Goal: Task Accomplishment & Management: Use online tool/utility

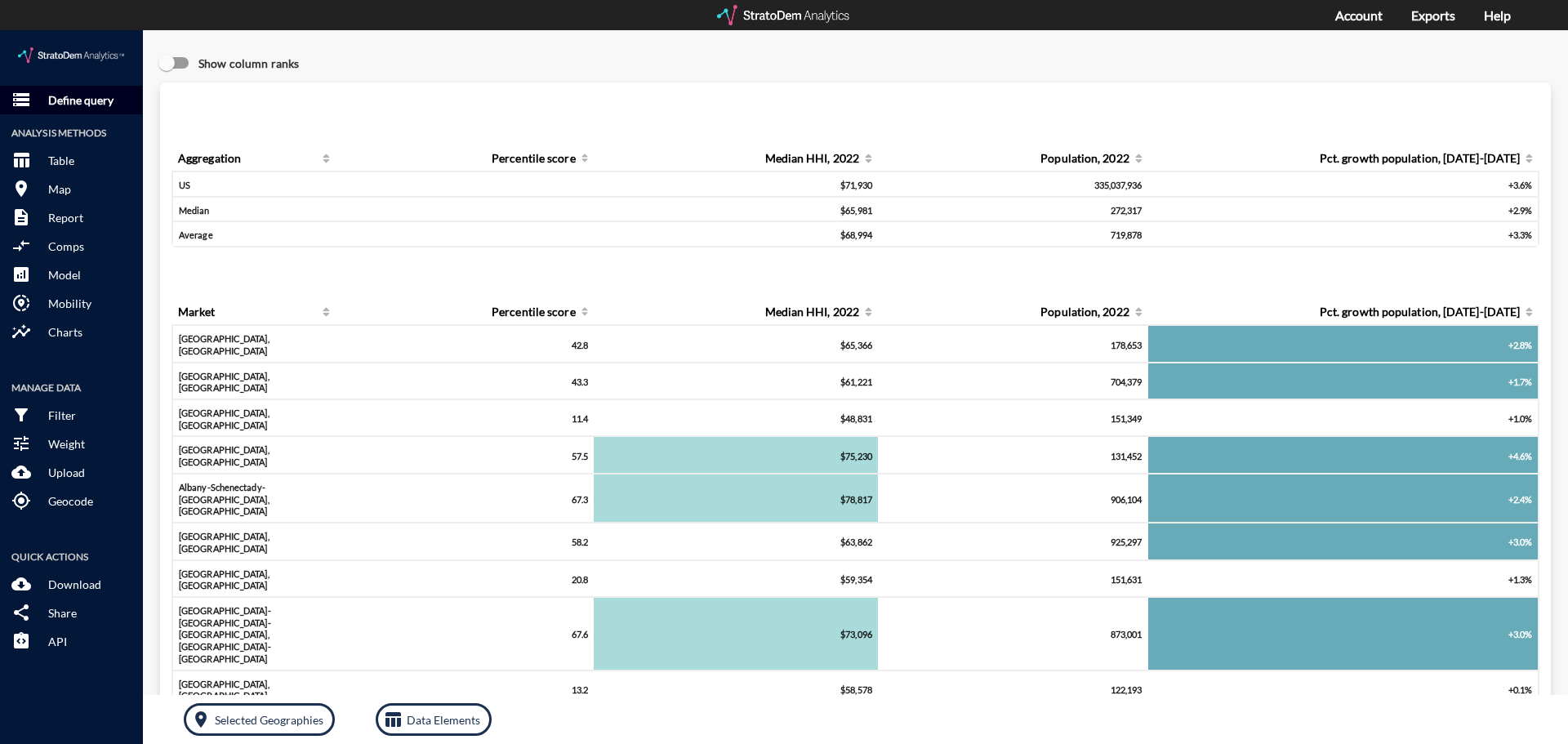
click p "Define query"
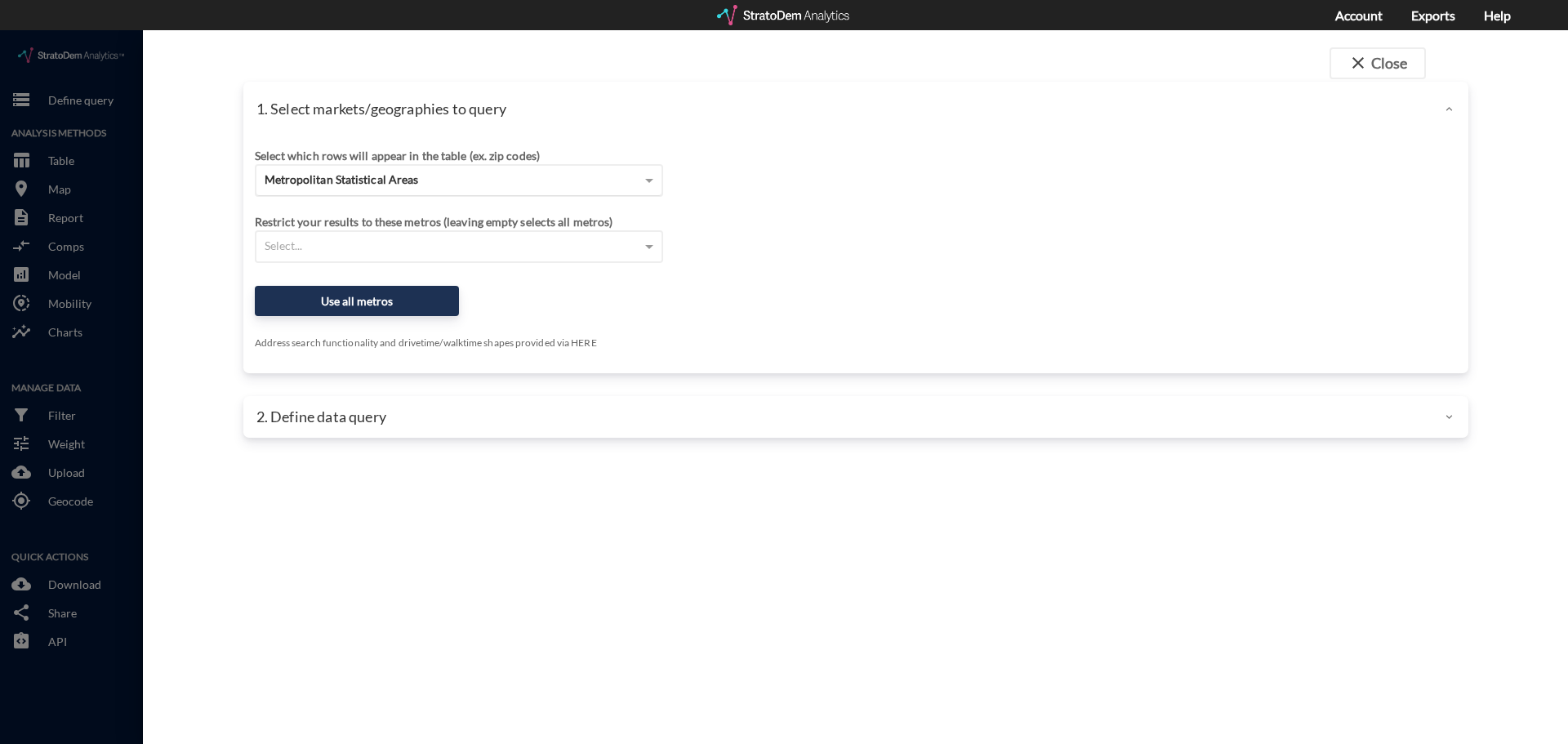
click span "Metropolitan Statistical Areas"
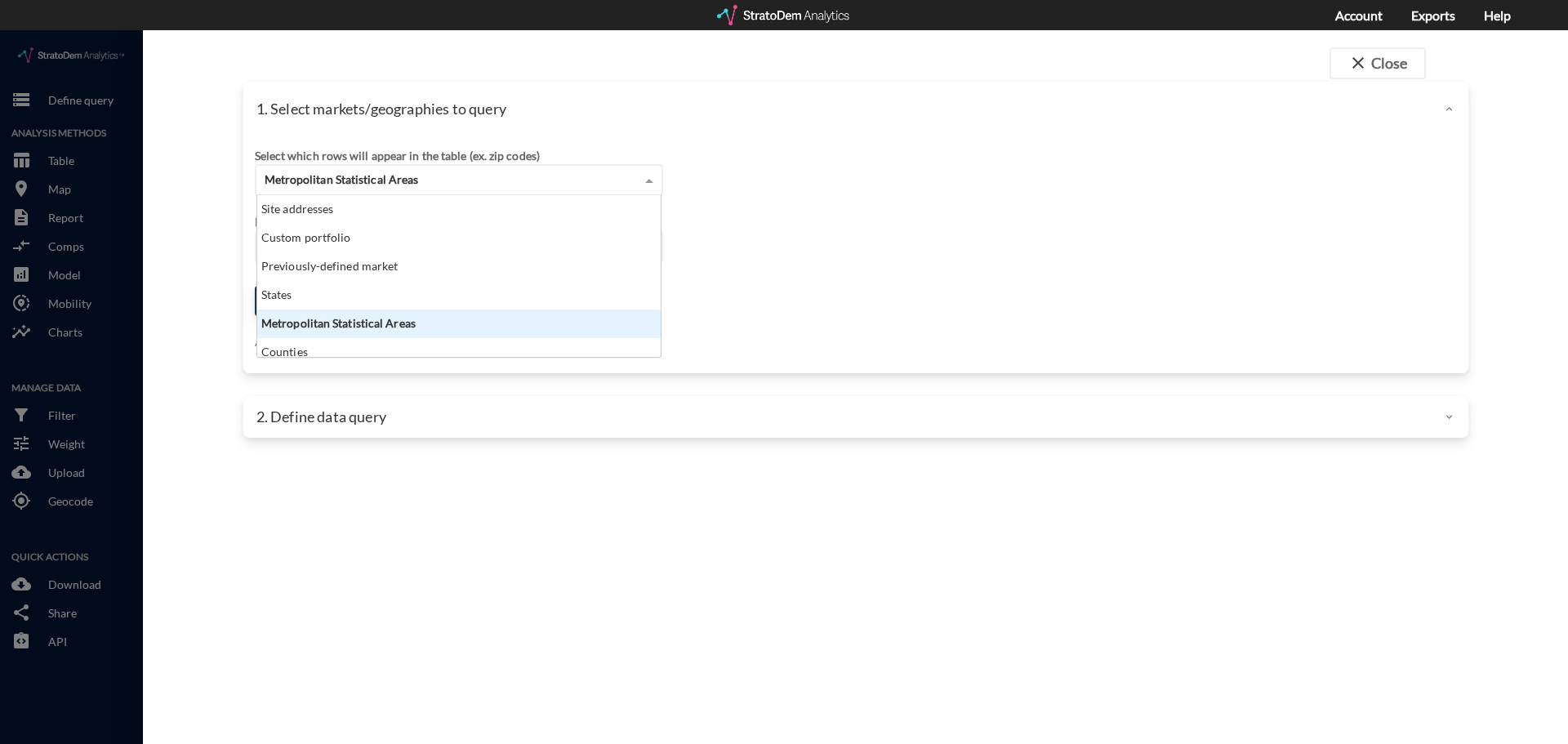
scroll to position [149, 394]
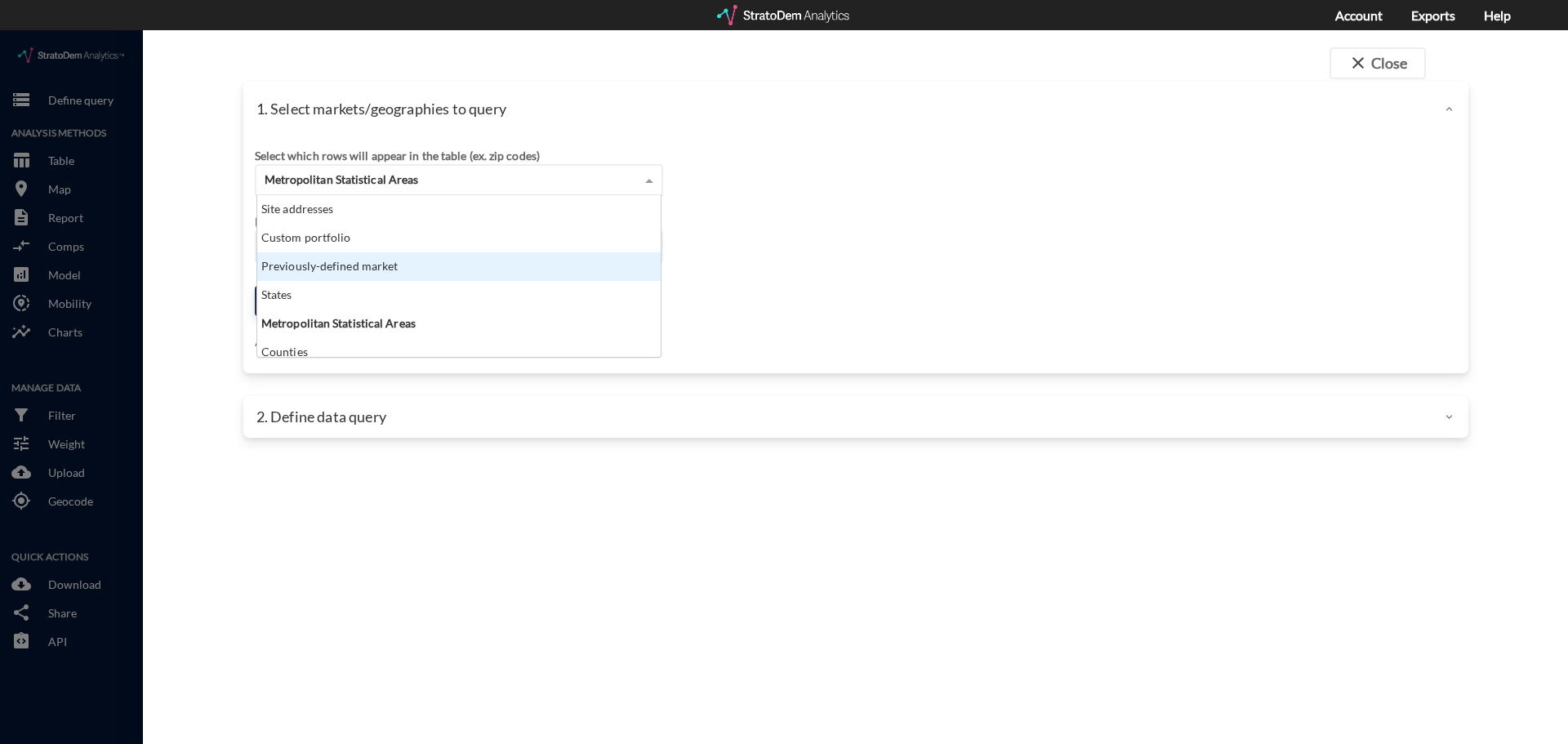
click div "Previously-defined market"
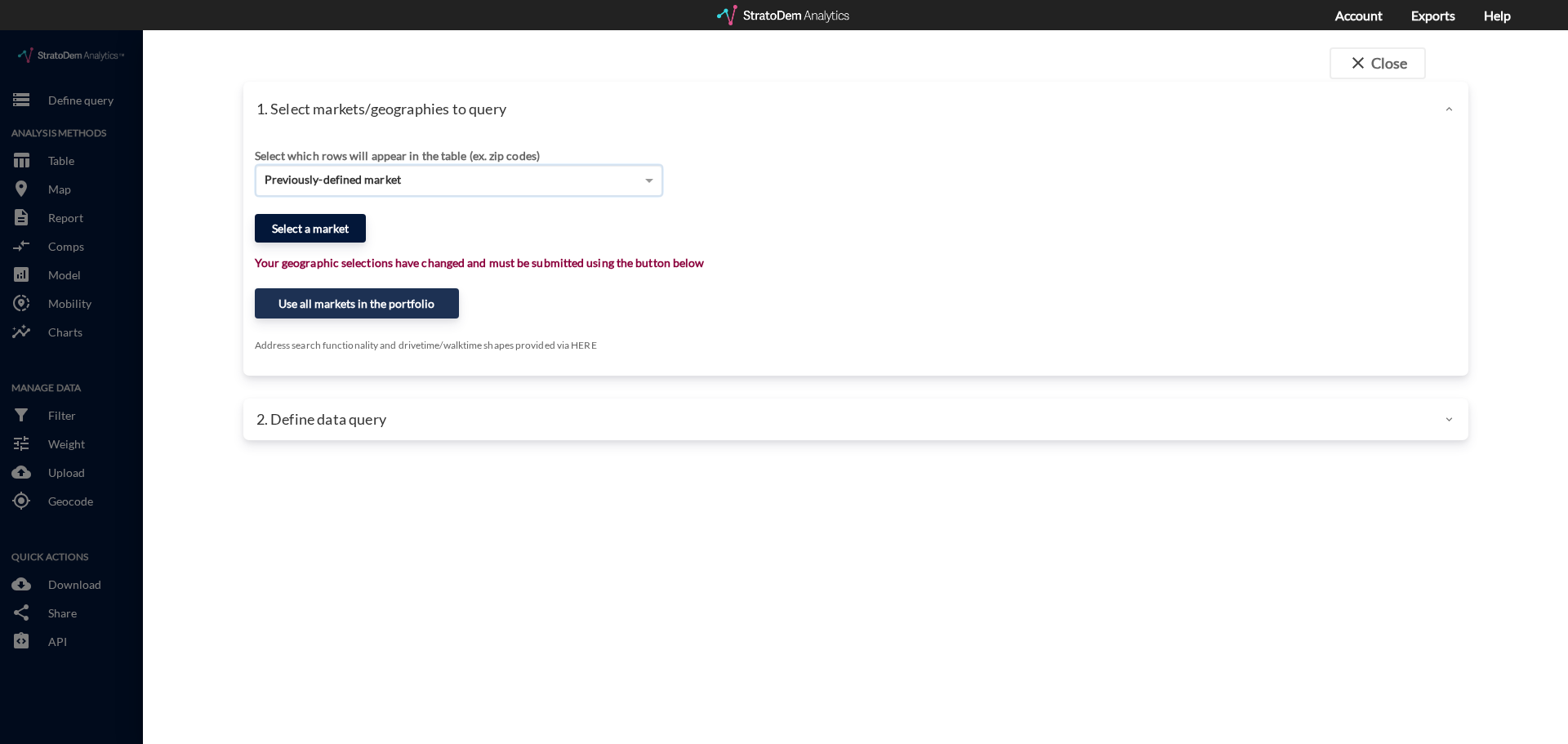
click button "Select a market"
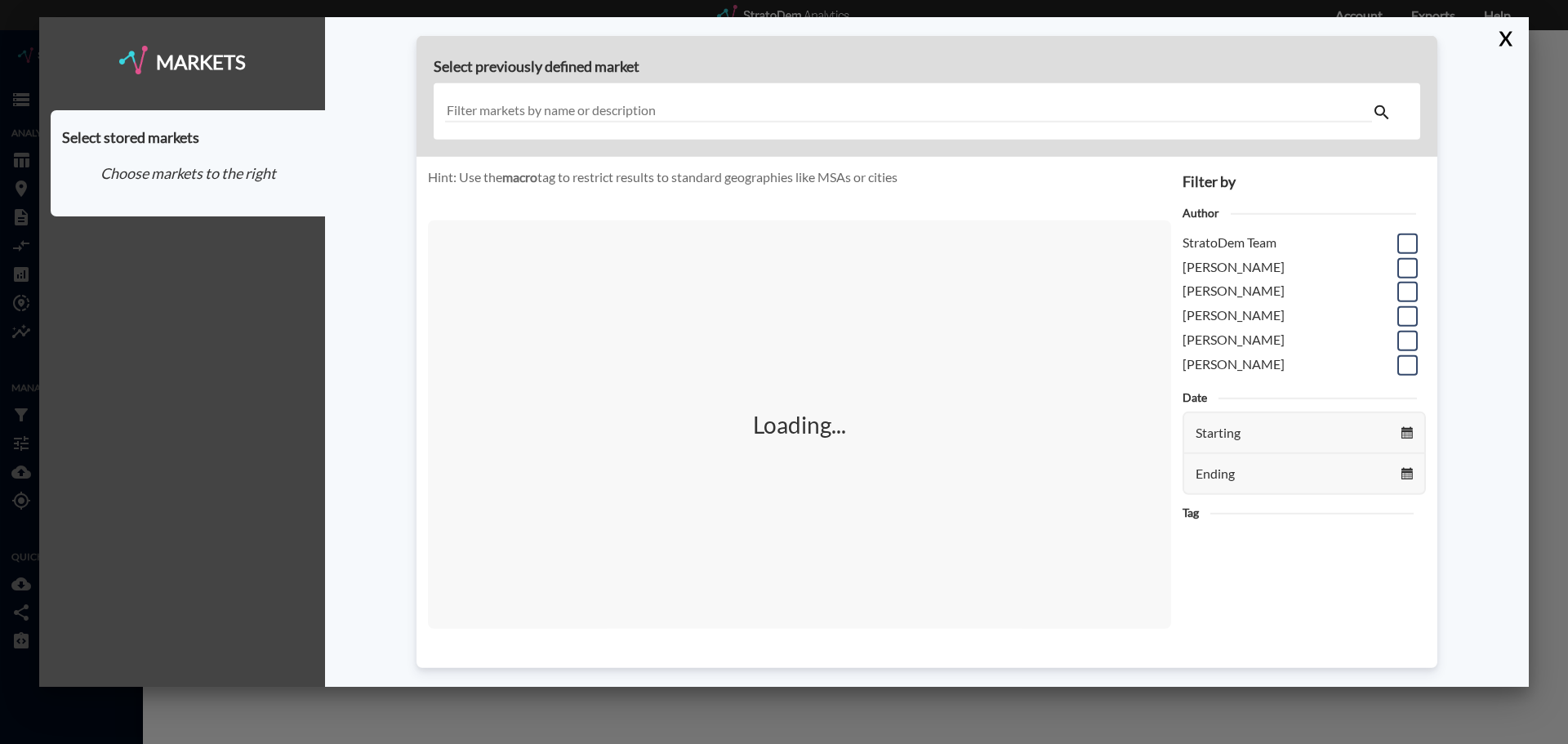
click at [518, 109] on input "text" at bounding box center [908, 111] width 927 height 22
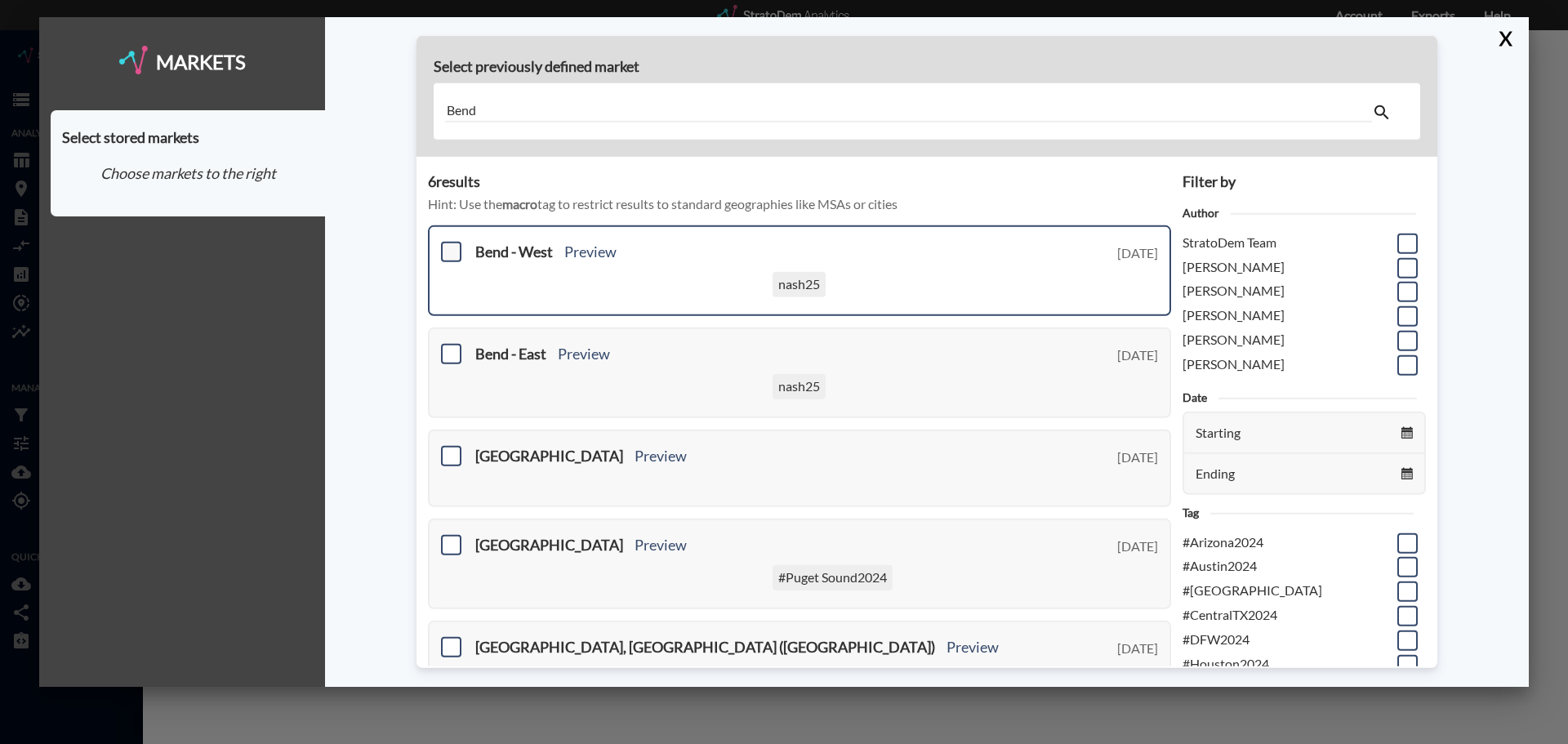
type input "Bend"
click at [454, 250] on span at bounding box center [451, 252] width 20 height 20
click at [449, 245] on input "checkbox" at bounding box center [449, 245] width 0 height 0
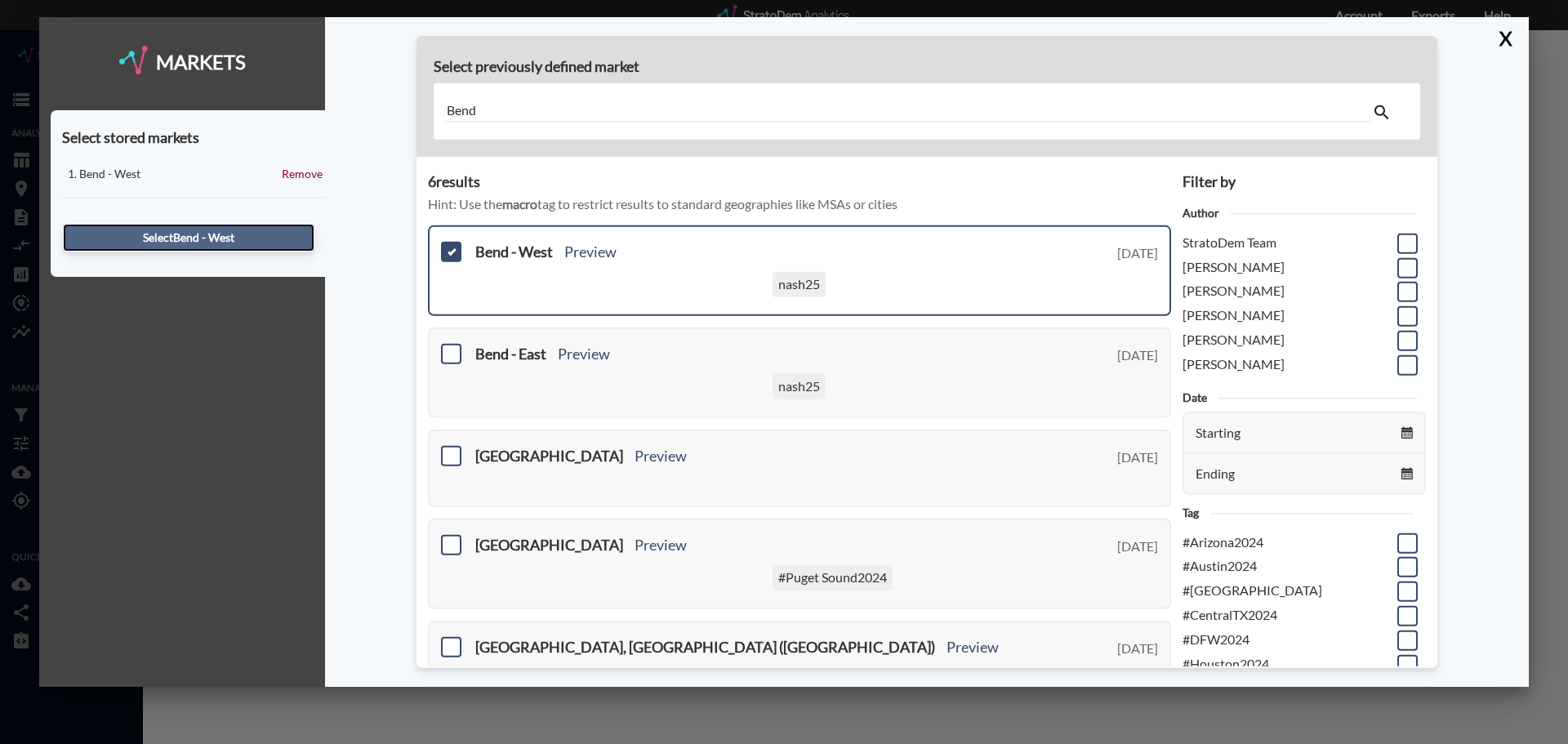
click at [196, 236] on button "Select Bend - West" at bounding box center [188, 237] width 252 height 28
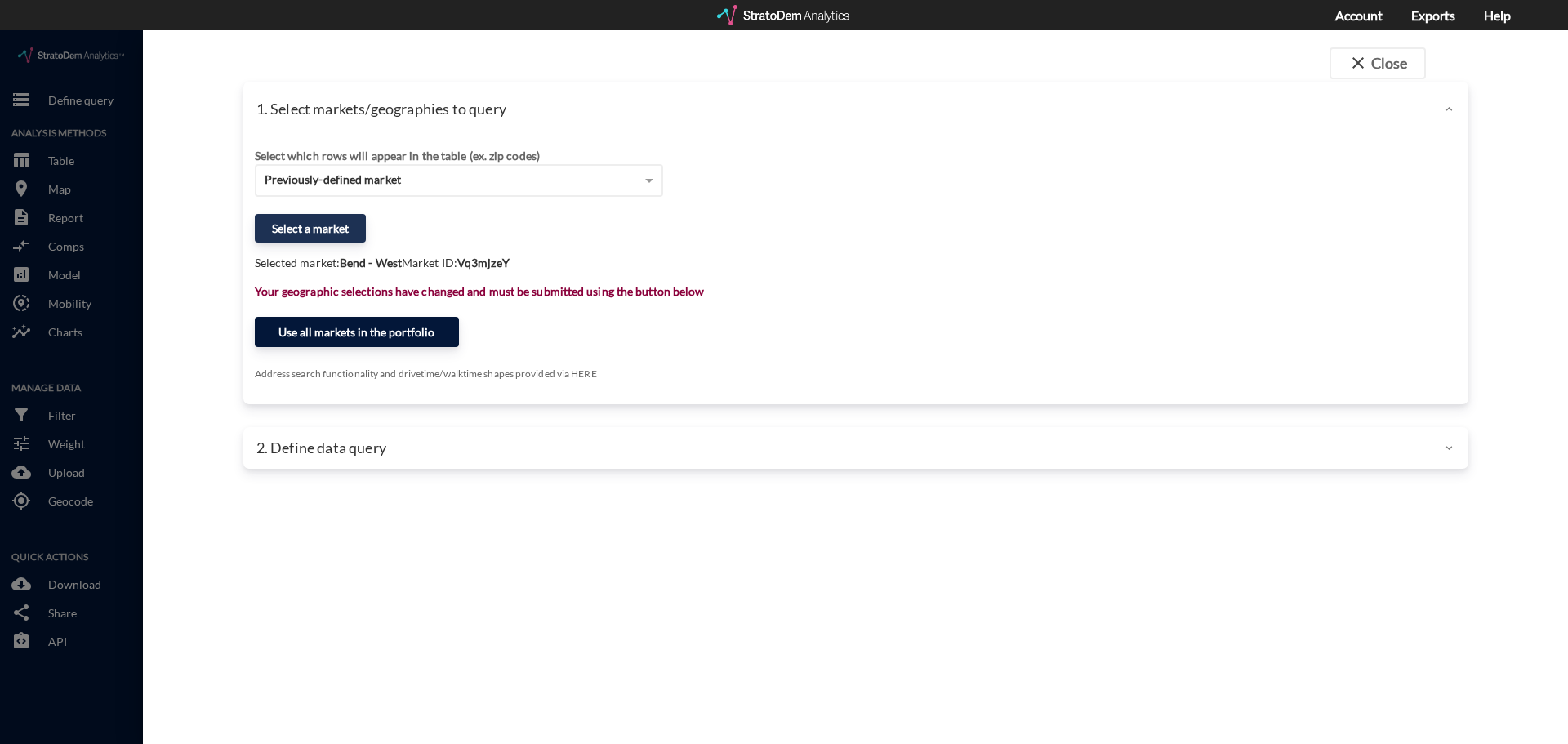
click button "Use all markets in the portfolio"
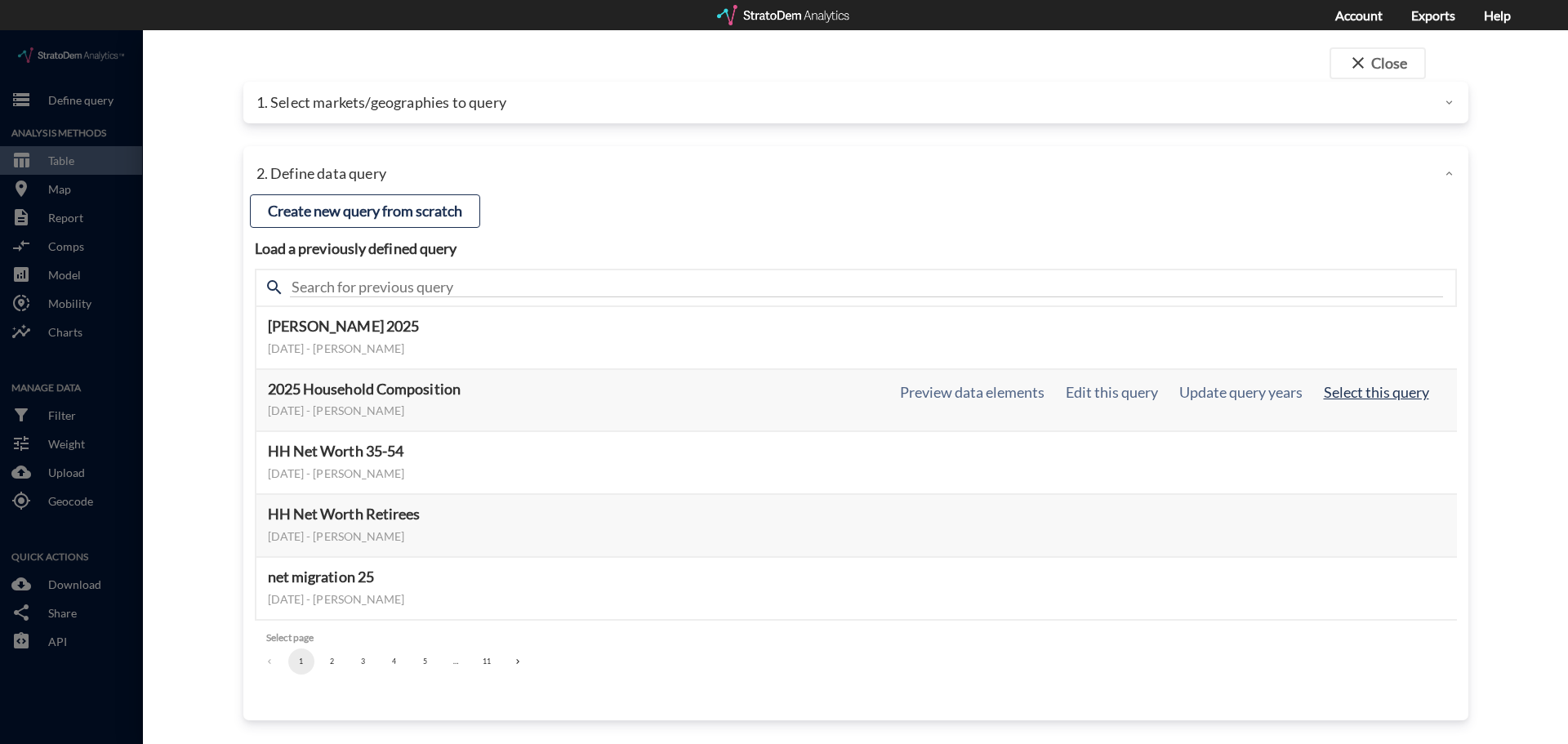
click button "Select this query"
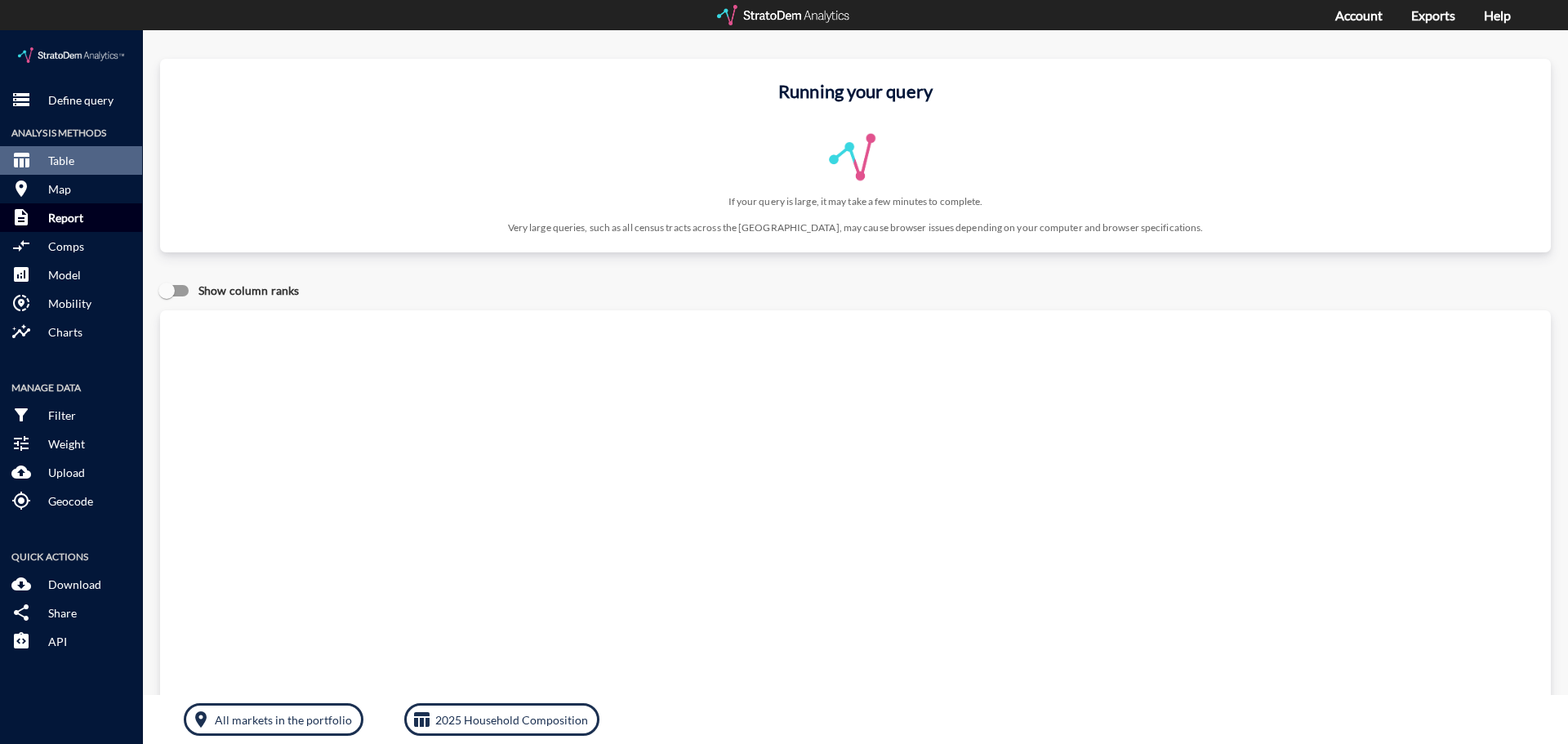
click p "Report"
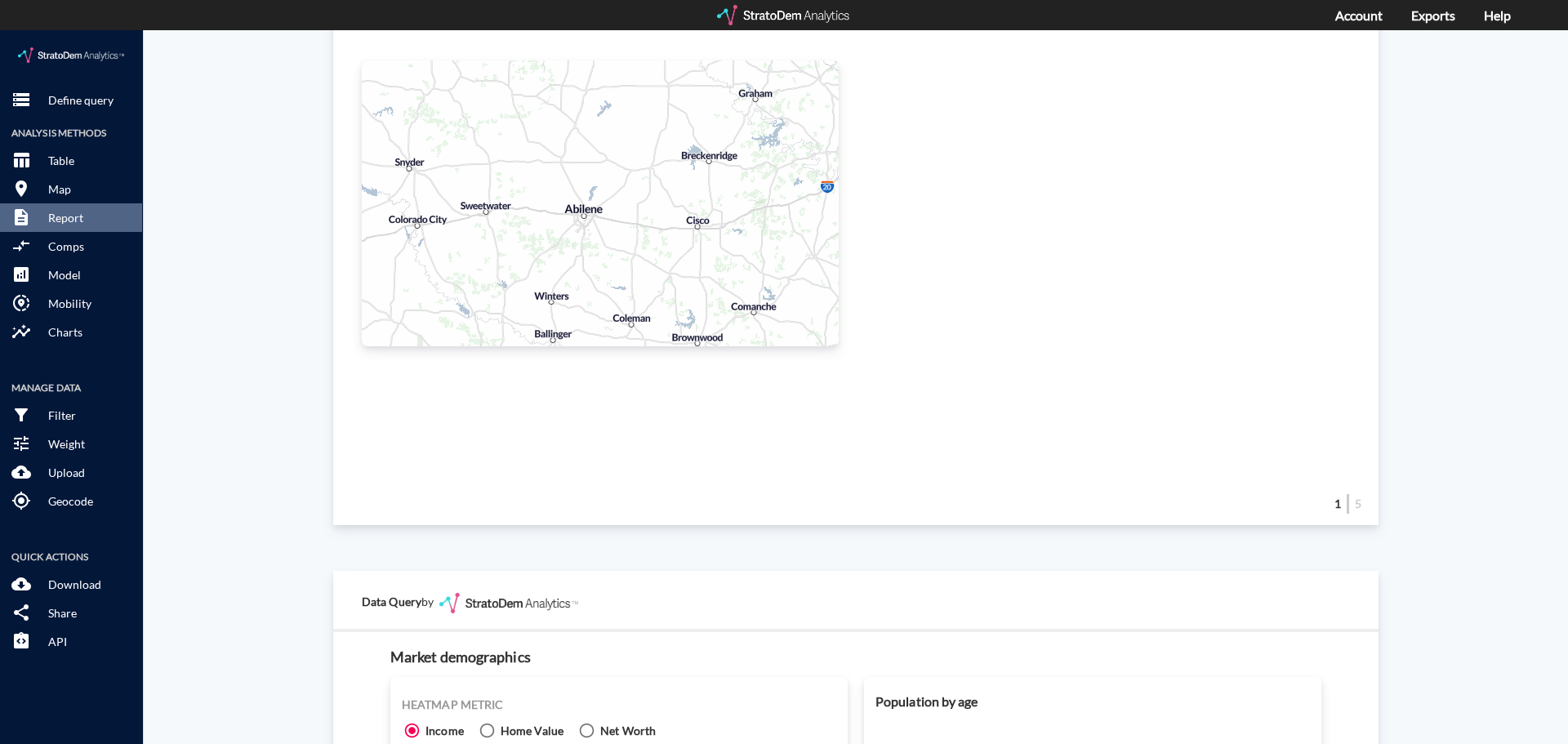
scroll to position [0, 0]
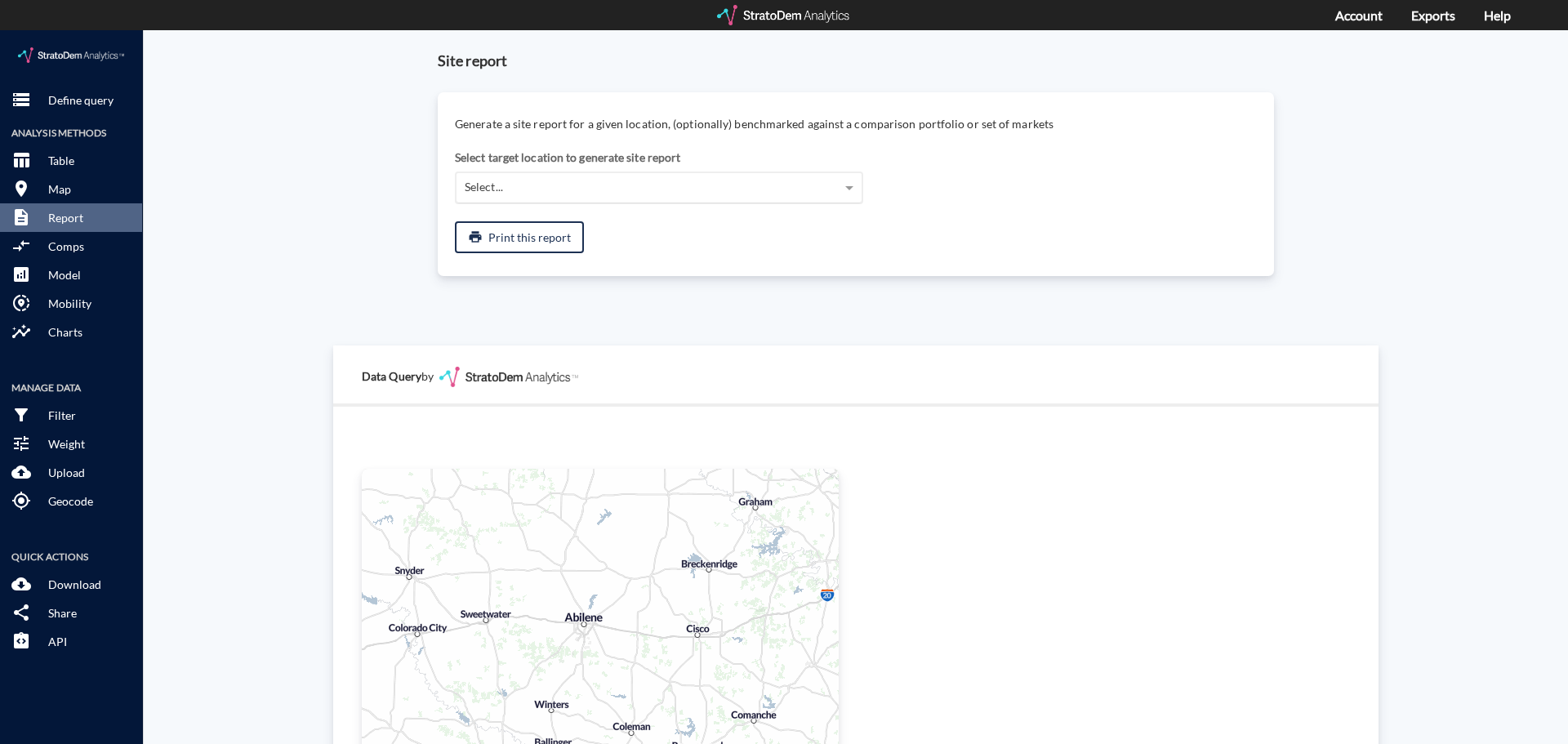
click div "Select..."
click div "Site report Generate a site report for a given location, (optionally) benchmark…"
click p "Define query"
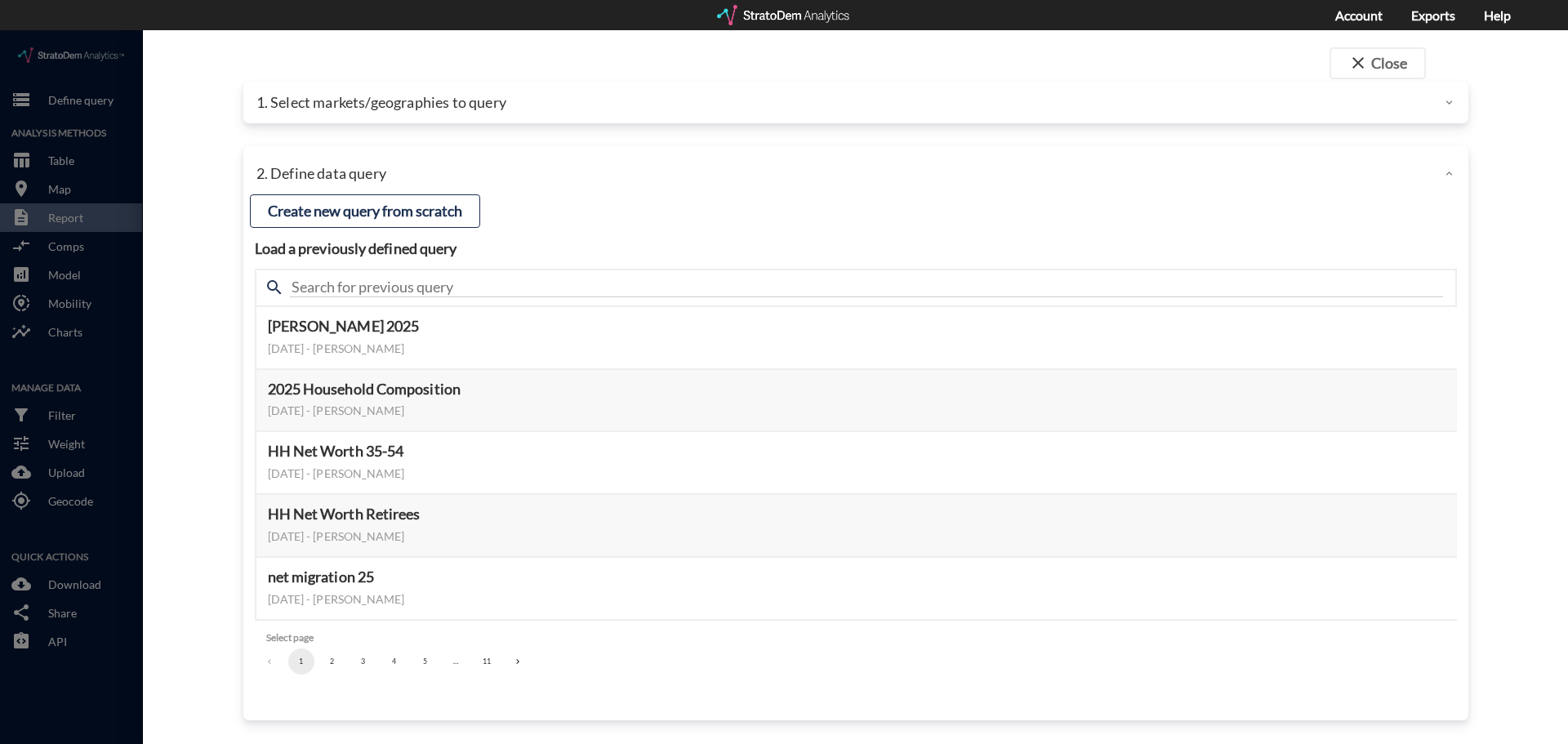
click p "1. Select markets/geographies to query"
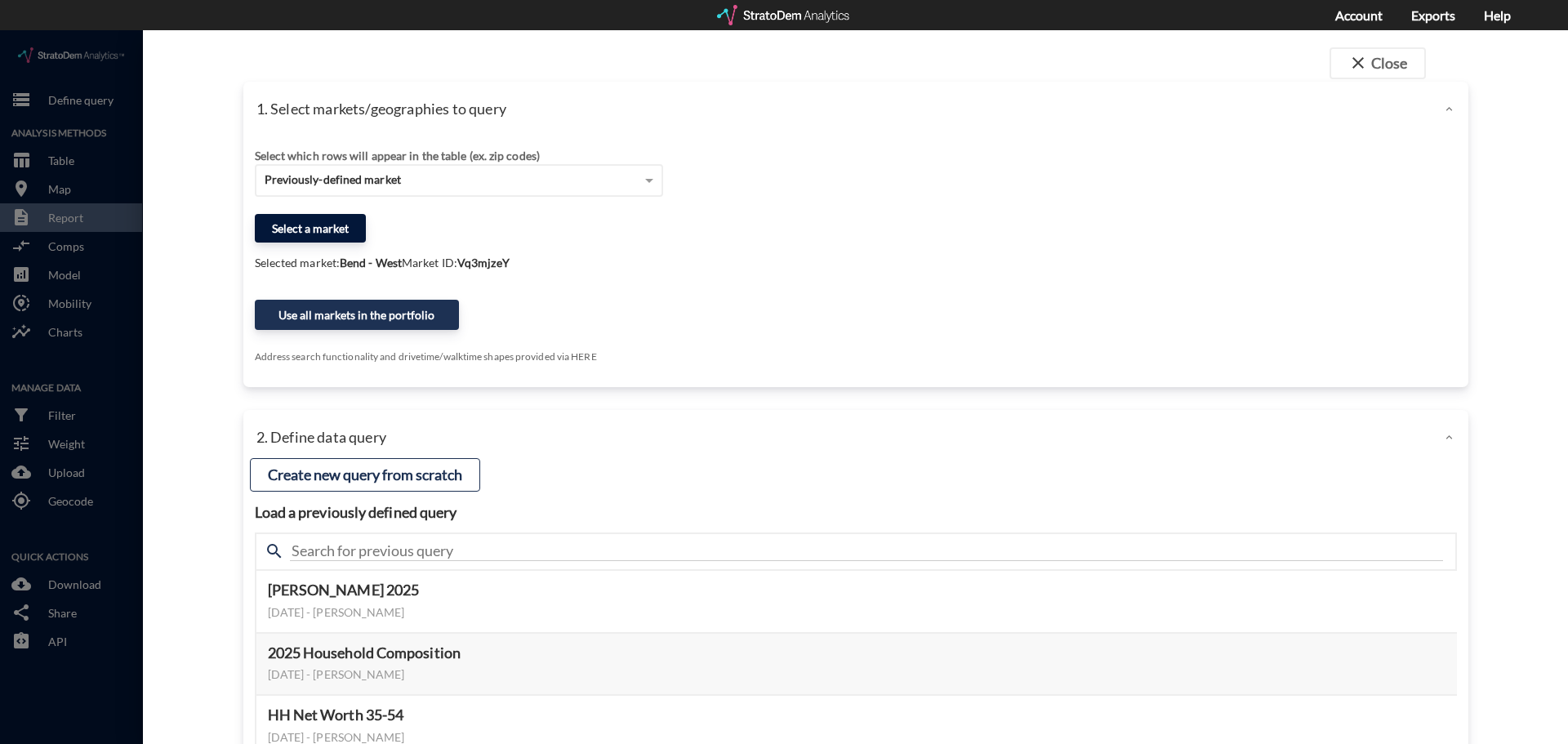
click button "Select a market"
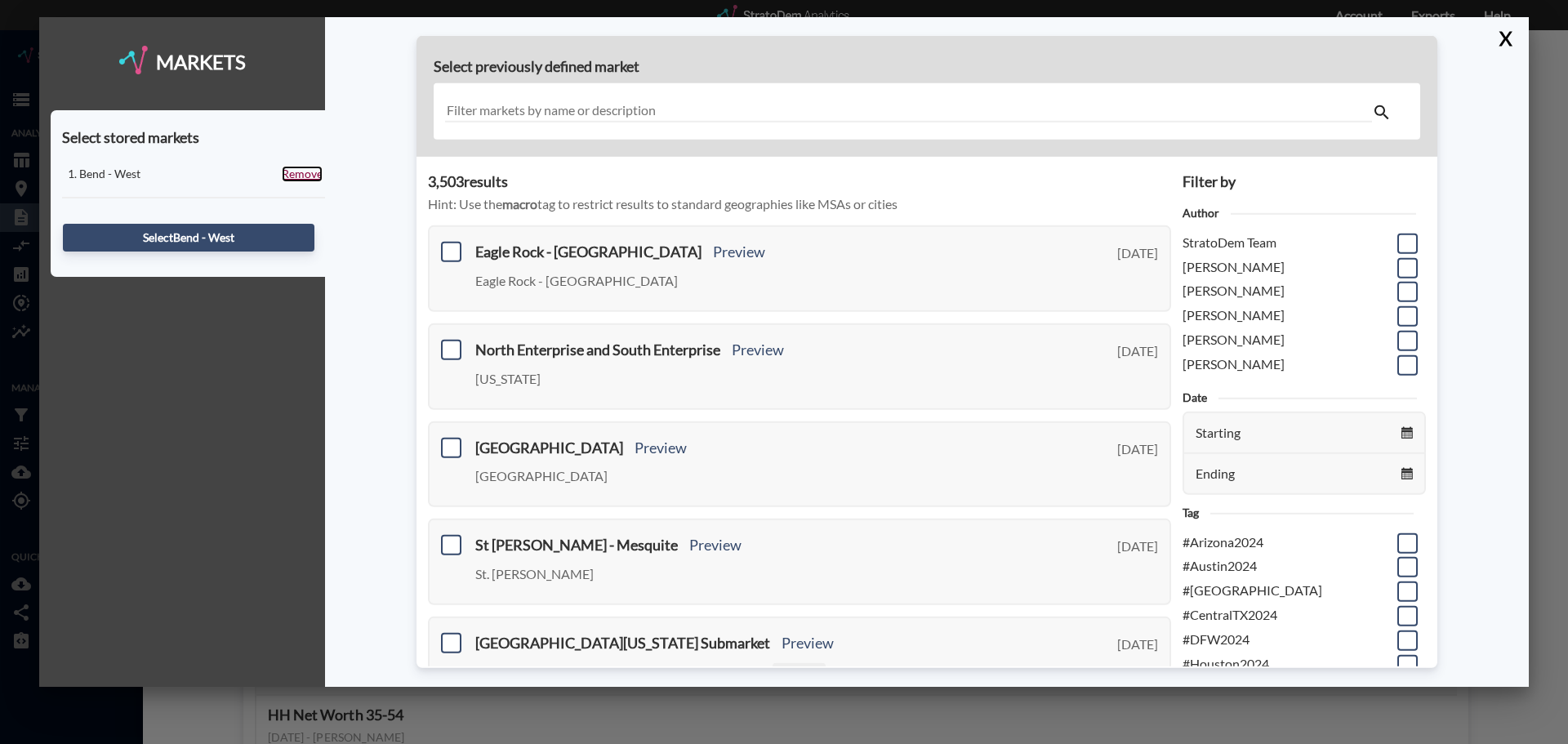
click at [295, 173] on link "Remove" at bounding box center [302, 174] width 41 height 16
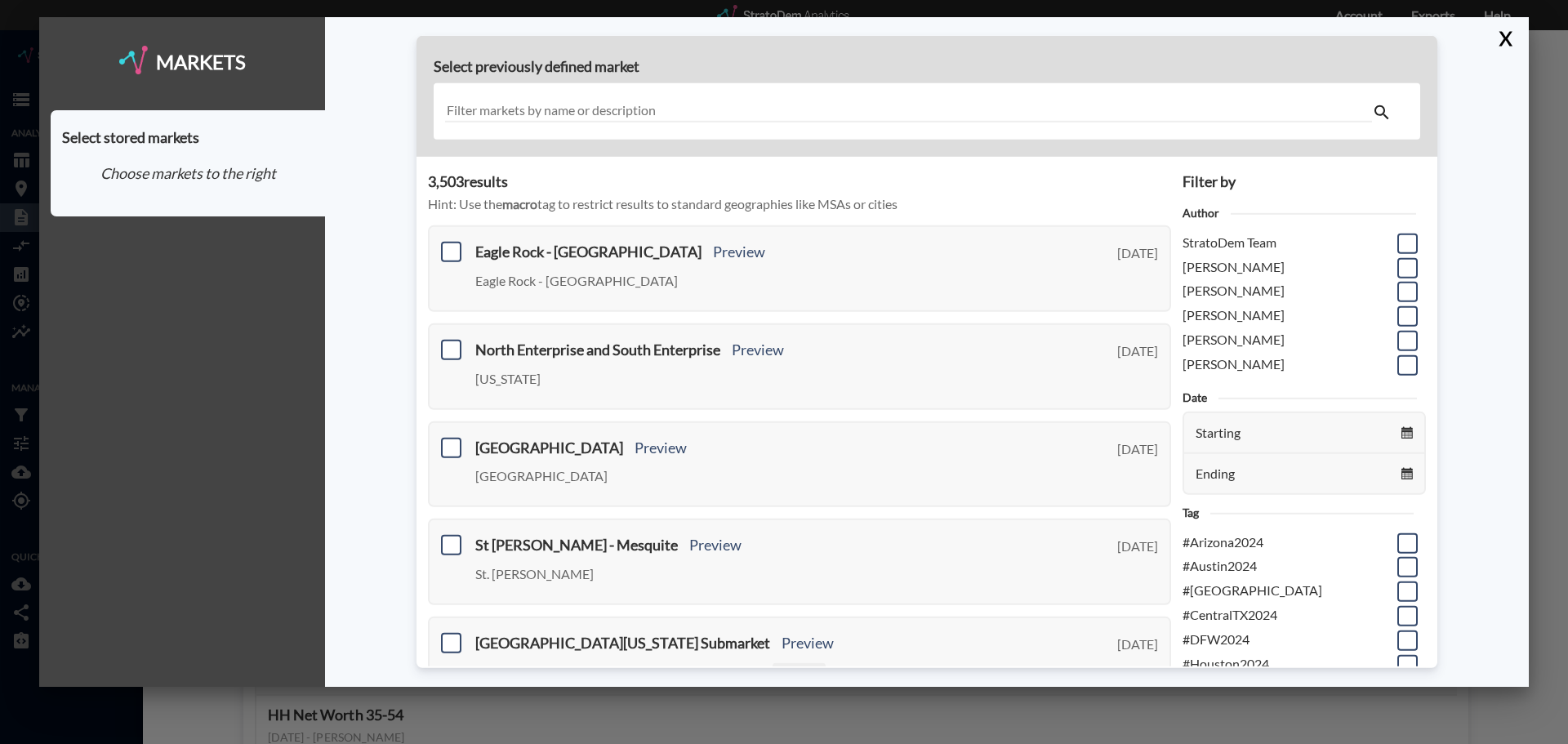
click at [571, 111] on input "text" at bounding box center [908, 111] width 927 height 22
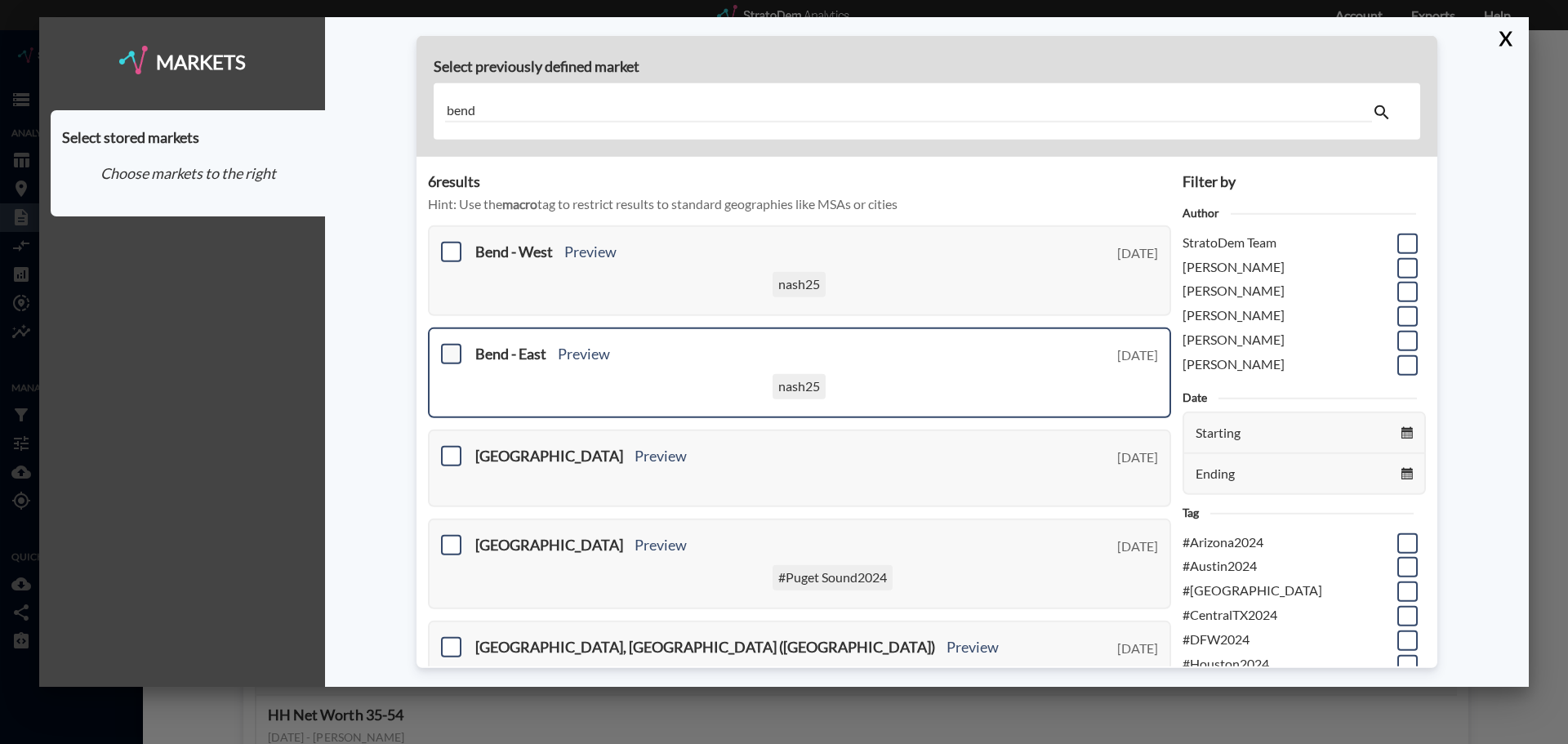
type input "bend"
click at [452, 356] on span at bounding box center [451, 354] width 20 height 20
click at [449, 348] on input "checkbox" at bounding box center [449, 348] width 0 height 0
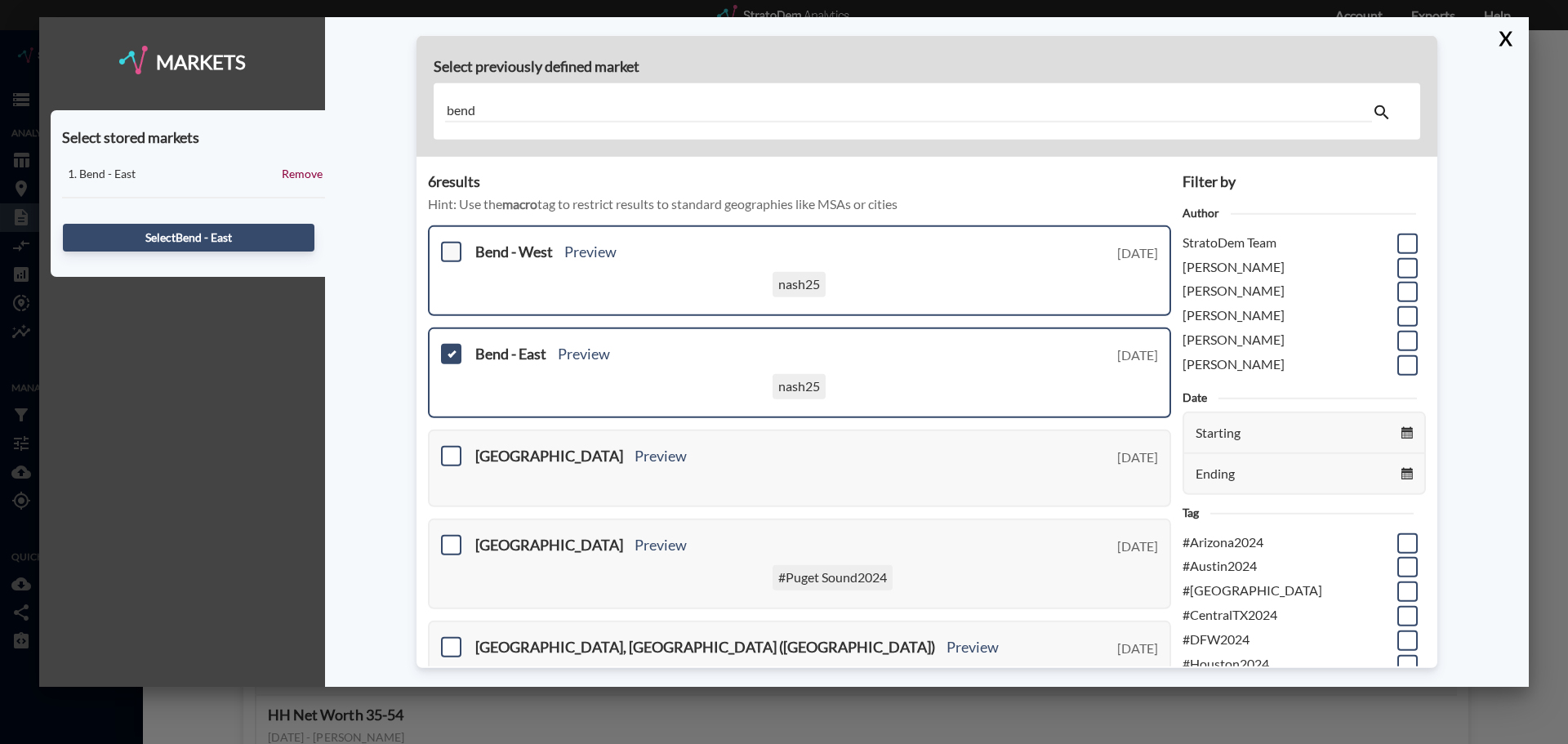
click at [448, 251] on span at bounding box center [451, 252] width 20 height 20
click at [449, 245] on input "checkbox" at bounding box center [449, 245] width 0 height 0
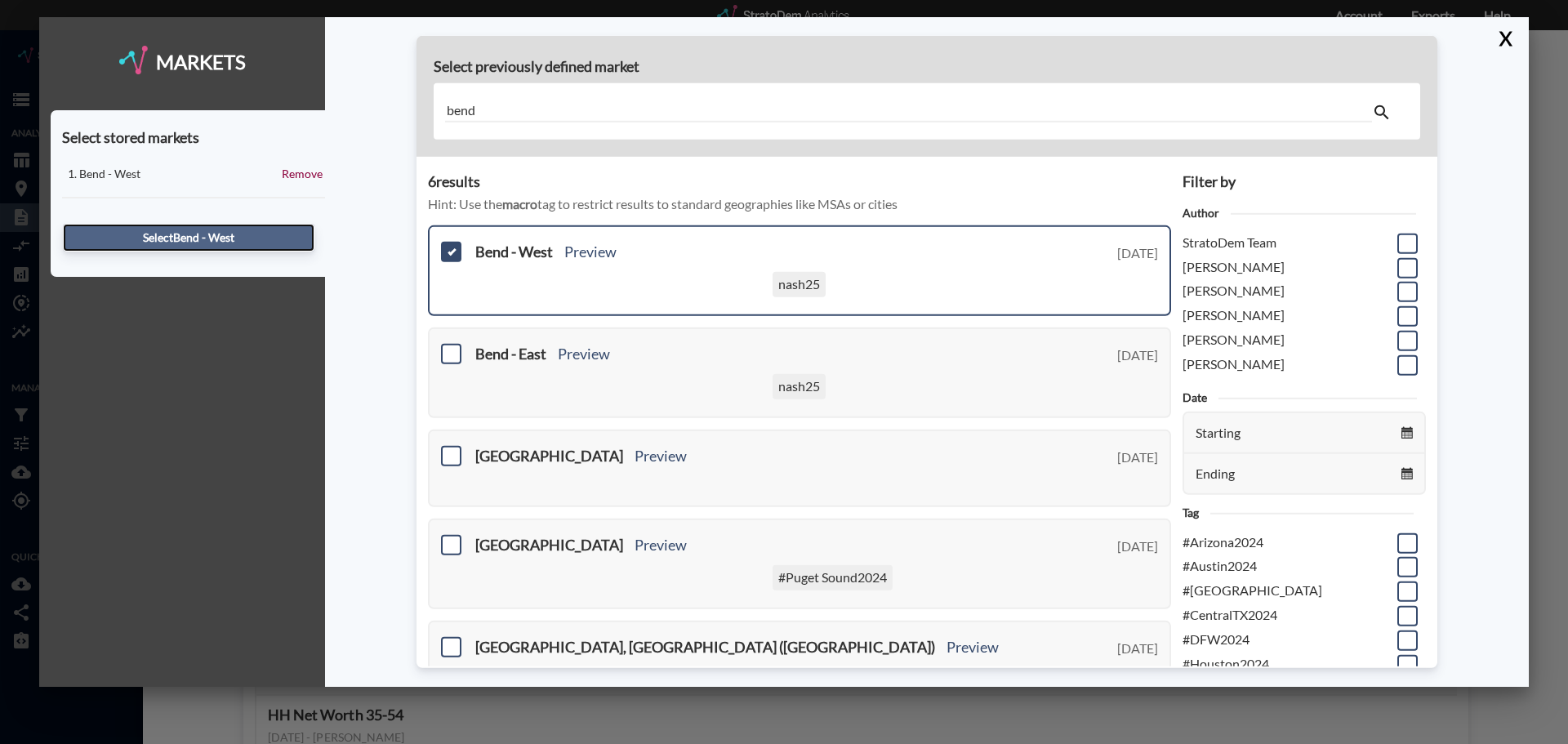
click at [213, 238] on button "Select Bend - West" at bounding box center [188, 237] width 252 height 28
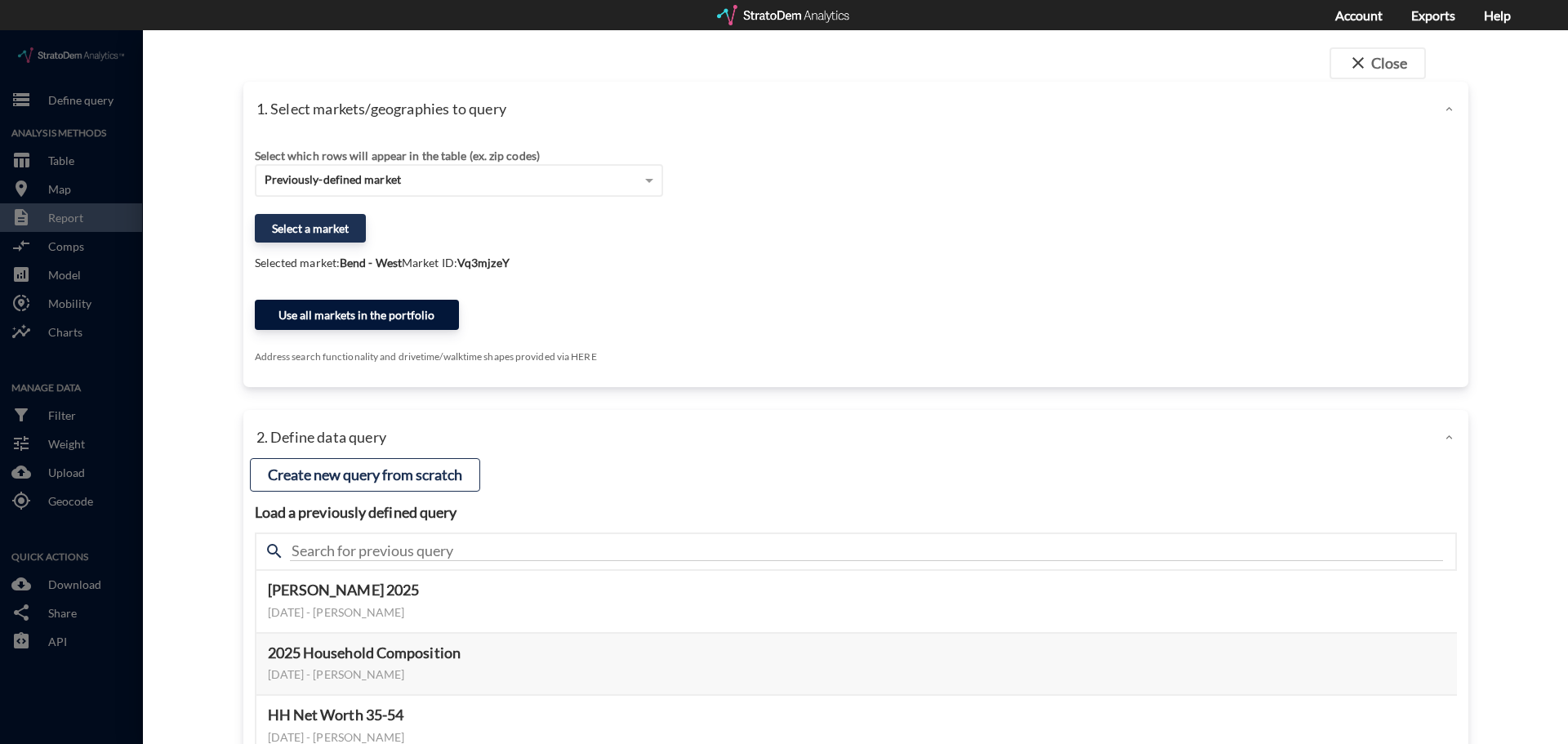
click button "Use all markets in the portfolio"
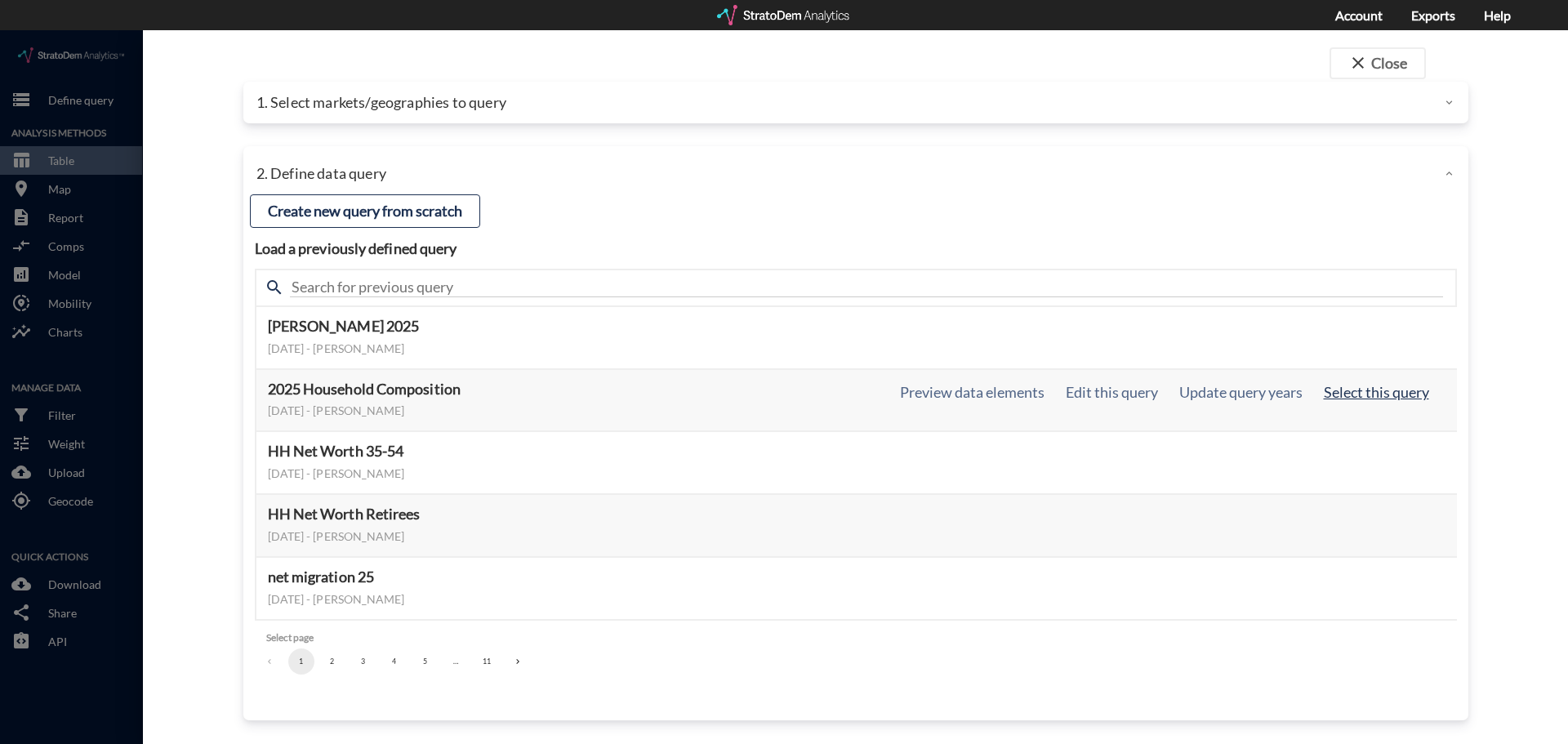
click button "Select this query"
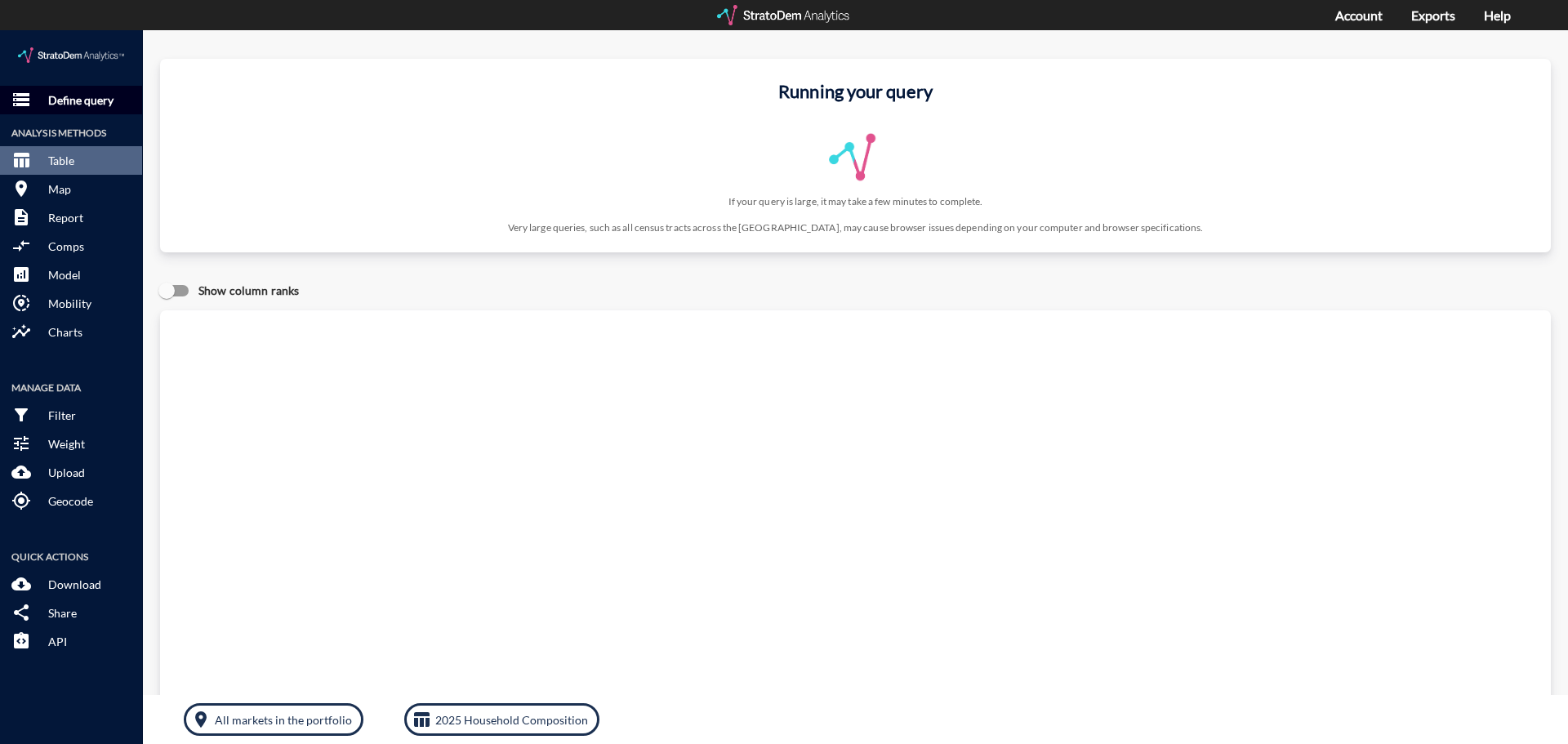
click p "Define query"
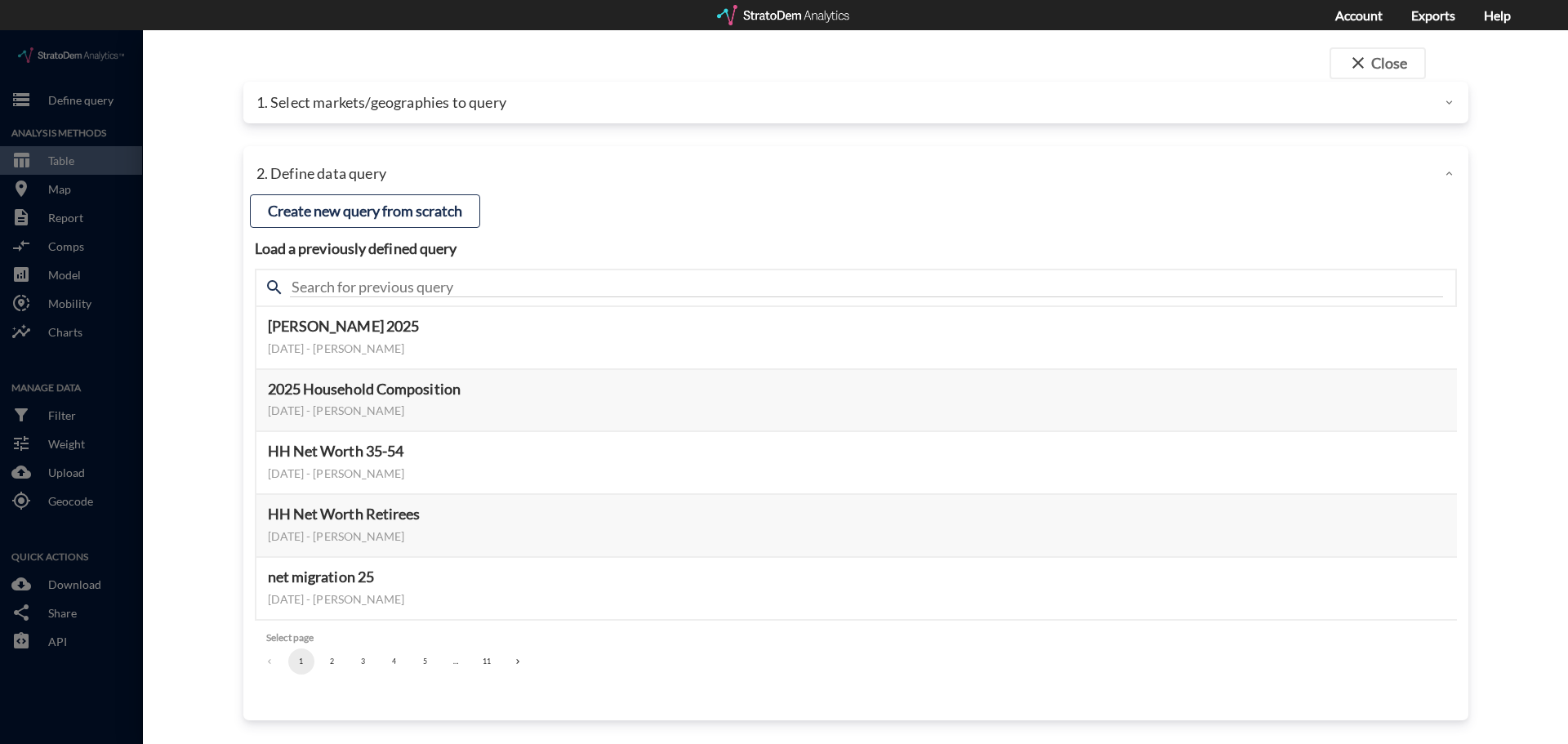
click p "1. Select markets/geographies to query"
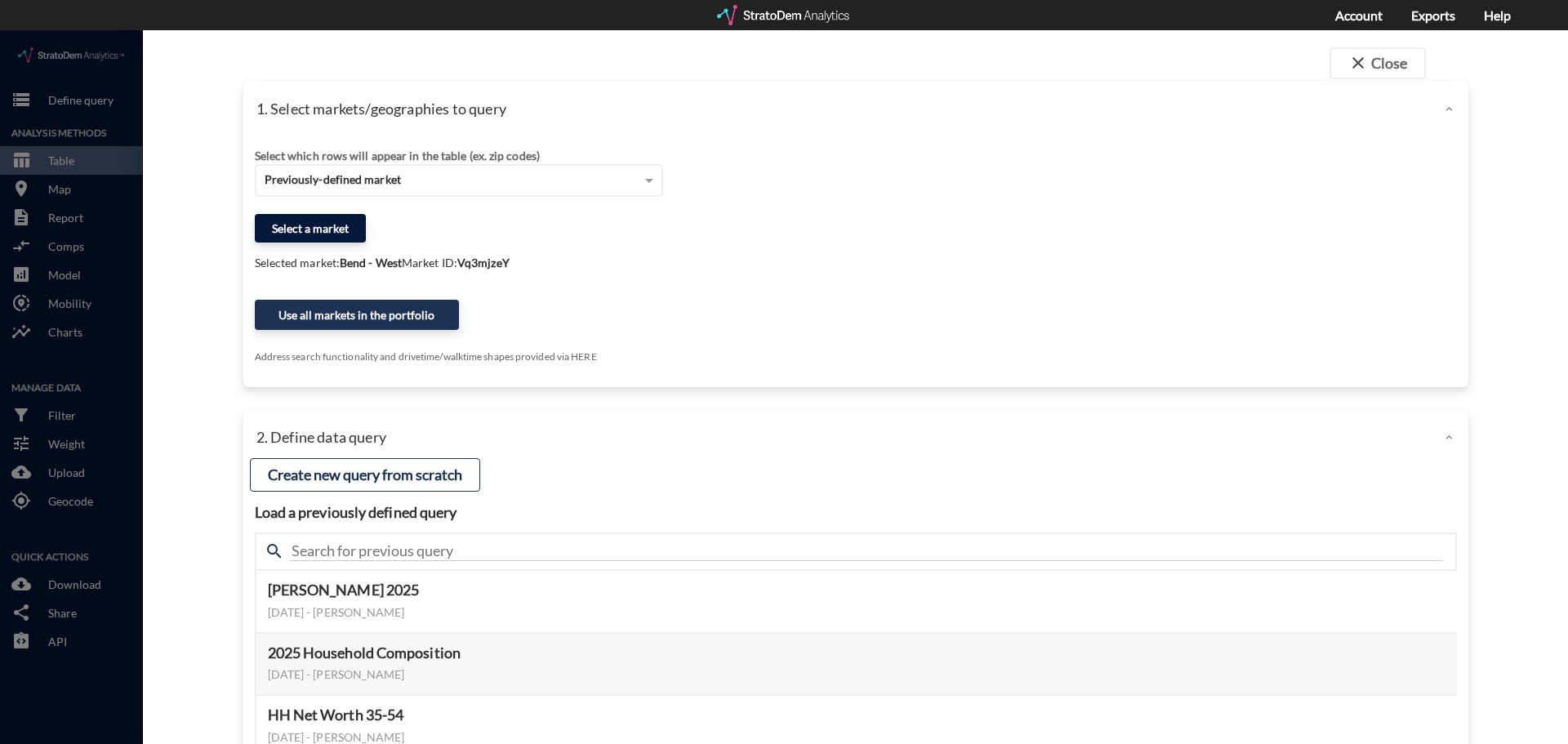
click button "Select a market"
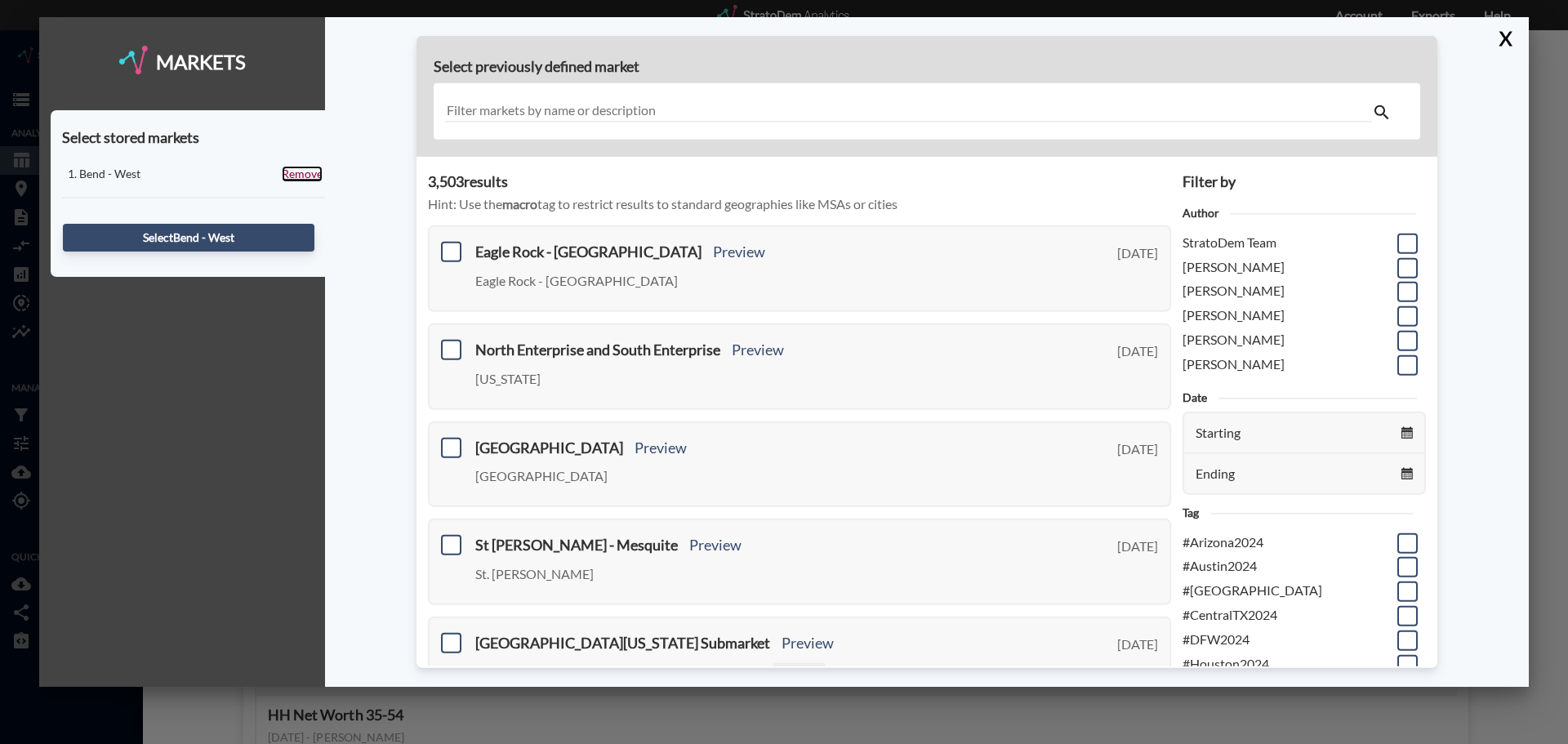
click at [299, 169] on link "Remove" at bounding box center [302, 174] width 41 height 16
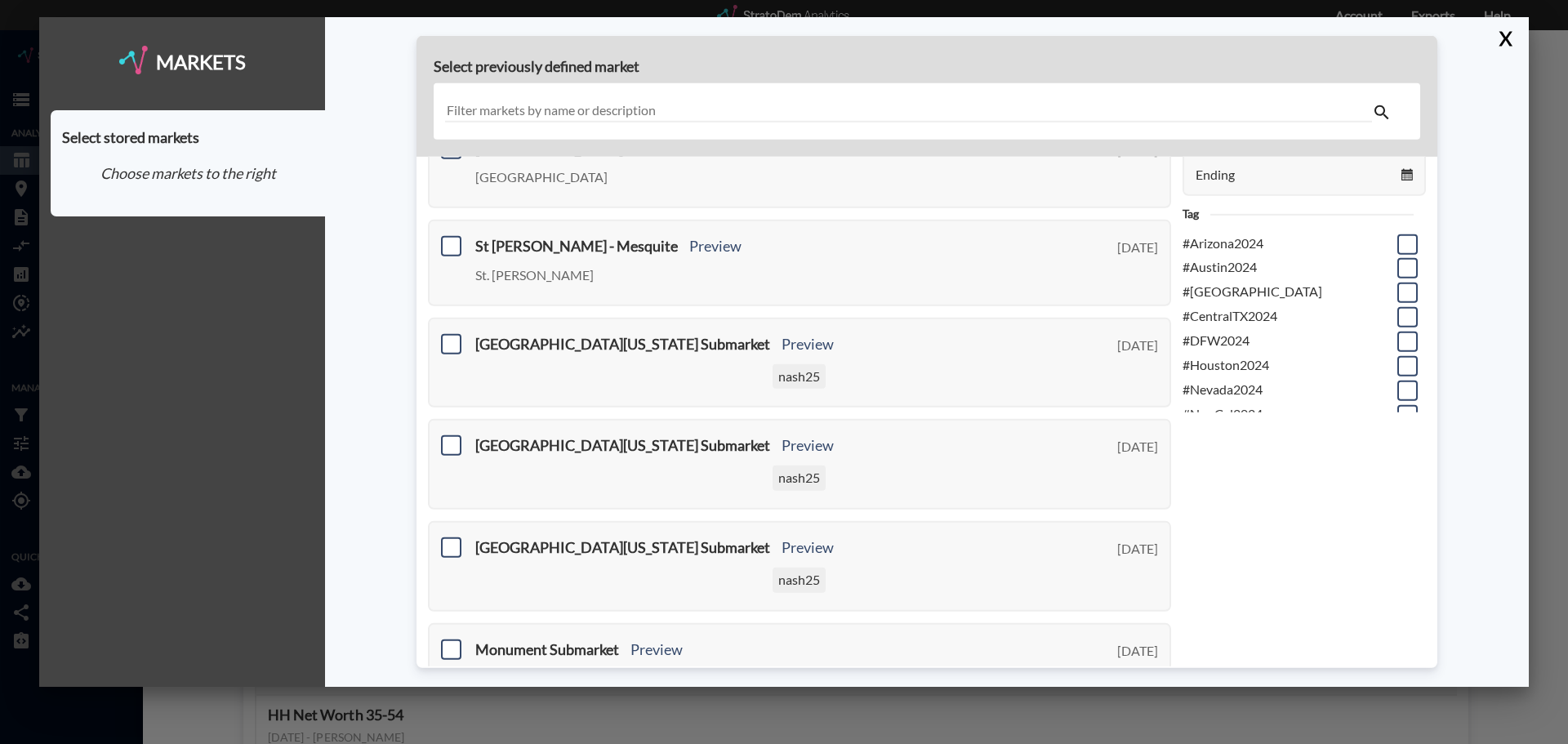
scroll to position [408, 0]
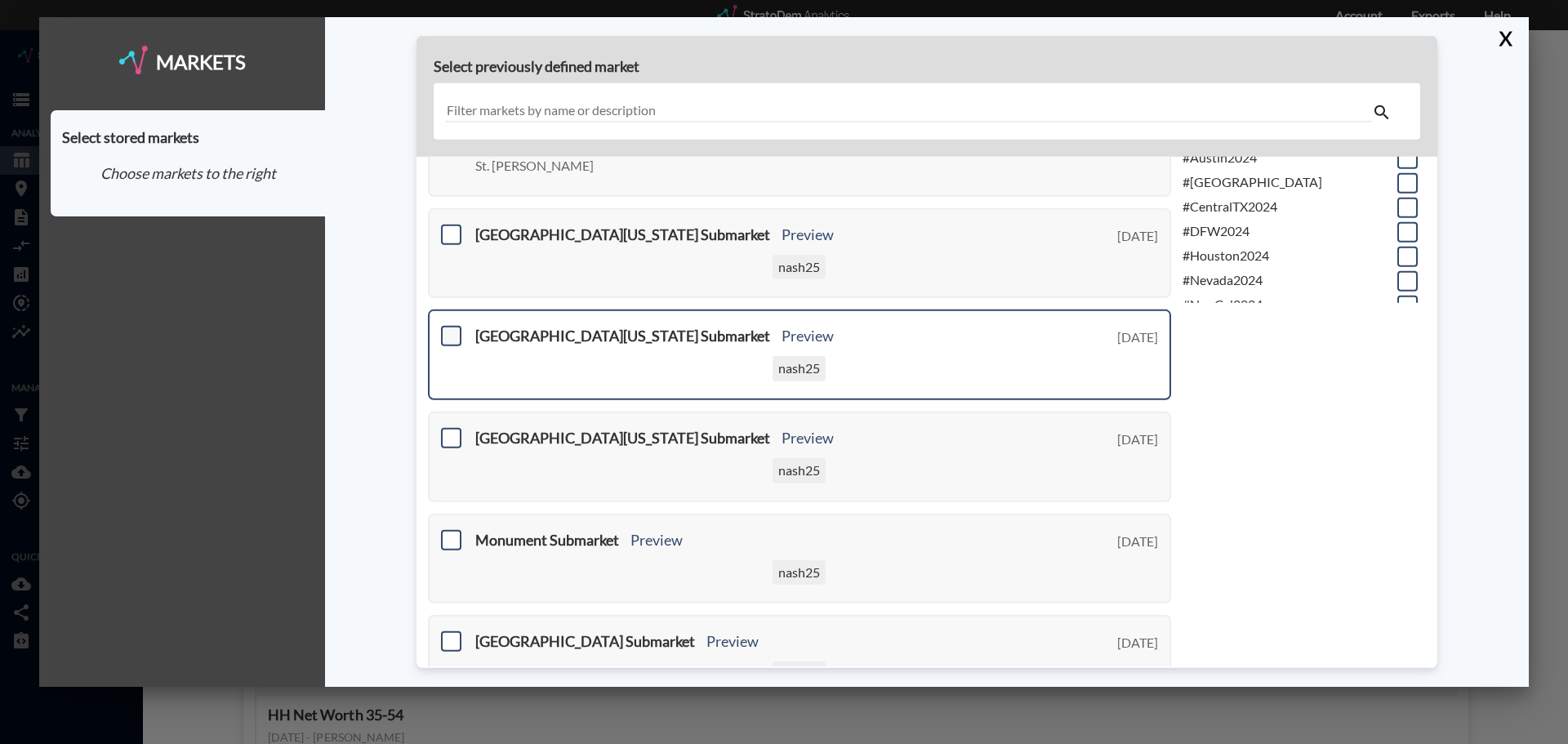
click at [452, 332] on span at bounding box center [451, 336] width 20 height 20
click at [449, 329] on input "checkbox" at bounding box center [449, 329] width 0 height 0
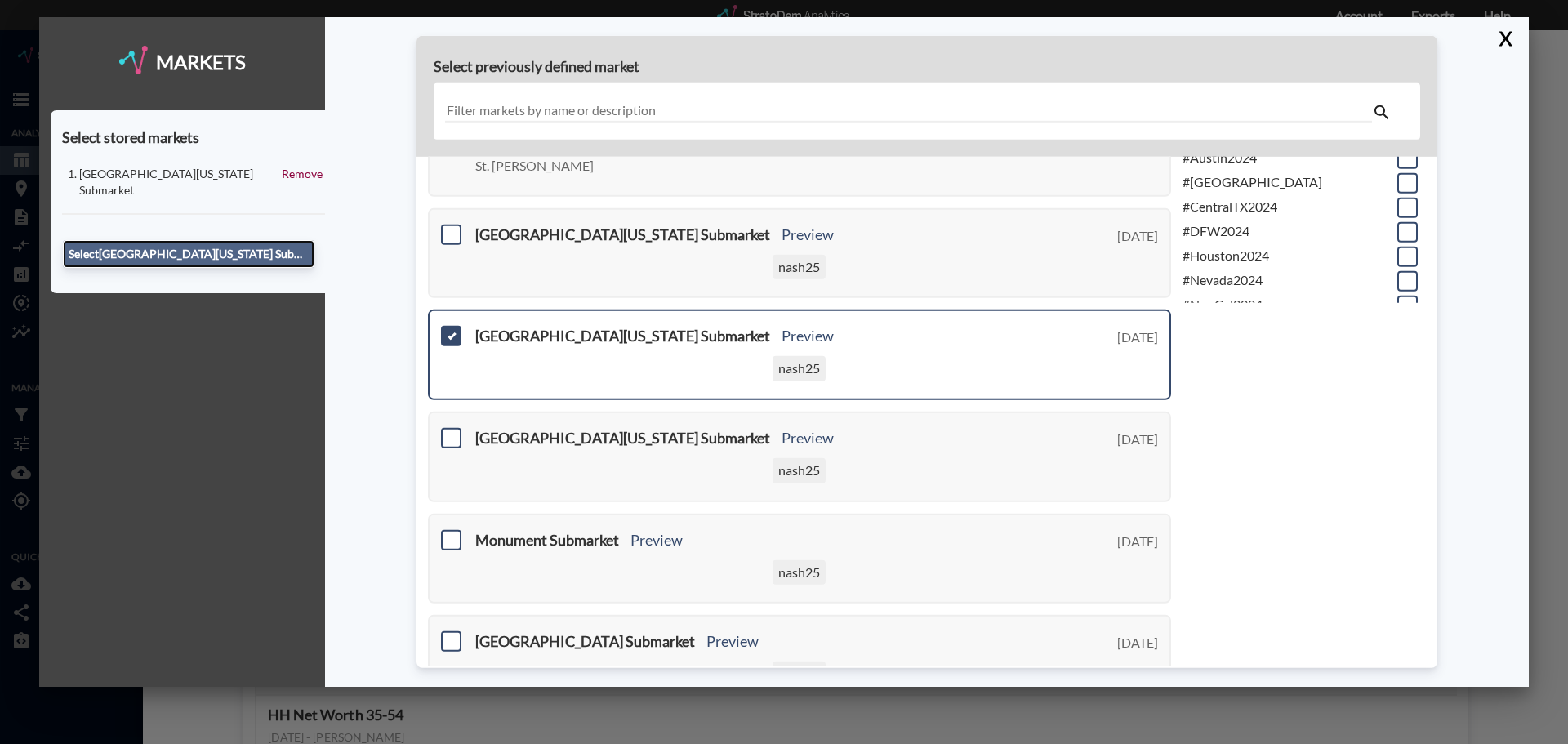
click at [253, 240] on button "Select Southern Colorado Springs Submarket" at bounding box center [188, 253] width 252 height 28
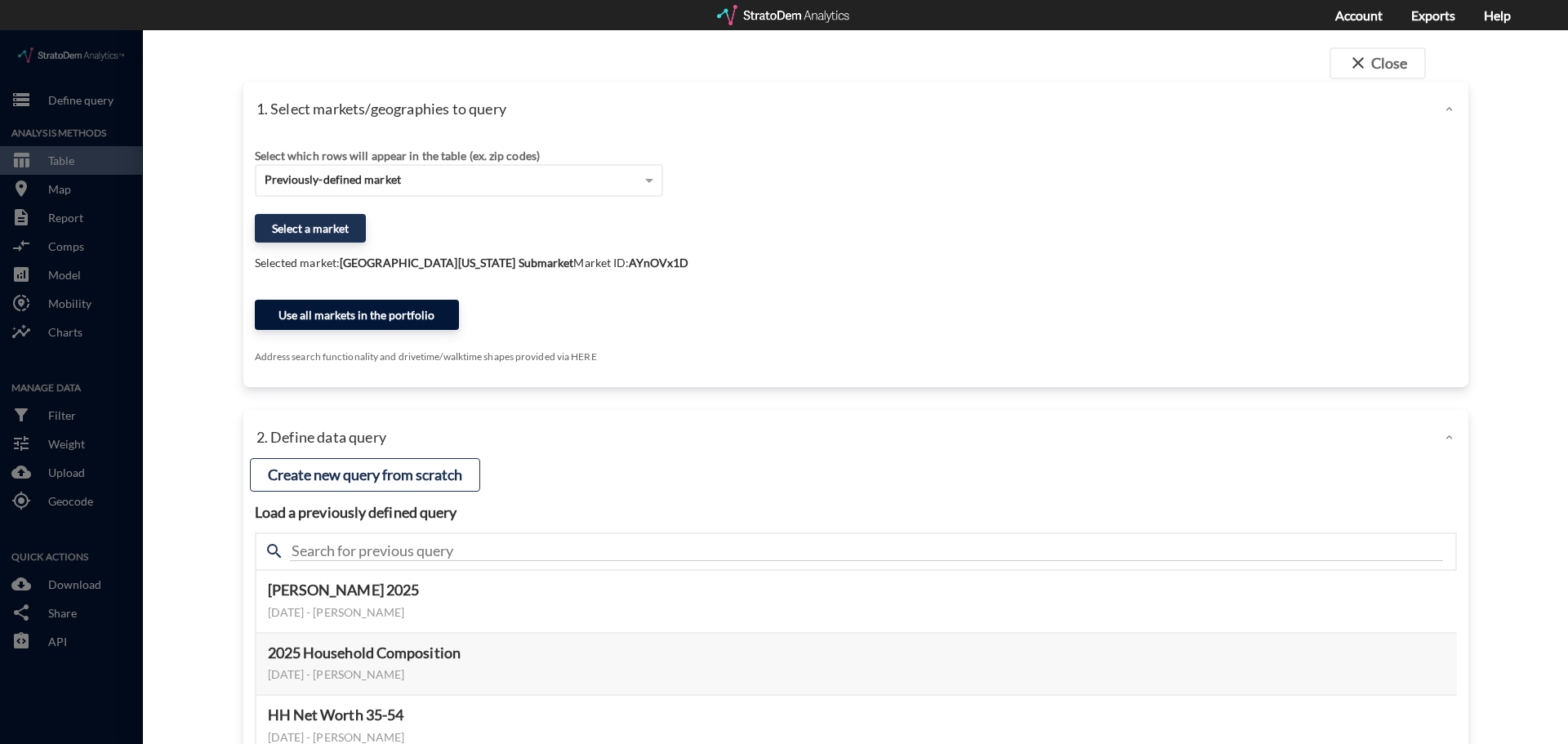
click button "Use all markets in the portfolio"
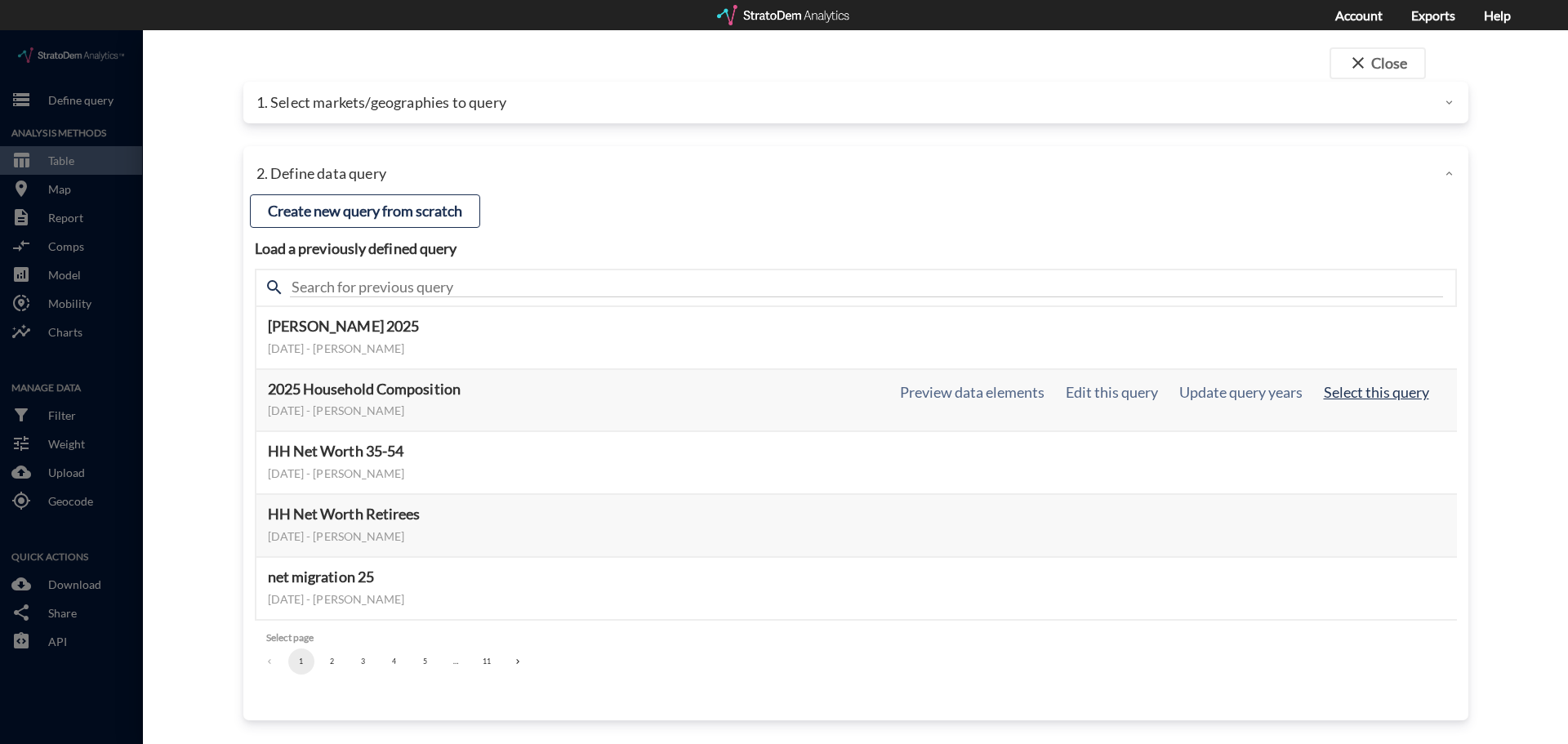
click button "Select this query"
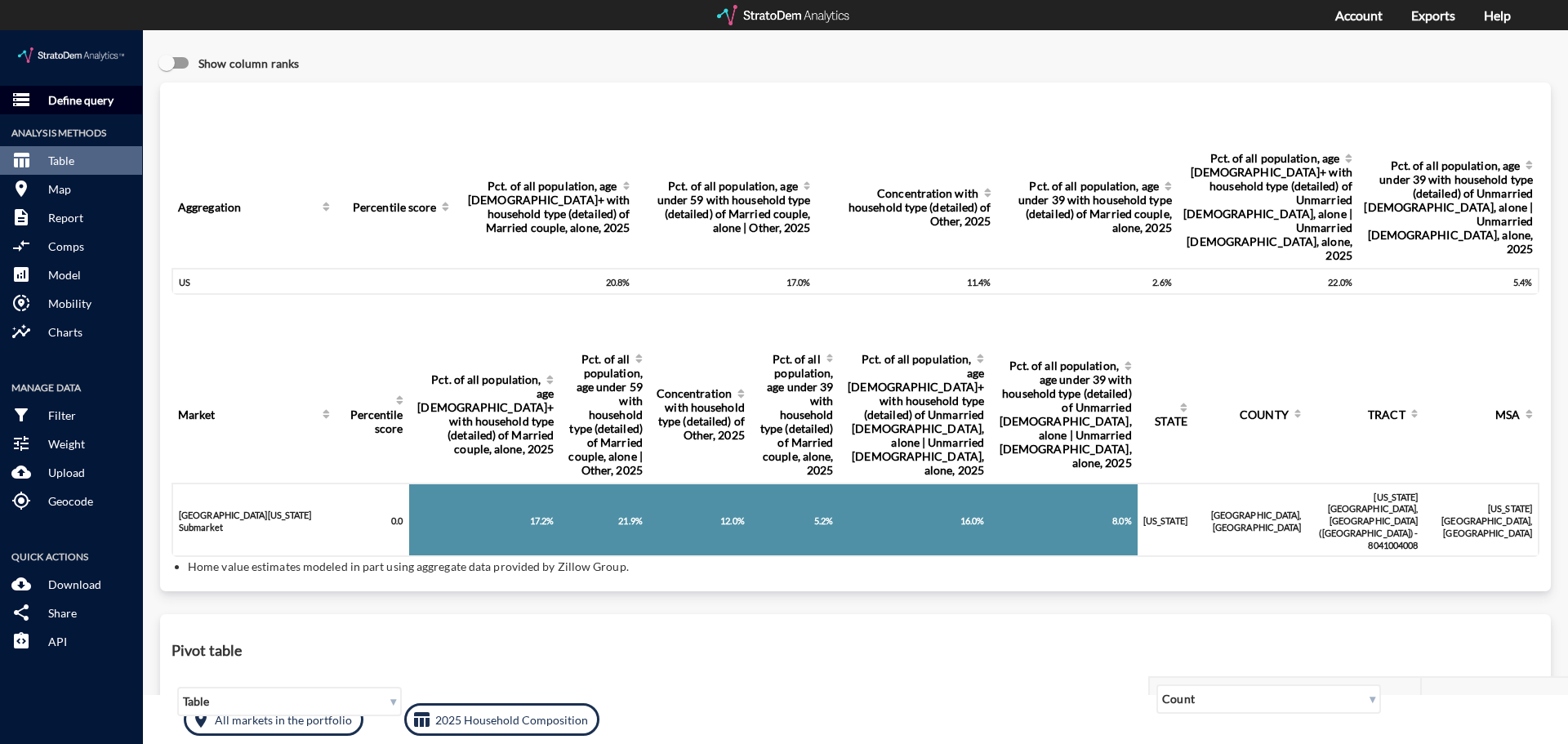
click p "Define query"
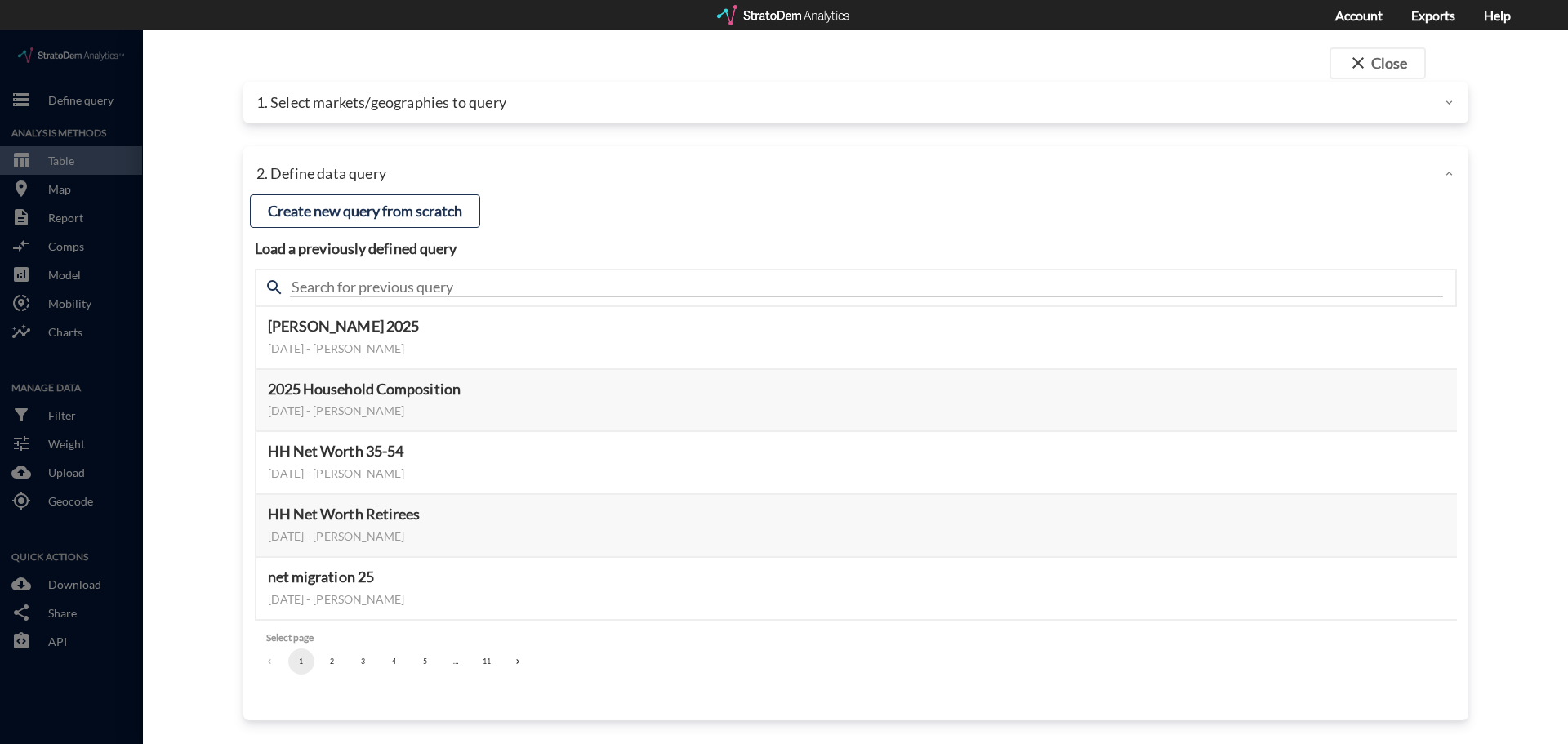
click p "1. Select markets/geographies to query"
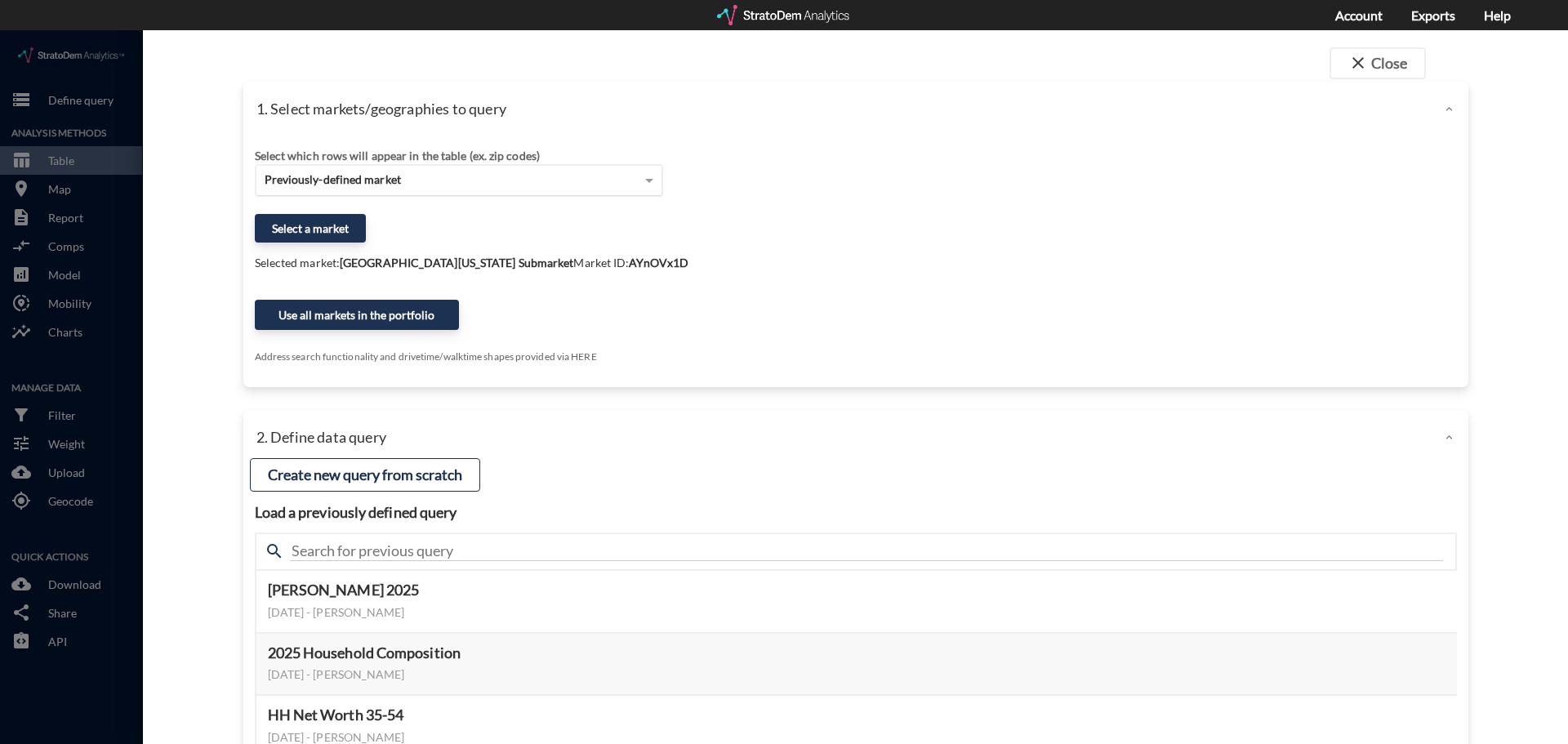
click div "Previously-defined market"
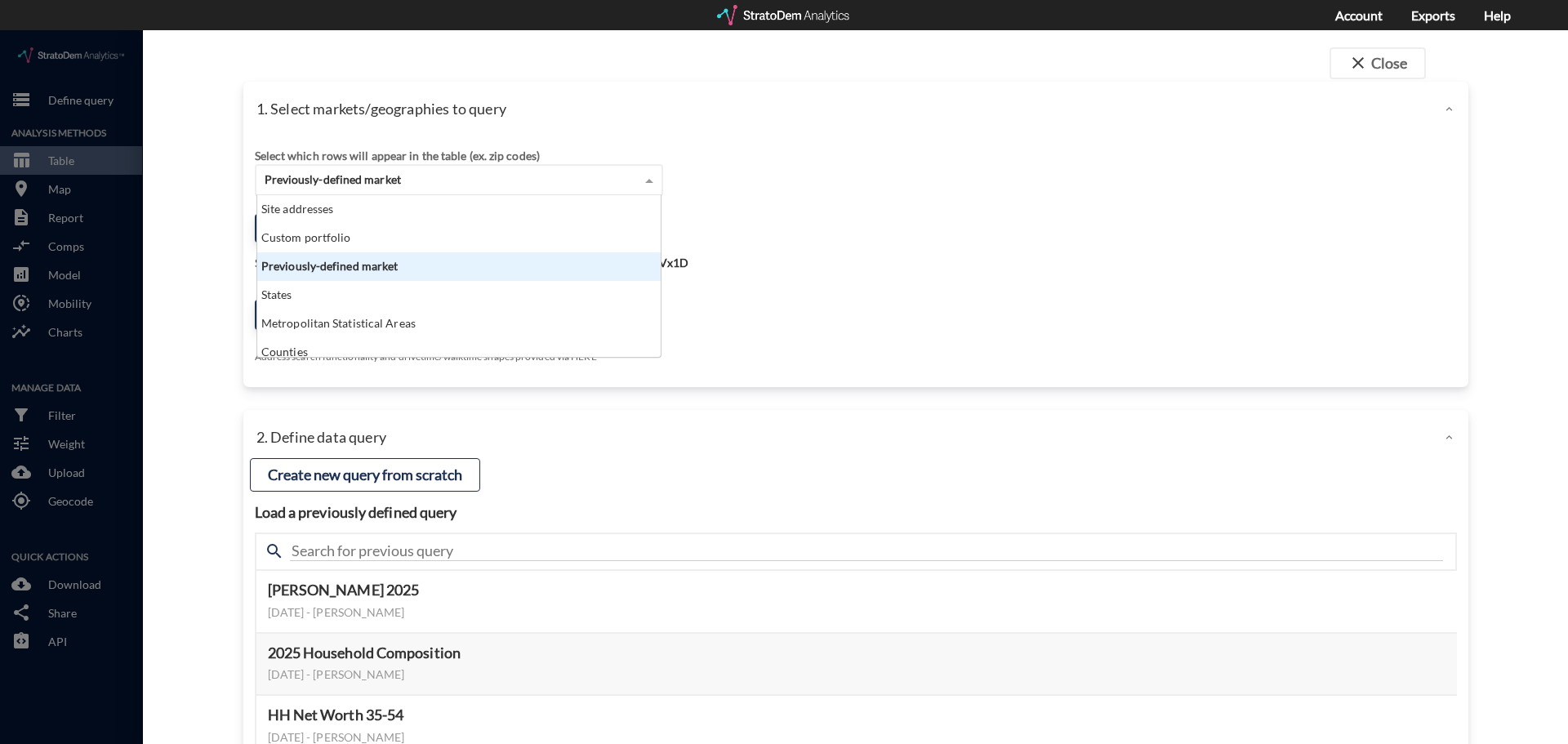
scroll to position [149, 394]
click div "Previously-defined market"
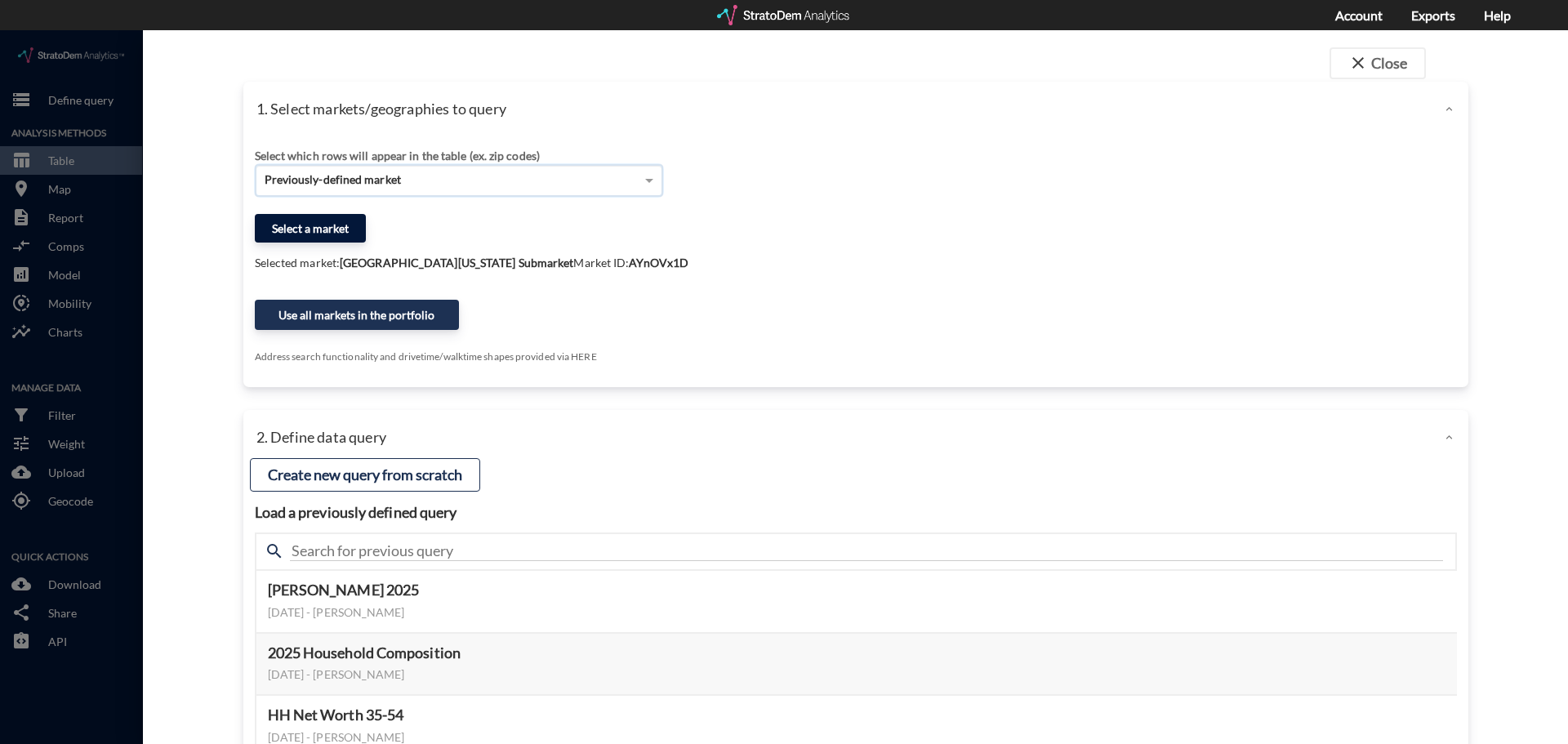
click button "Select a market"
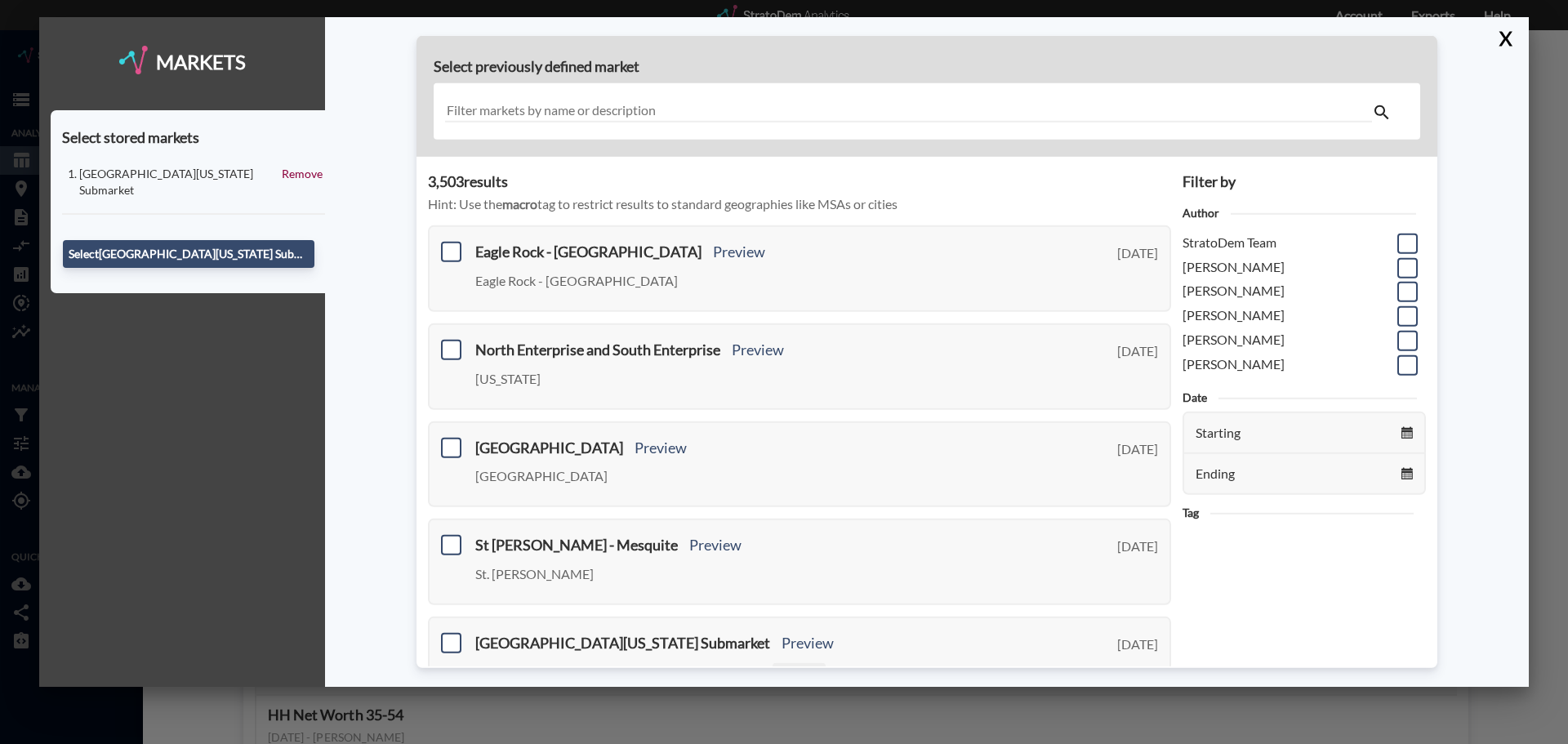
click at [656, 116] on input "text" at bounding box center [908, 111] width 927 height 22
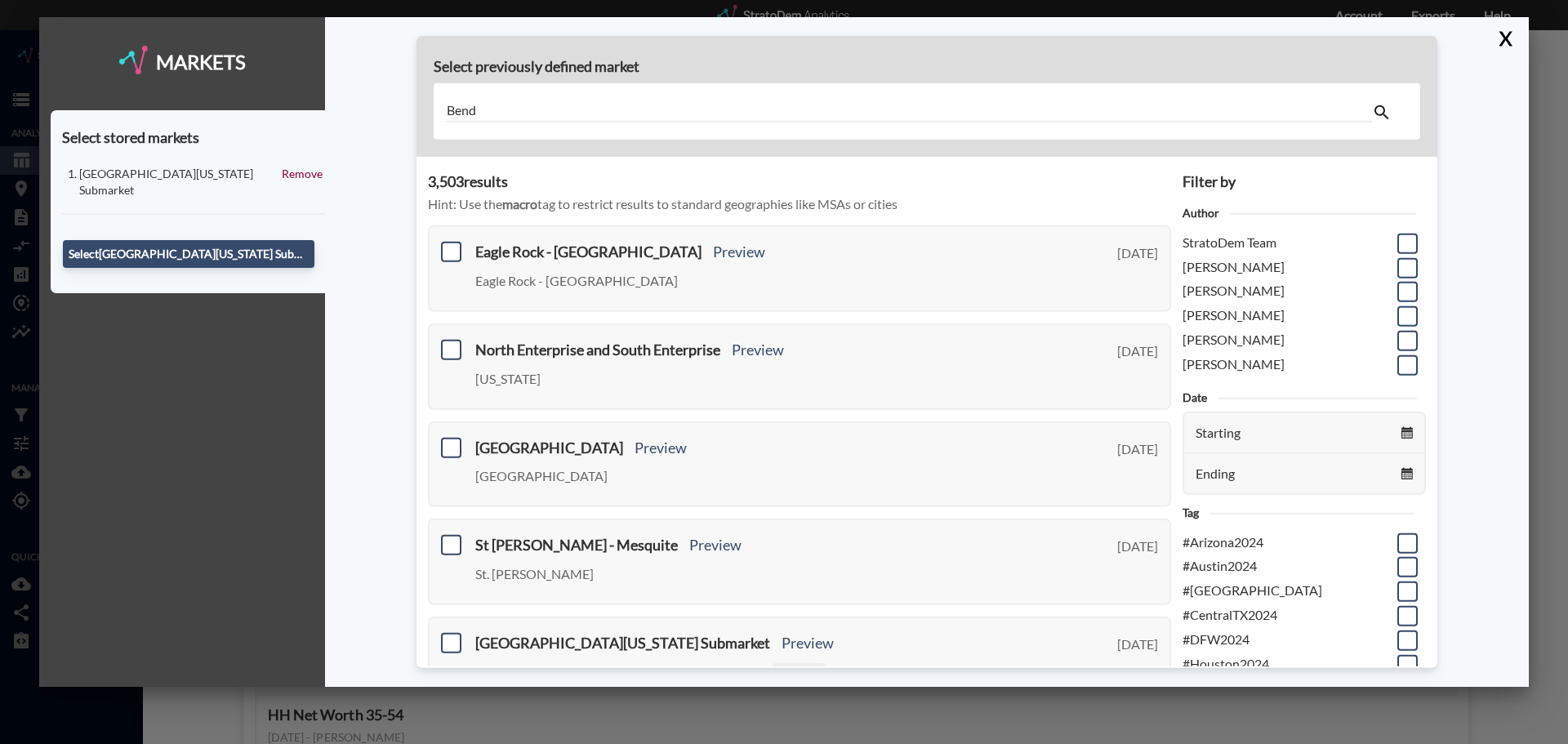
type input "Bend"
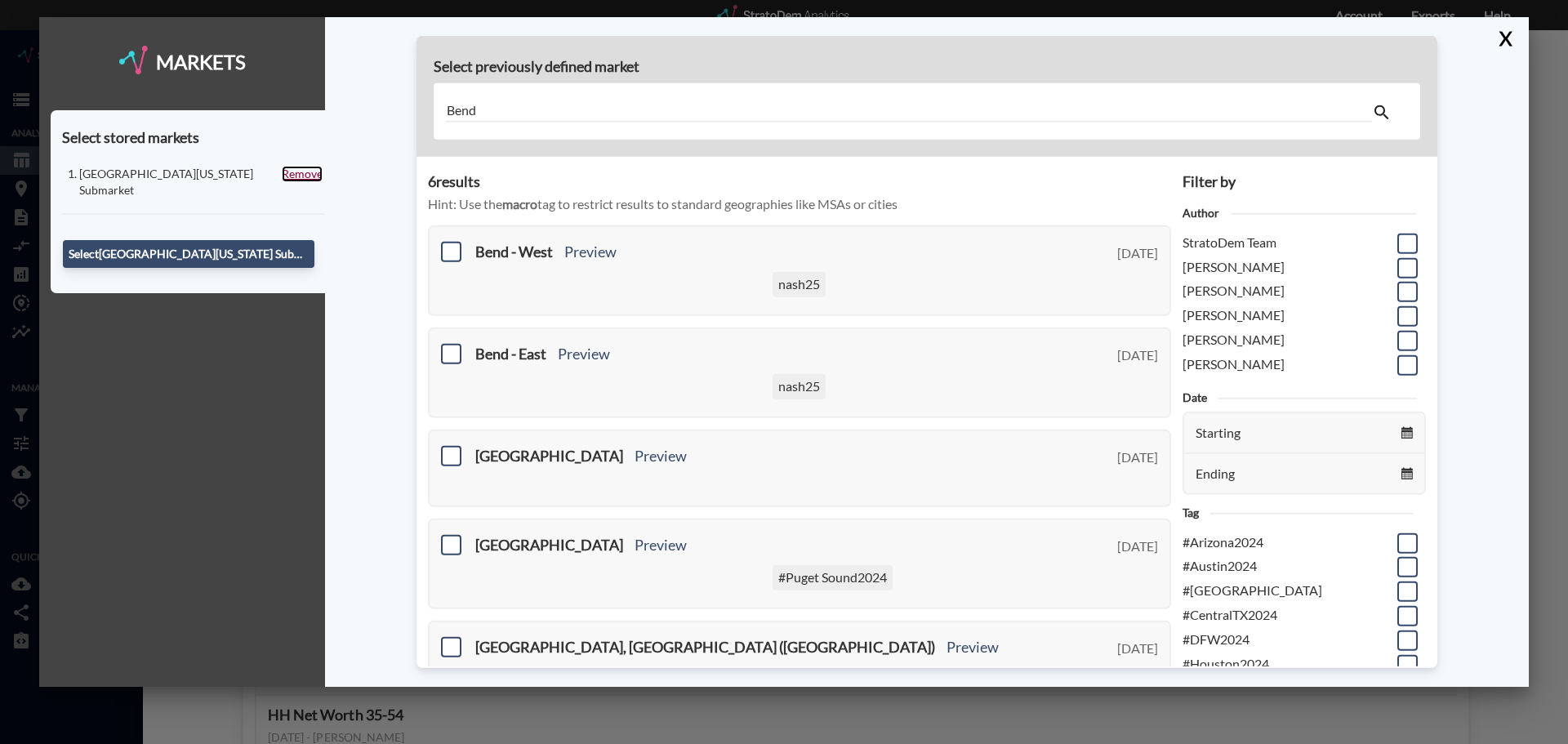
click at [297, 172] on link "Remove" at bounding box center [302, 174] width 41 height 16
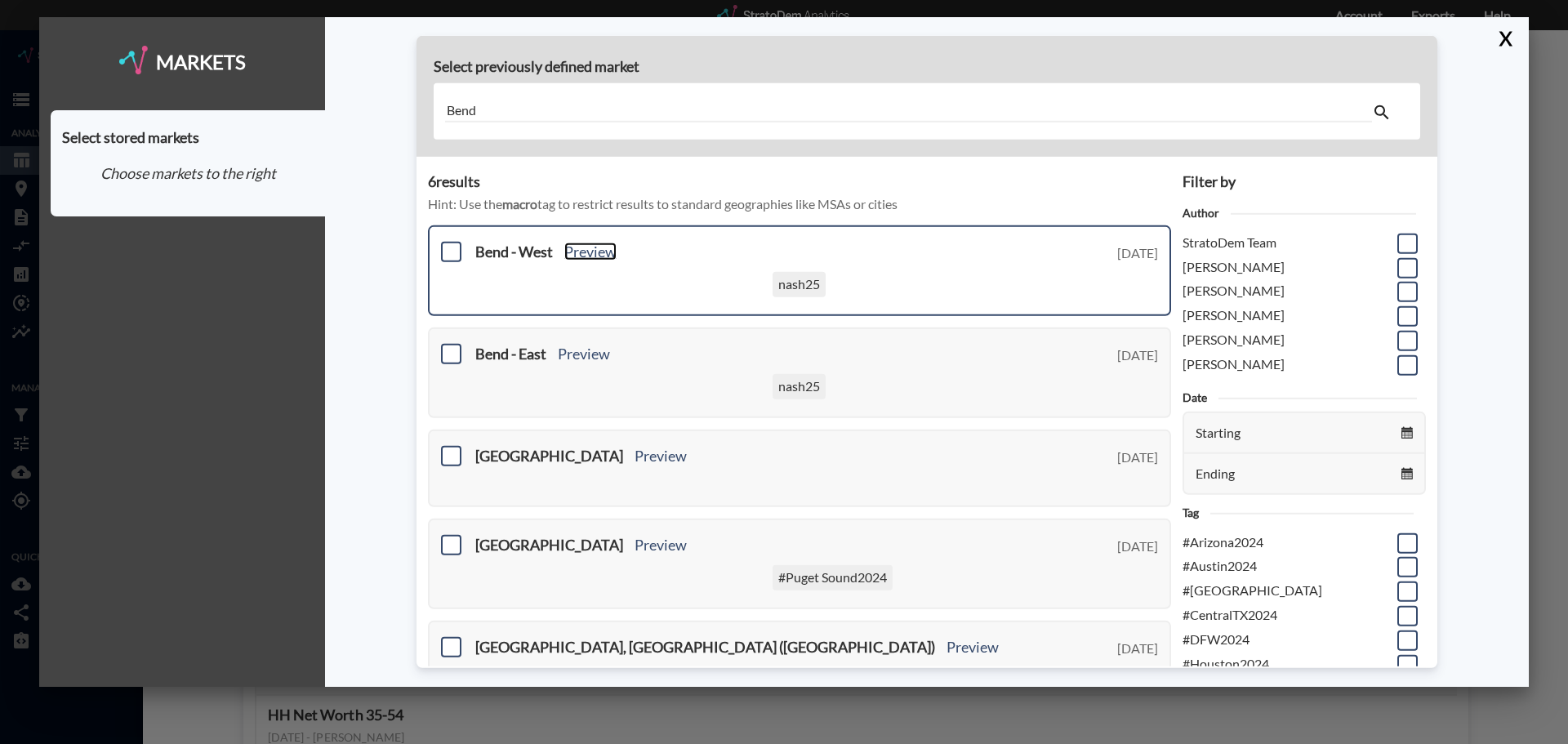
click at [591, 252] on link "Preview" at bounding box center [590, 252] width 52 height 18
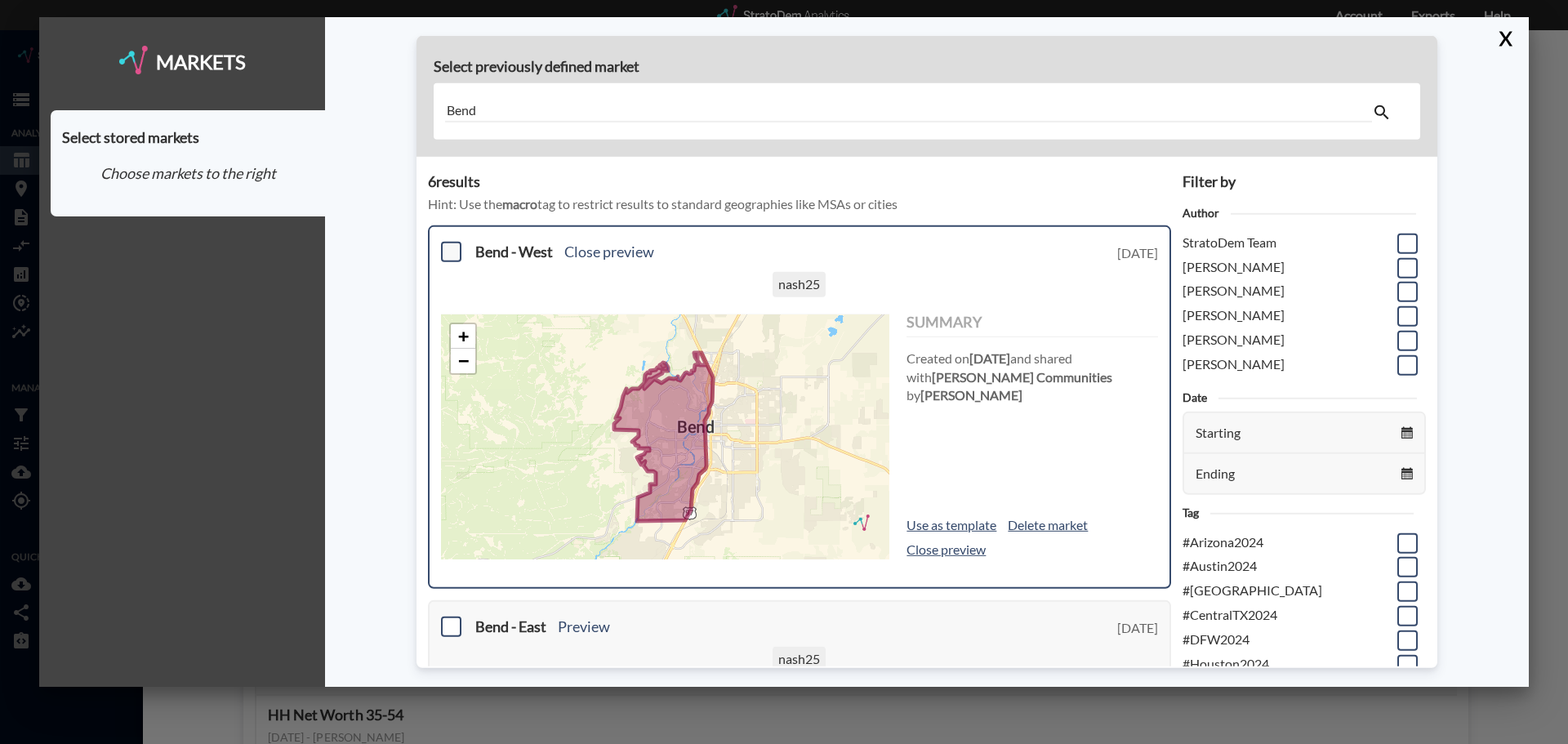
click at [451, 256] on span at bounding box center [451, 252] width 20 height 20
click at [449, 245] on input "checkbox" at bounding box center [449, 245] width 0 height 0
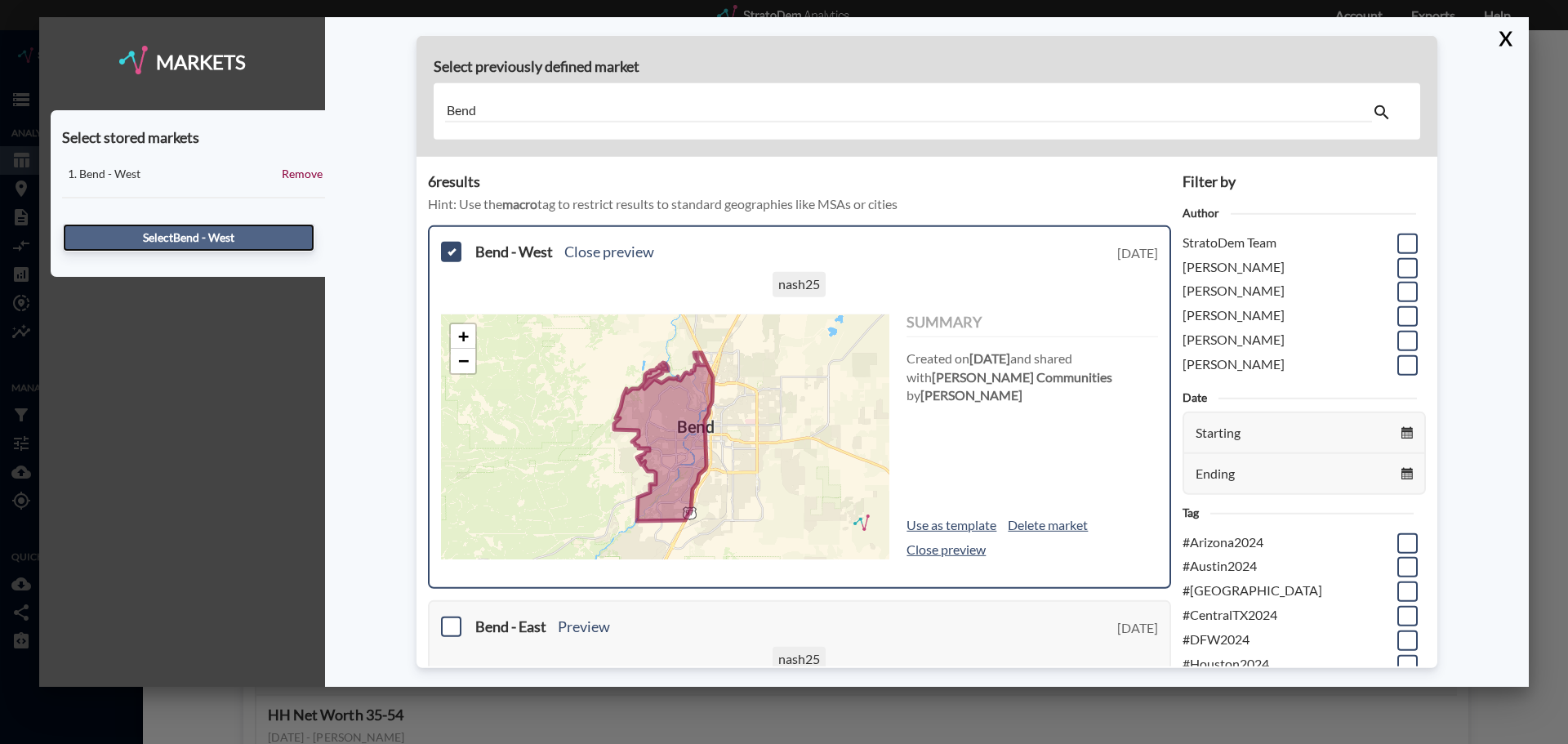
click at [212, 236] on button "Select Bend - West" at bounding box center [188, 237] width 252 height 28
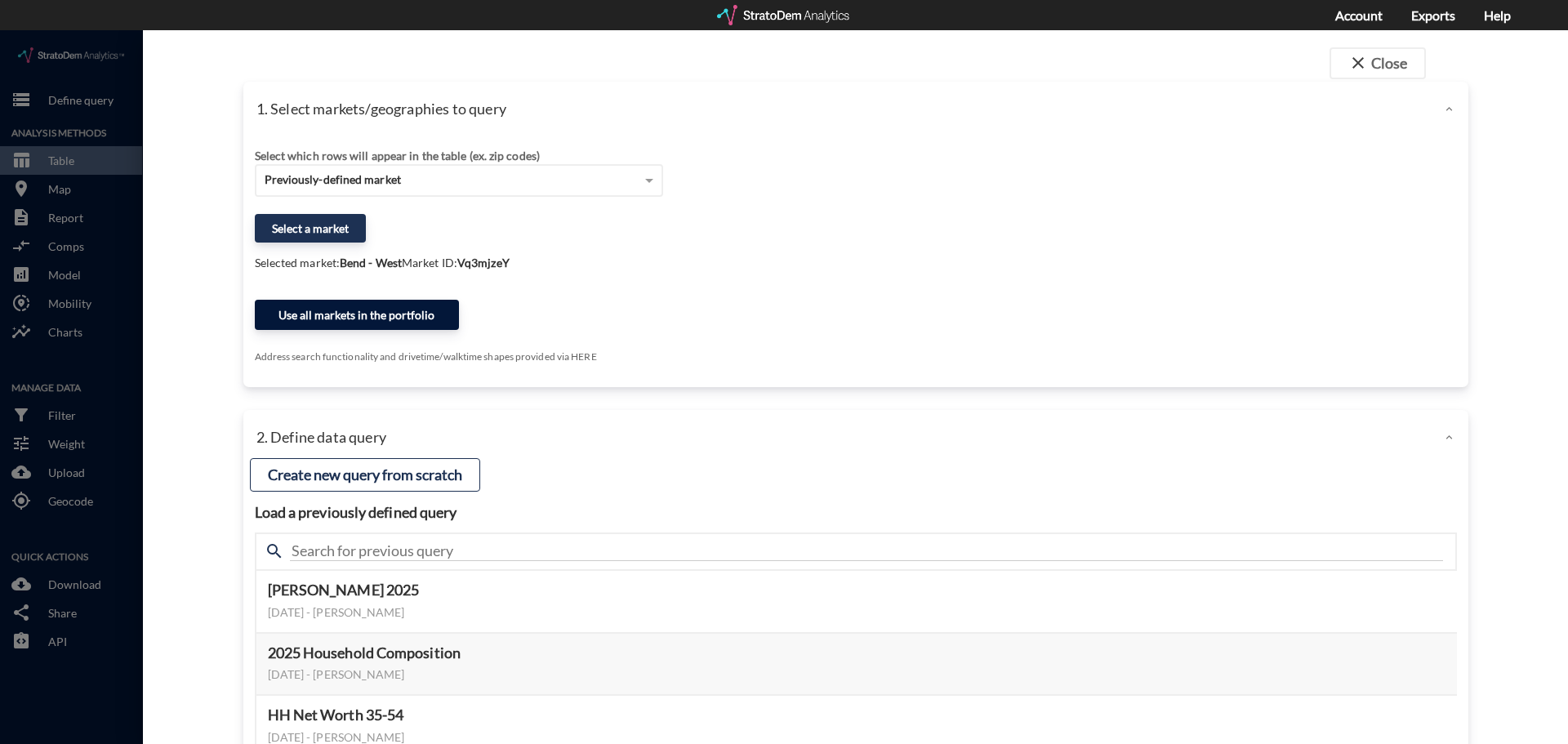
click button "Use all markets in the portfolio"
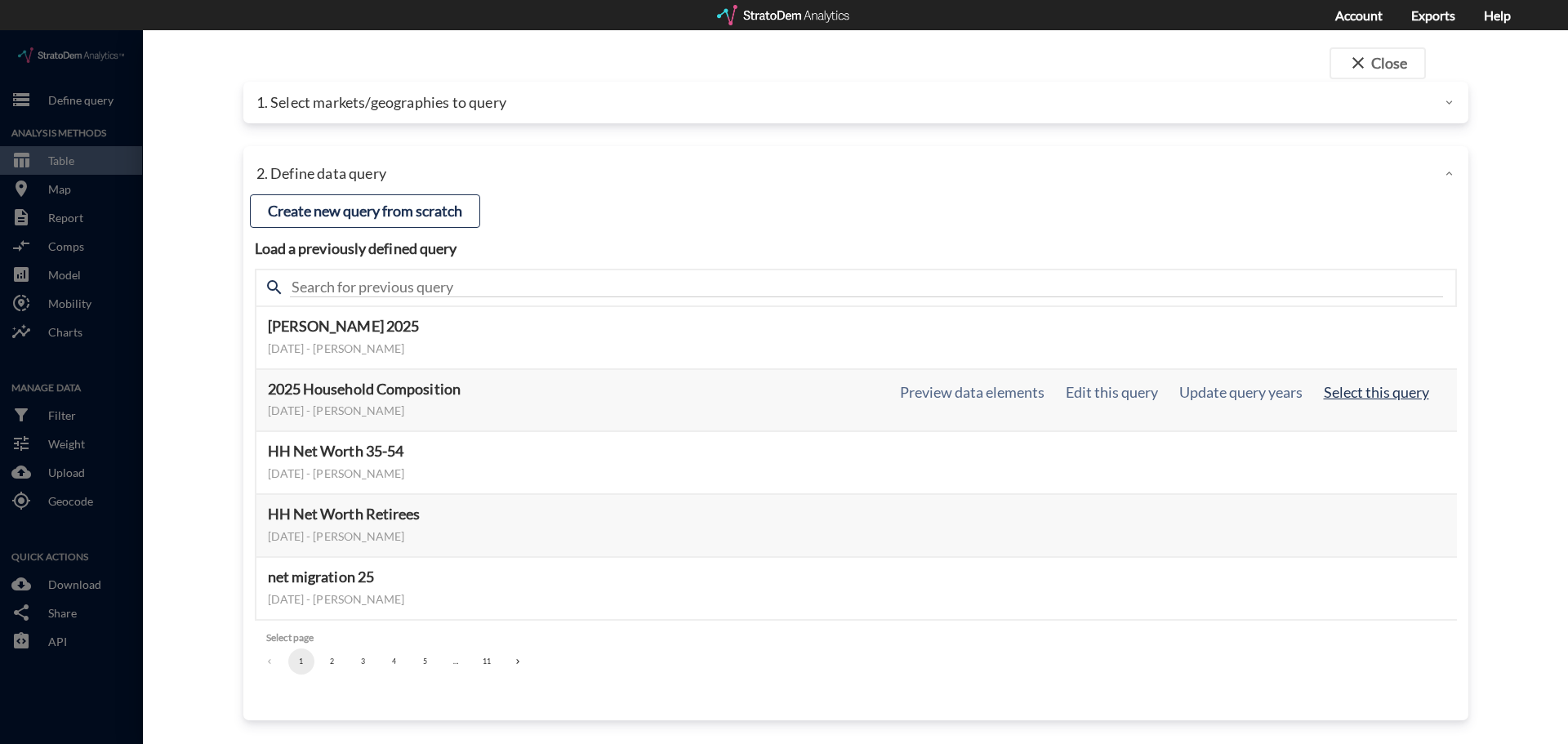
click button "Select this query"
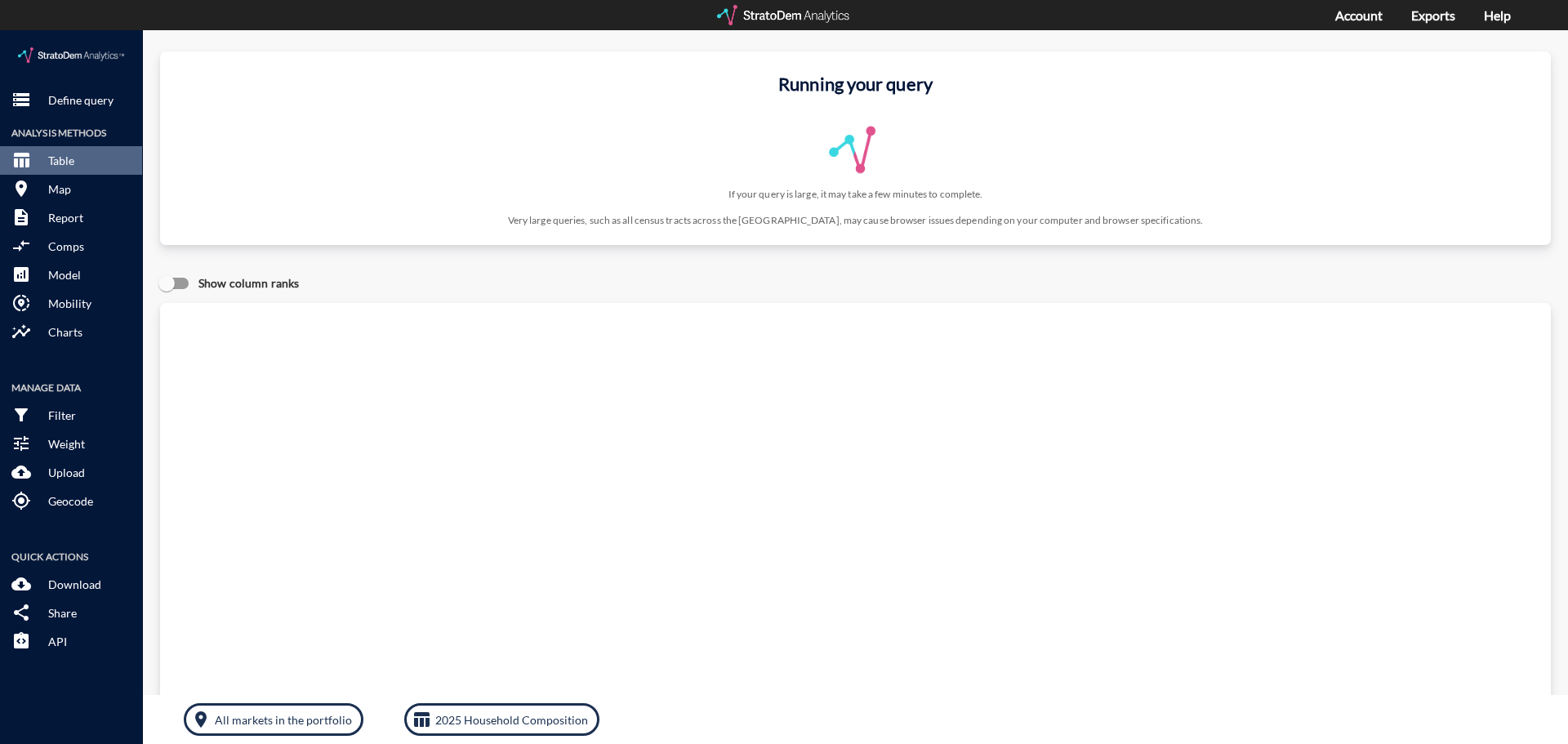
scroll to position [0, 0]
click div "Query progress Home value estimates modeled in part using aggregate data provid…"
click at [797, 14] on div at bounding box center [785, 15] width 135 height 20
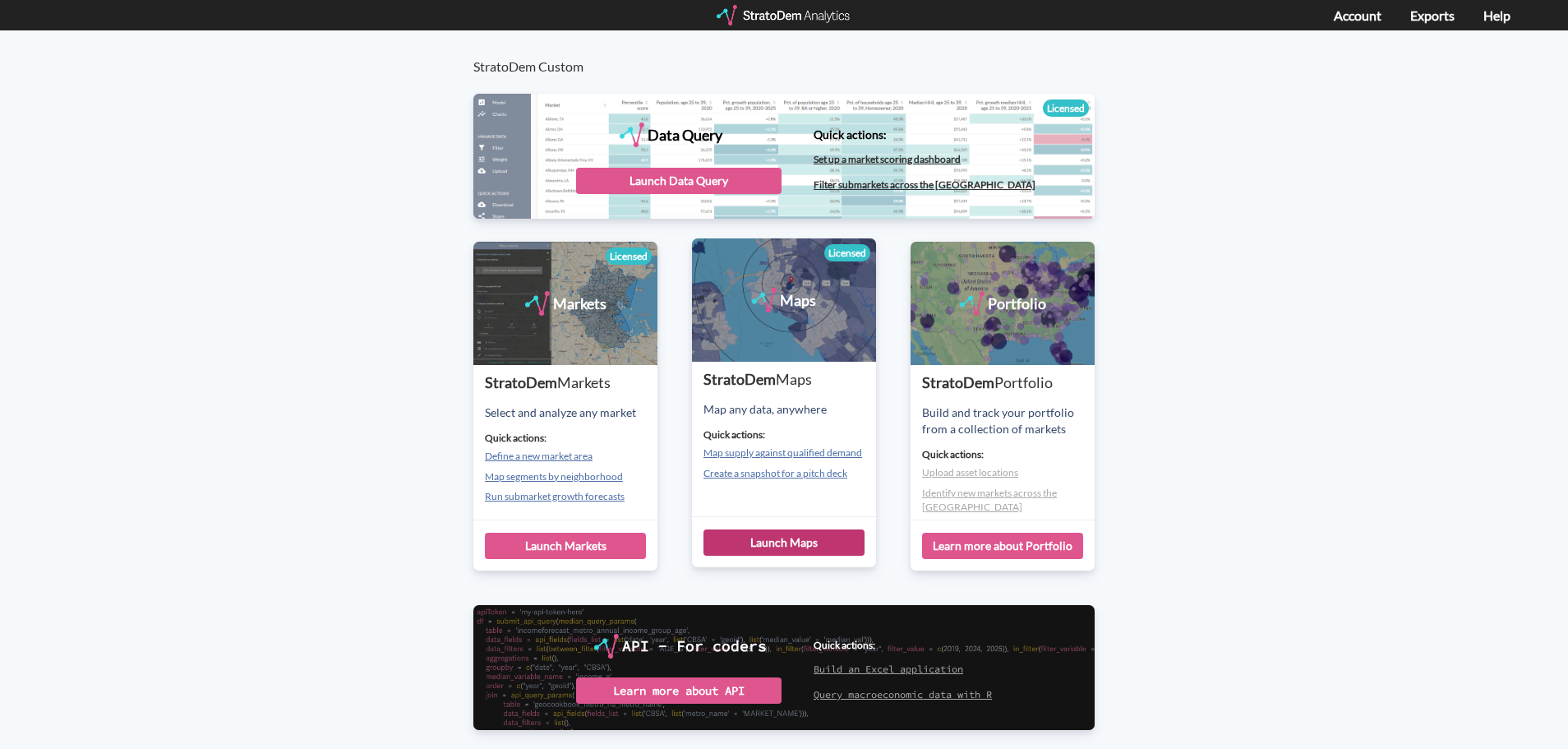
click at [776, 545] on div "Launch Maps" at bounding box center [784, 542] width 161 height 26
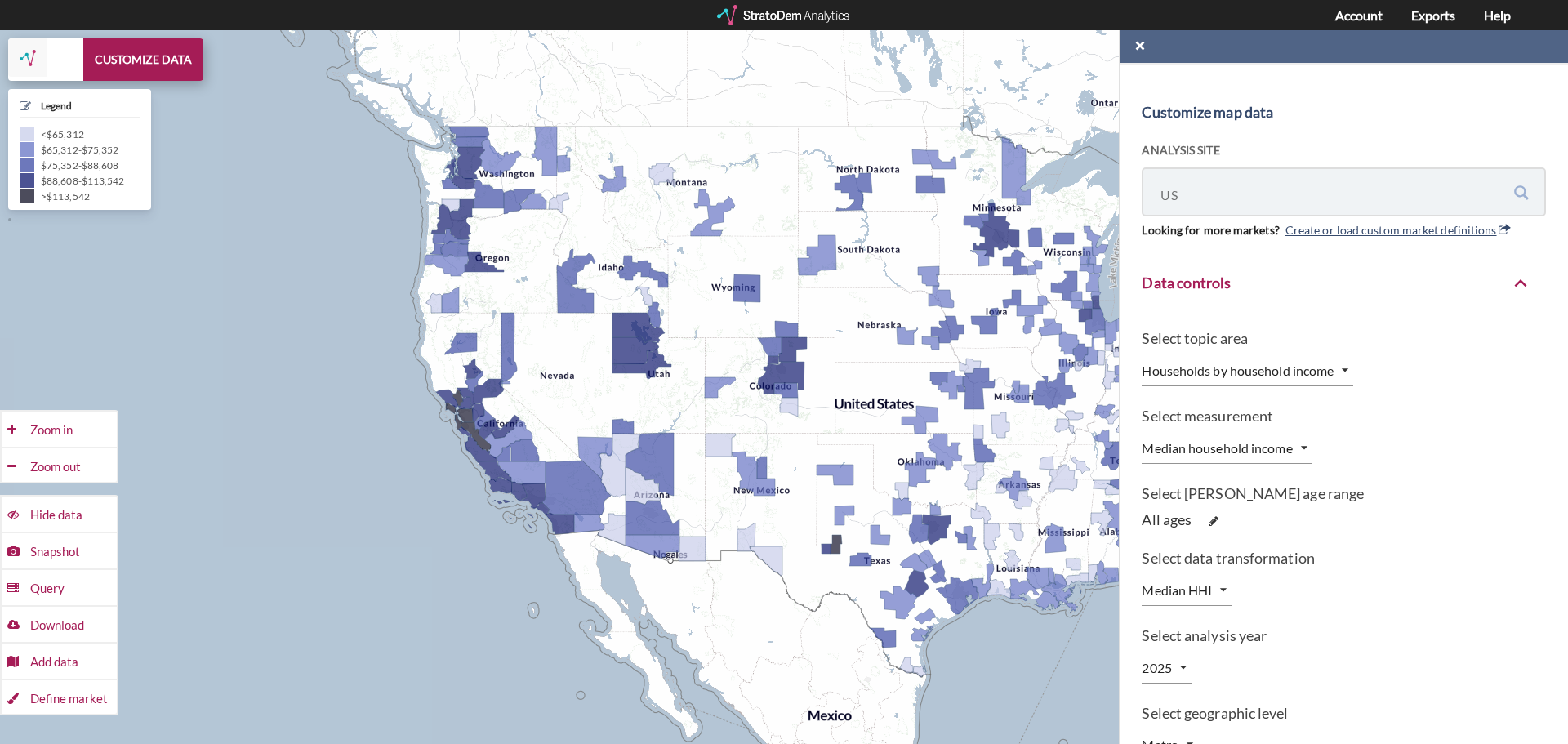
drag, startPoint x: 368, startPoint y: 285, endPoint x: 533, endPoint y: 297, distance: 165.4
click at [533, 297] on div "+ − CUSTOMIZE DATA Legend < $65,312 $65,312 - $75,352 $75,352 - $88,608 $88,608…" at bounding box center [784, 387] width 1568 height 714
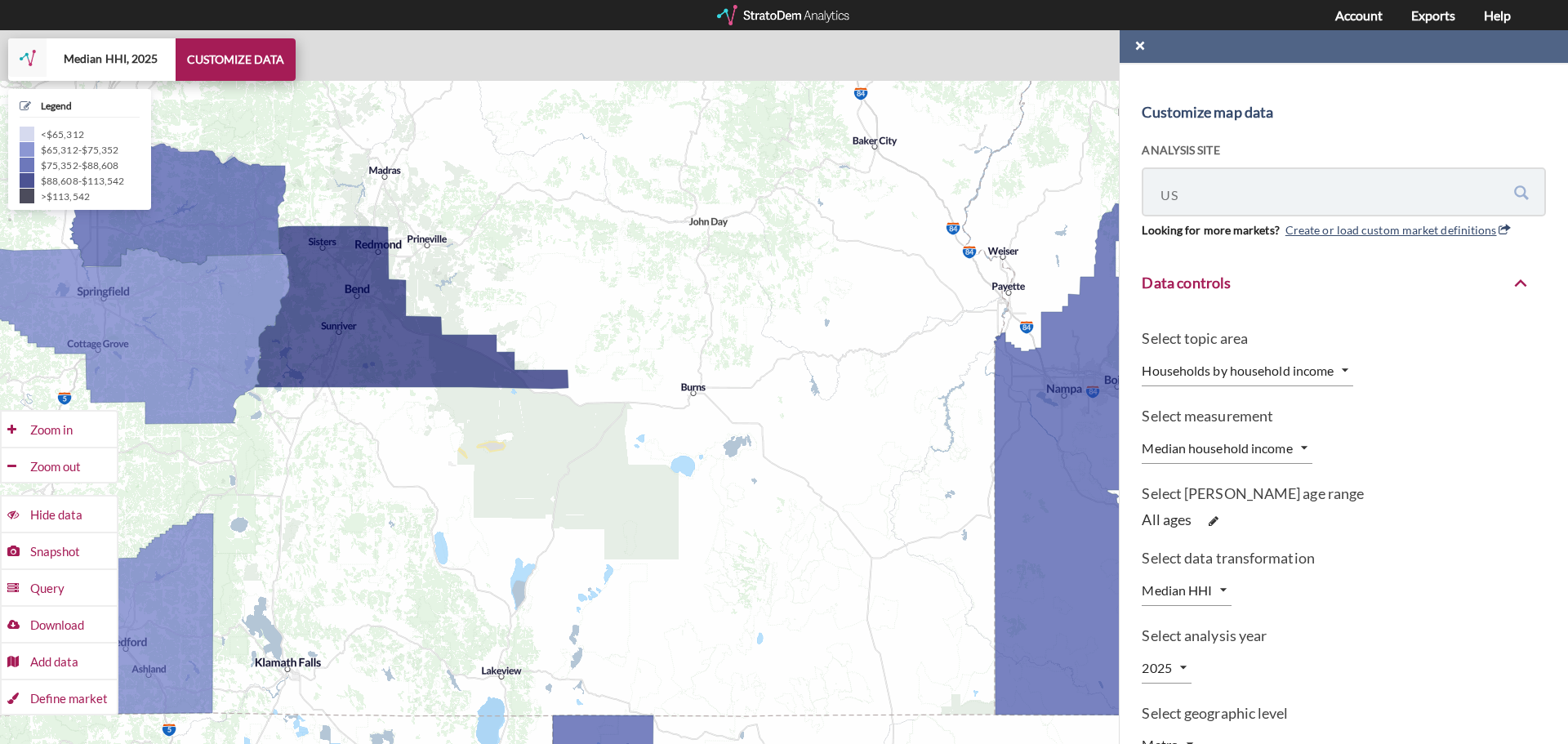
drag, startPoint x: 268, startPoint y: 315, endPoint x: 470, endPoint y: 300, distance: 202.6
click at [378, 458] on div "+ − Median HHI, 2025 CUSTOMIZE DATA Legend < $65,312 $65,312 - $75,352 $75,352 …" at bounding box center [784, 387] width 1568 height 714
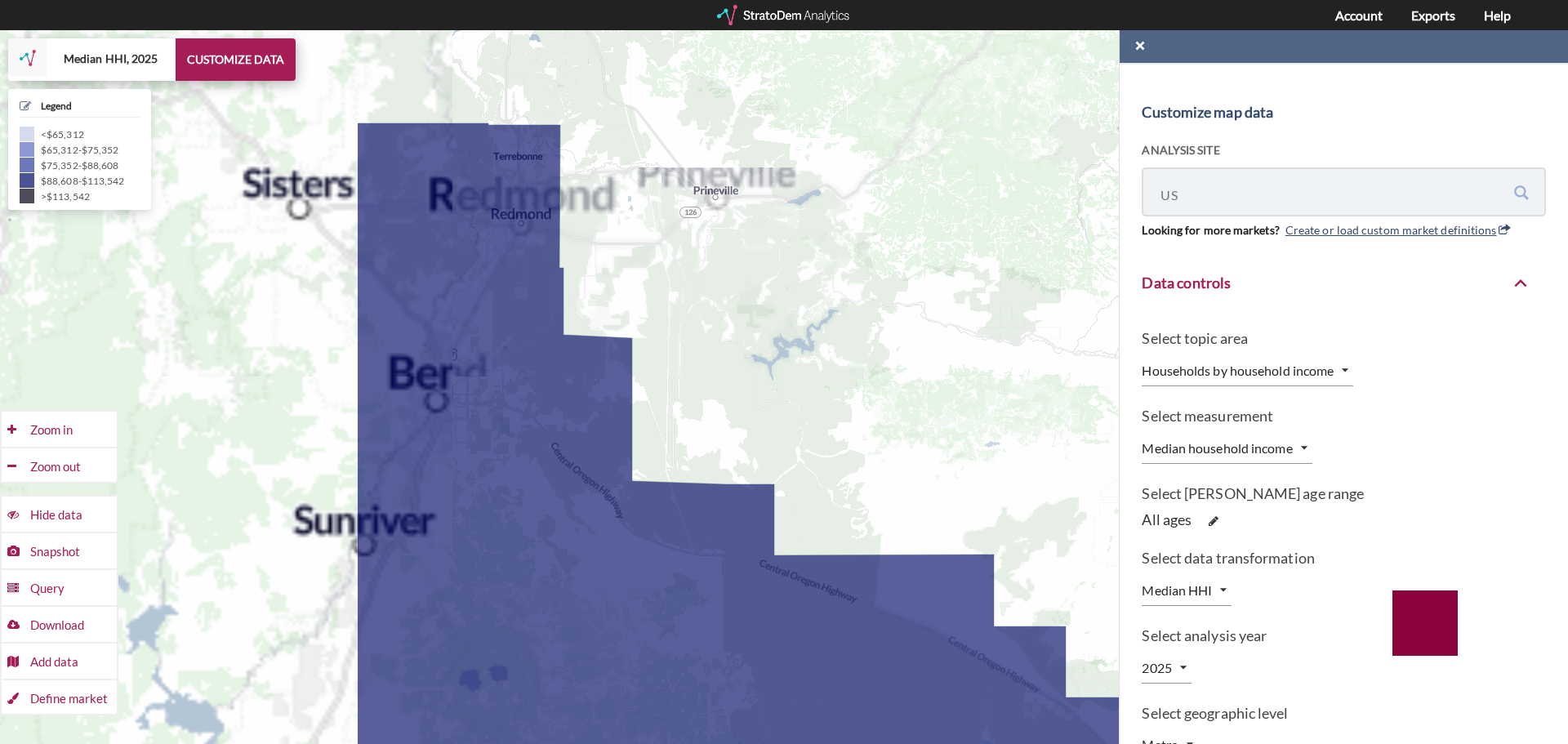
drag, startPoint x: 348, startPoint y: 313, endPoint x: 866, endPoint y: 308, distance: 518.0
click at [866, 308] on div "+ − Median HHI, 2025 CUSTOMIZE DATA Legend < $65,312 $65,312 - $75,352 $75,352 …" at bounding box center [784, 387] width 1568 height 714
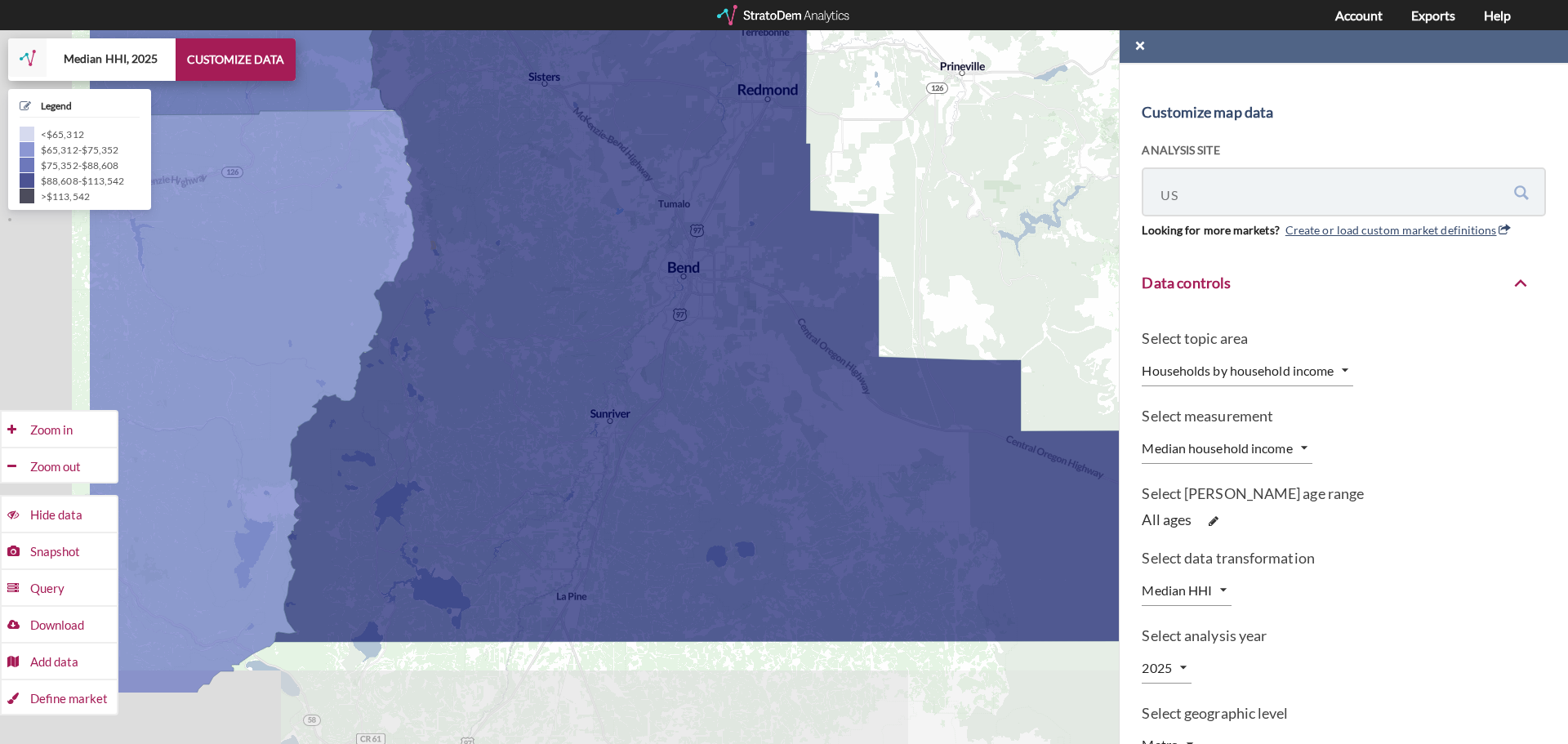
drag, startPoint x: 755, startPoint y: 346, endPoint x: 1004, endPoint y: 221, distance: 278.6
click at [1004, 221] on div "+ − Median HHI, 2025 CUSTOMIZE DATA Legend < $65,312 $65,312 - $75,352 $75,352 …" at bounding box center [784, 387] width 1568 height 714
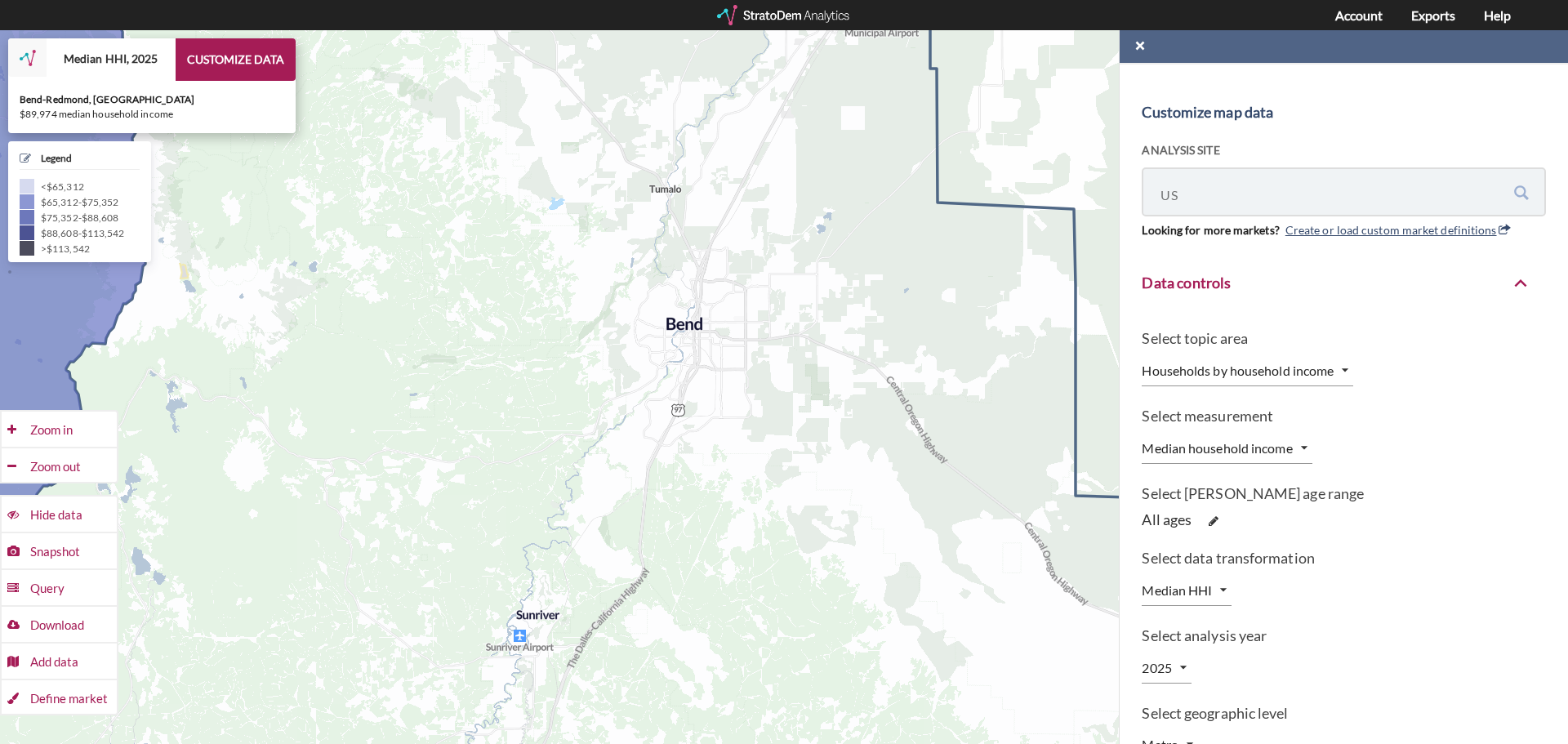
drag, startPoint x: 623, startPoint y: 303, endPoint x: 630, endPoint y: 378, distance: 75.3
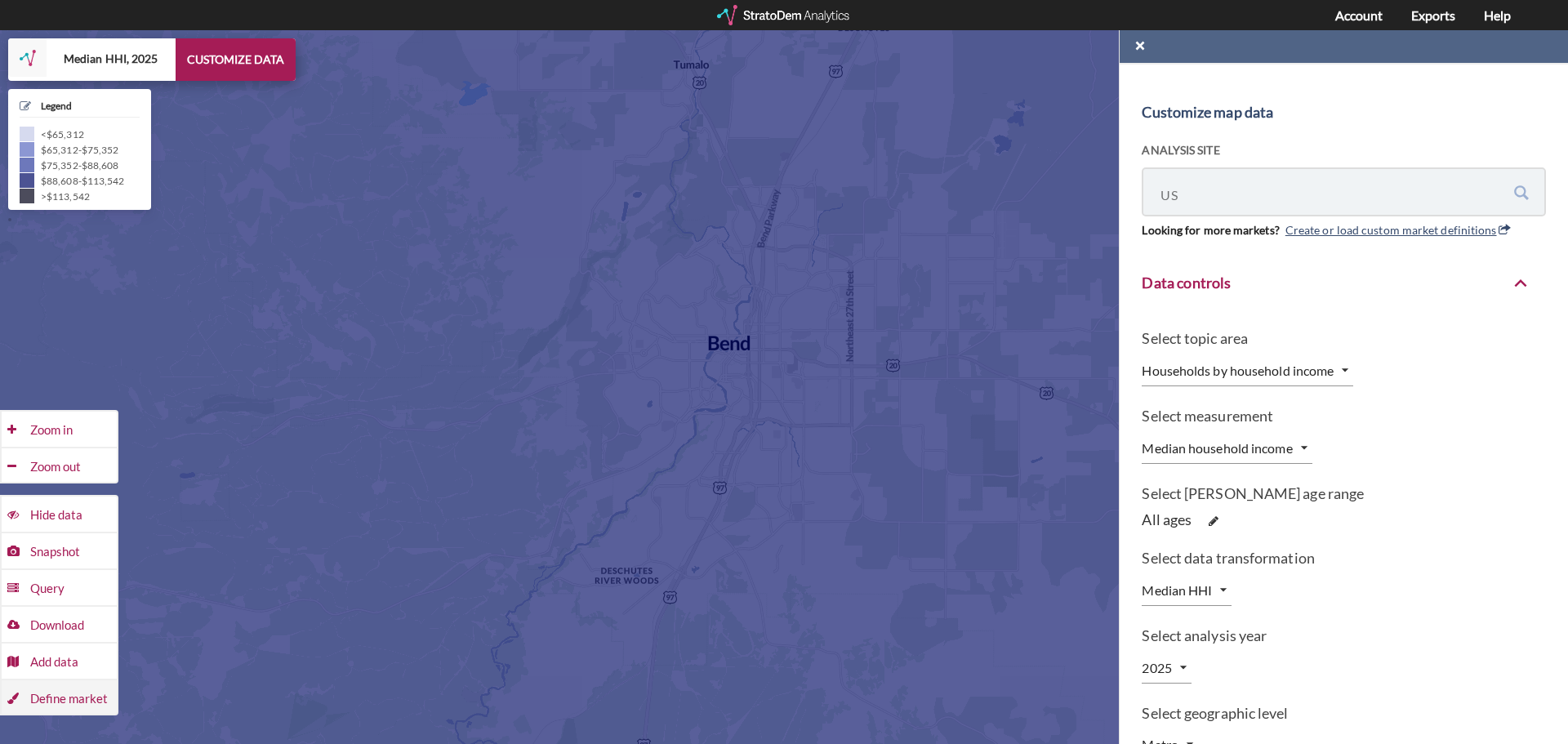
click at [44, 448] on div "Define market" at bounding box center [73, 429] width 86 height 36
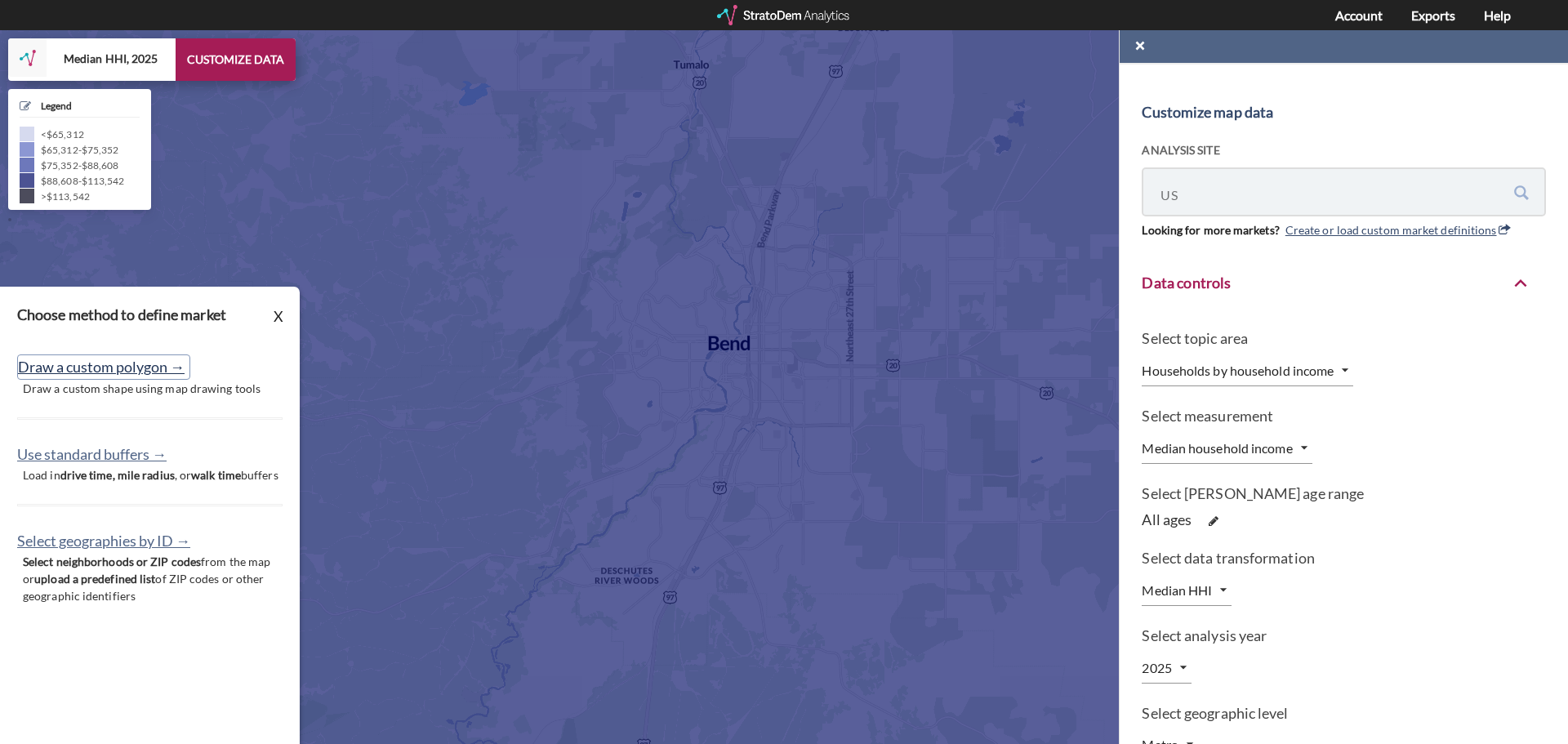
click at [137, 372] on button "Draw a custom polygon →" at bounding box center [103, 367] width 173 height 25
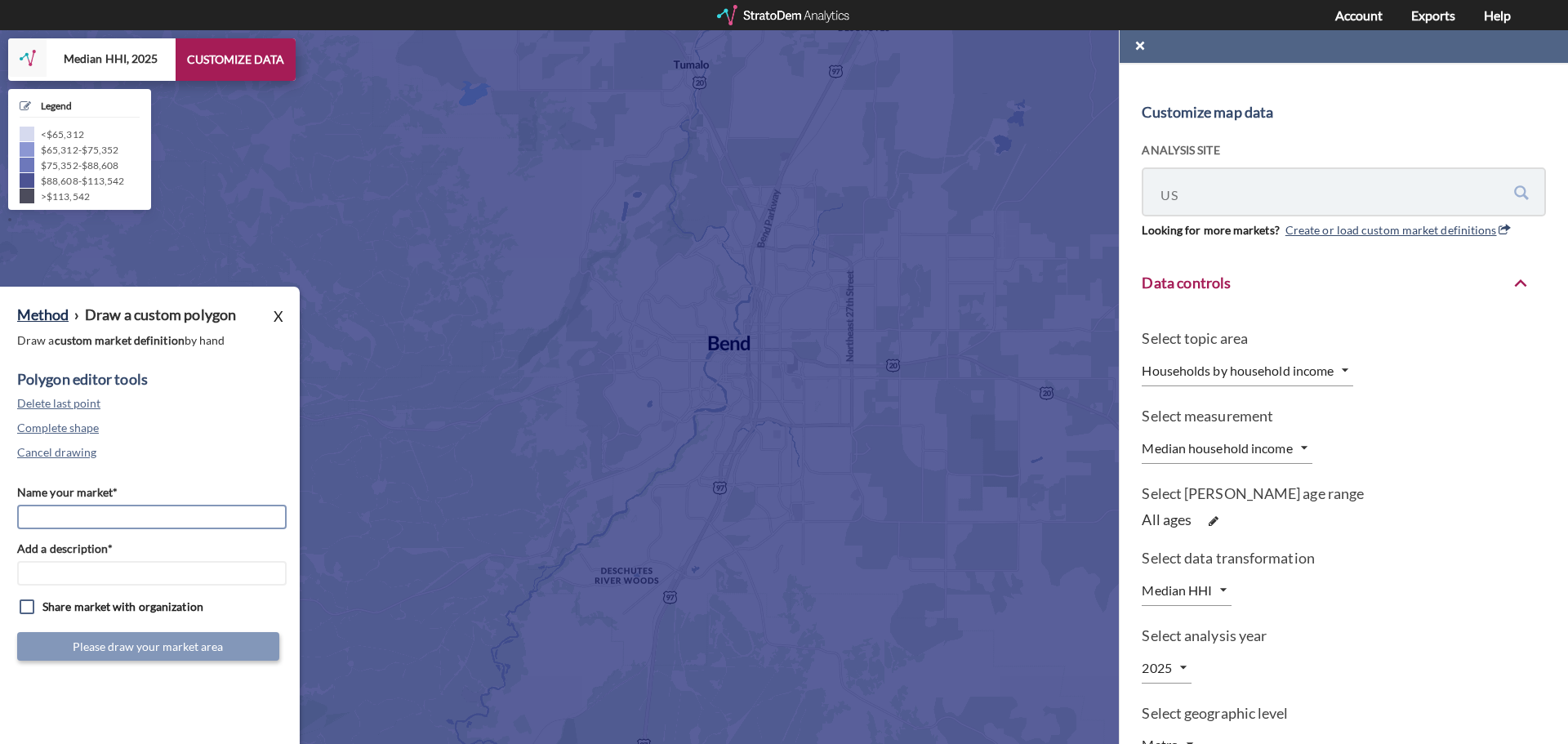
click at [48, 518] on input "Name your market*" at bounding box center [151, 517] width 269 height 25
type input "[GEOGRAPHIC_DATA]"
click at [31, 577] on input "Add a description*" at bounding box center [151, 573] width 269 height 25
type input "[GEOGRAPHIC_DATA]"
click at [76, 404] on button "Delete last point" at bounding box center [61, 404] width 90 height 20
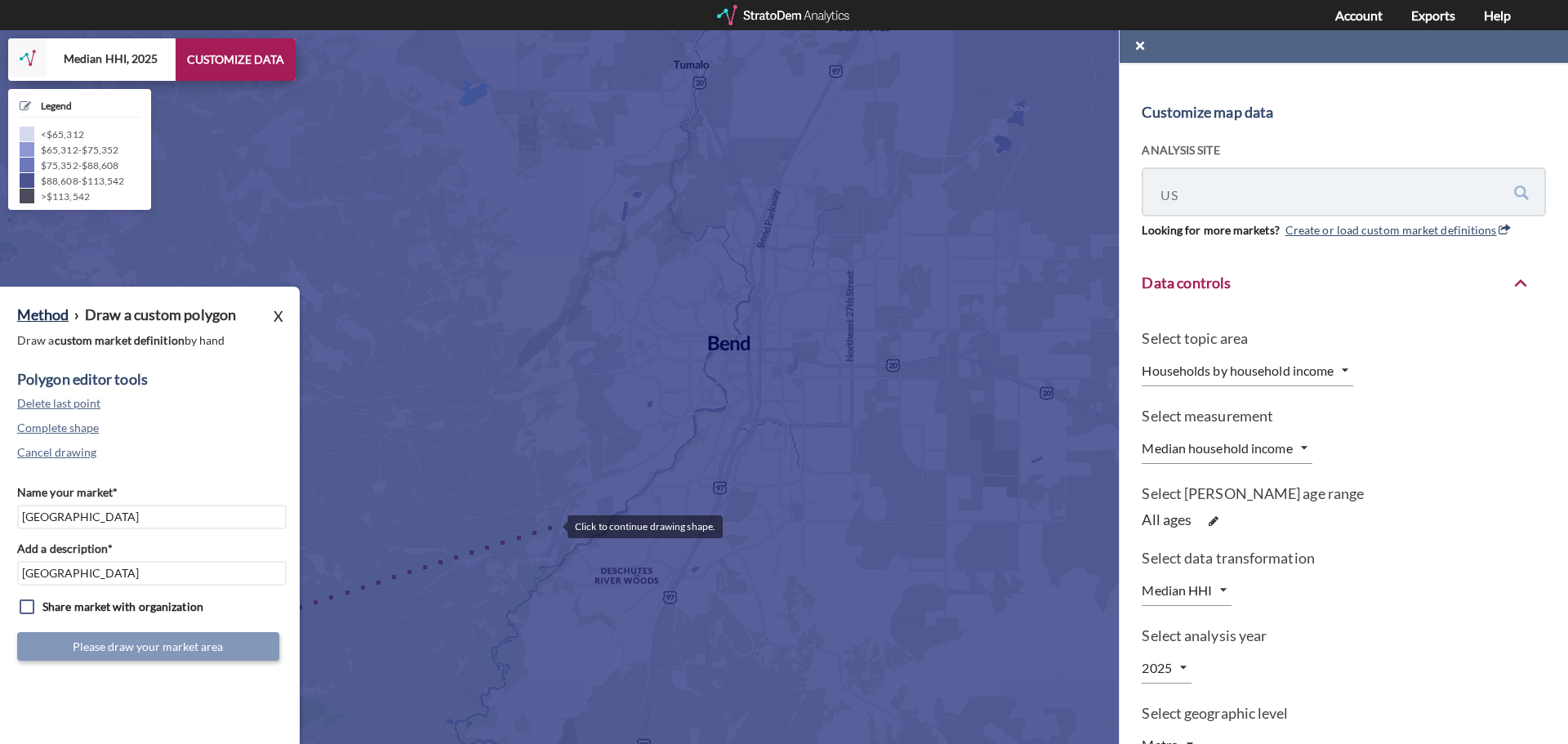
click at [1036, 127] on div at bounding box center [1036, 127] width 0 height 0
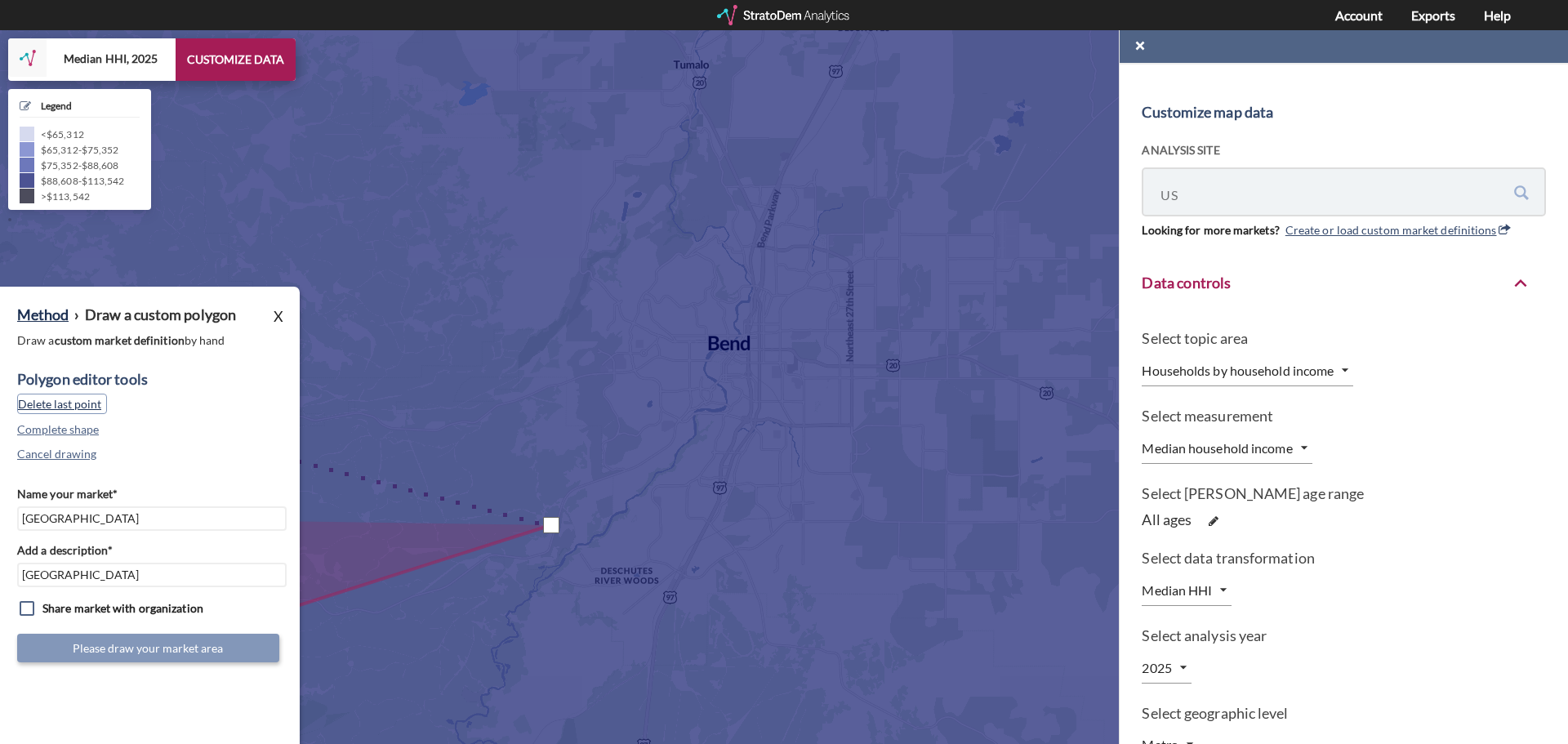
click at [85, 406] on button "Delete last point" at bounding box center [61, 404] width 90 height 20
click at [82, 455] on button "Cancel drawing" at bounding box center [60, 452] width 85 height 20
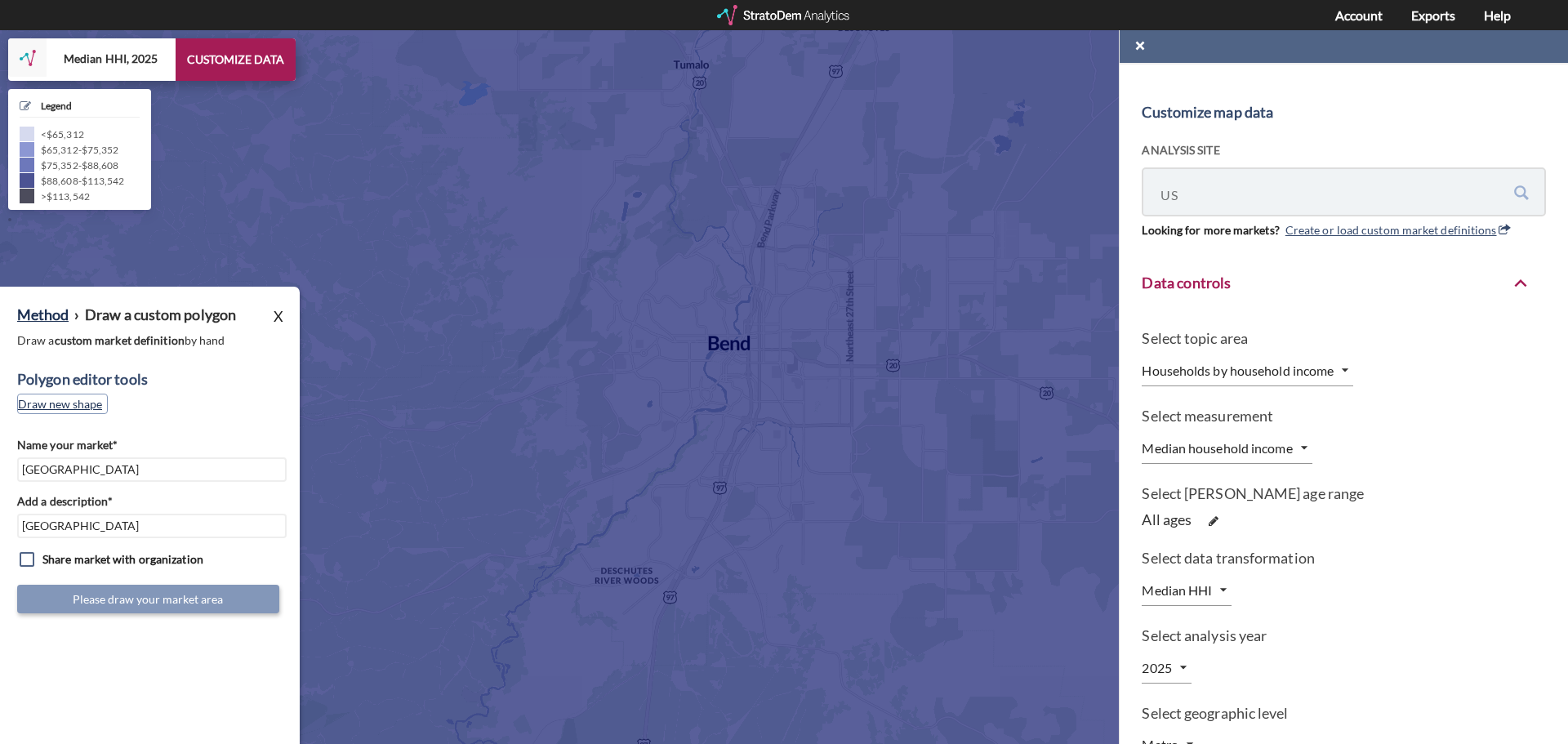
click at [75, 410] on button "Draw new shape" at bounding box center [62, 404] width 91 height 20
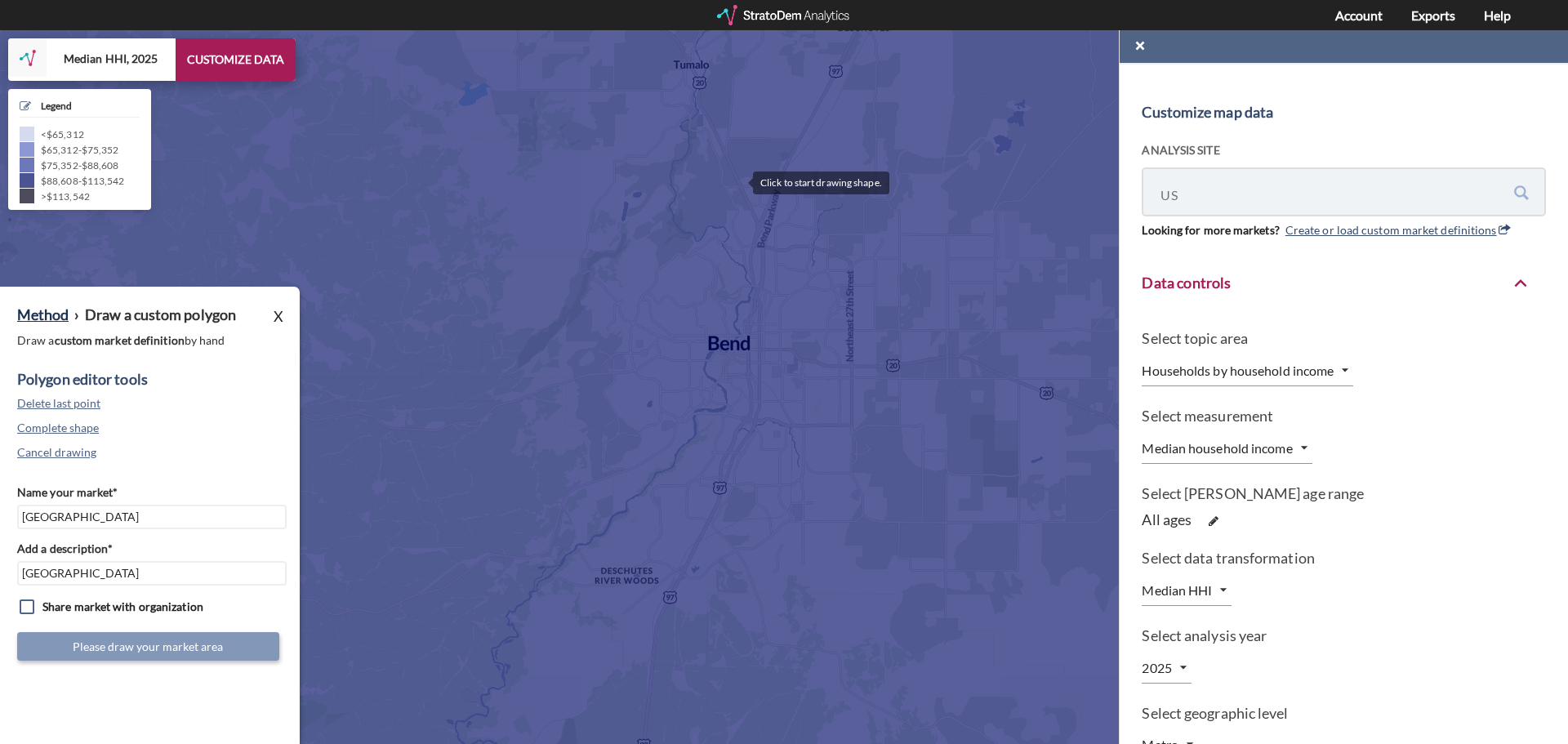
click at [1036, 127] on div at bounding box center [1036, 127] width 0 height 0
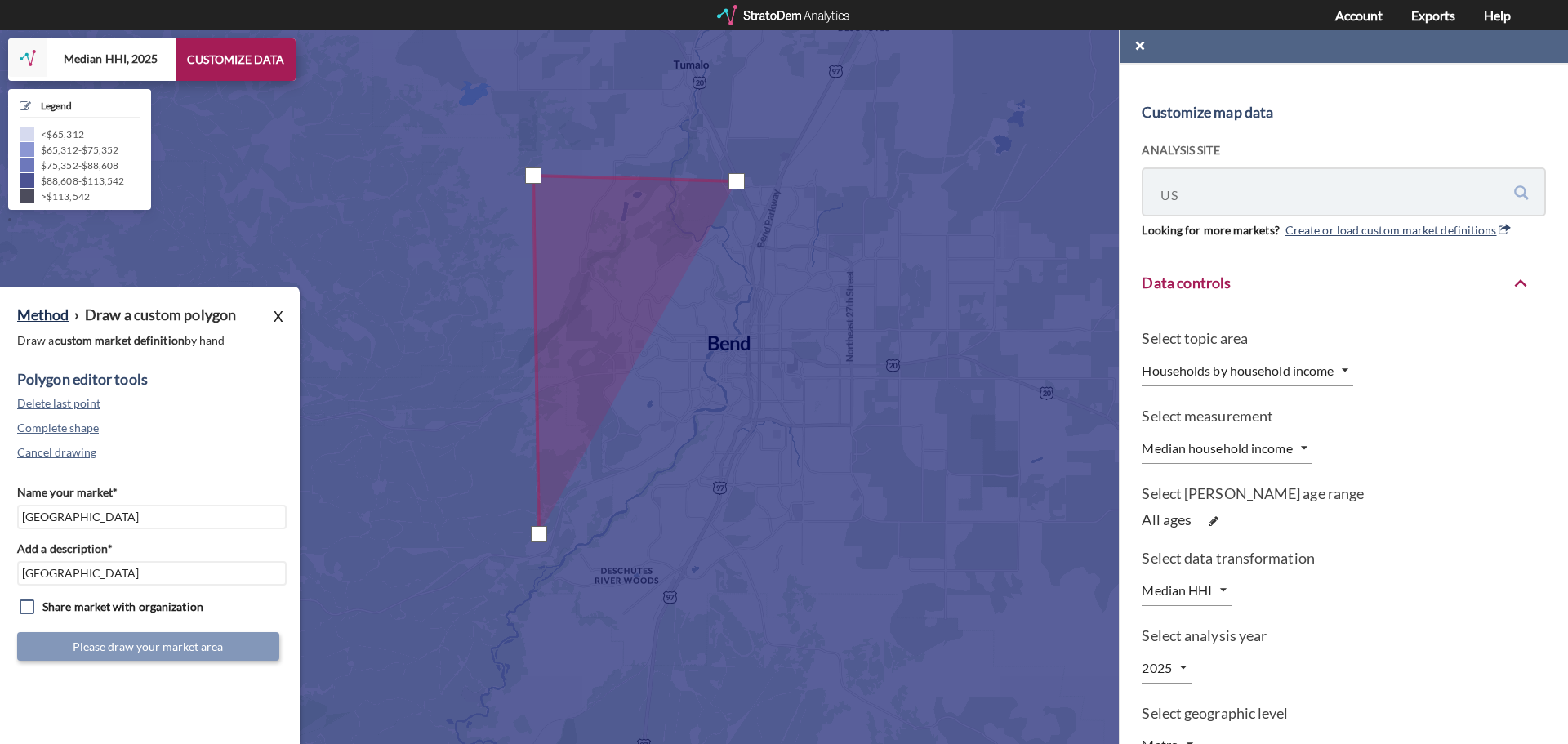
click at [1036, 127] on div at bounding box center [1036, 127] width 0 height 0
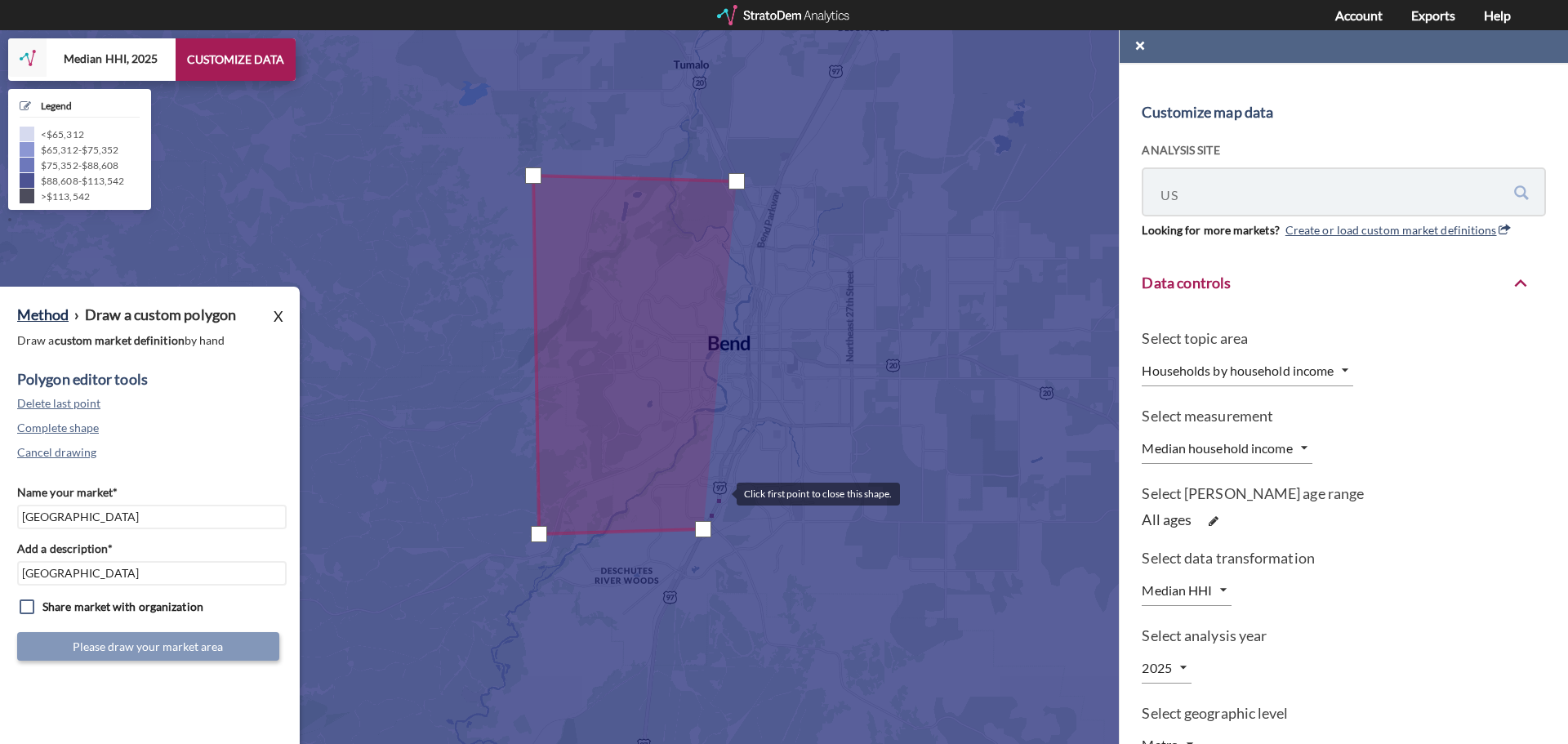
click at [1036, 127] on div at bounding box center [1036, 127] width 0 height 0
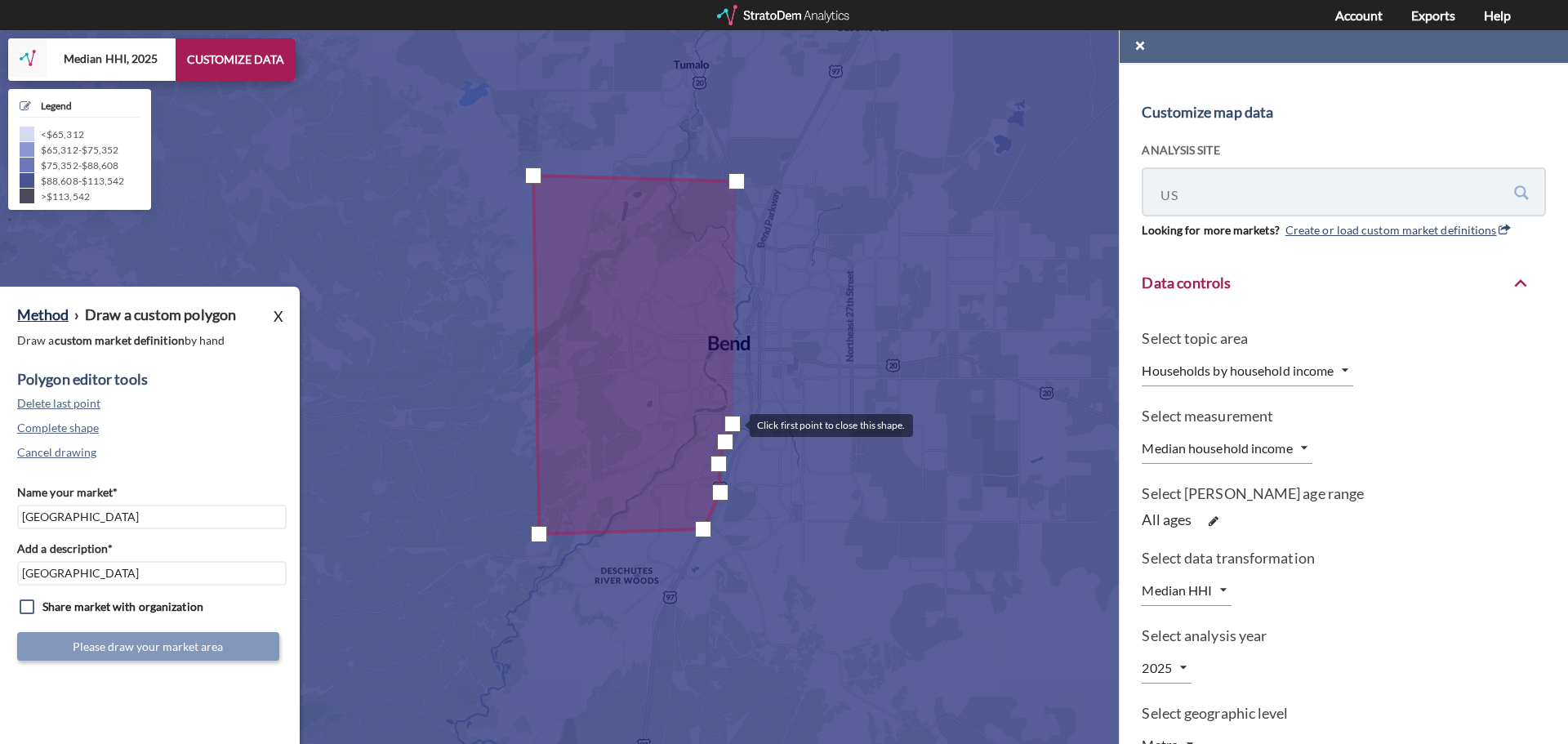
click at [1036, 127] on div at bounding box center [1036, 127] width 0 height 0
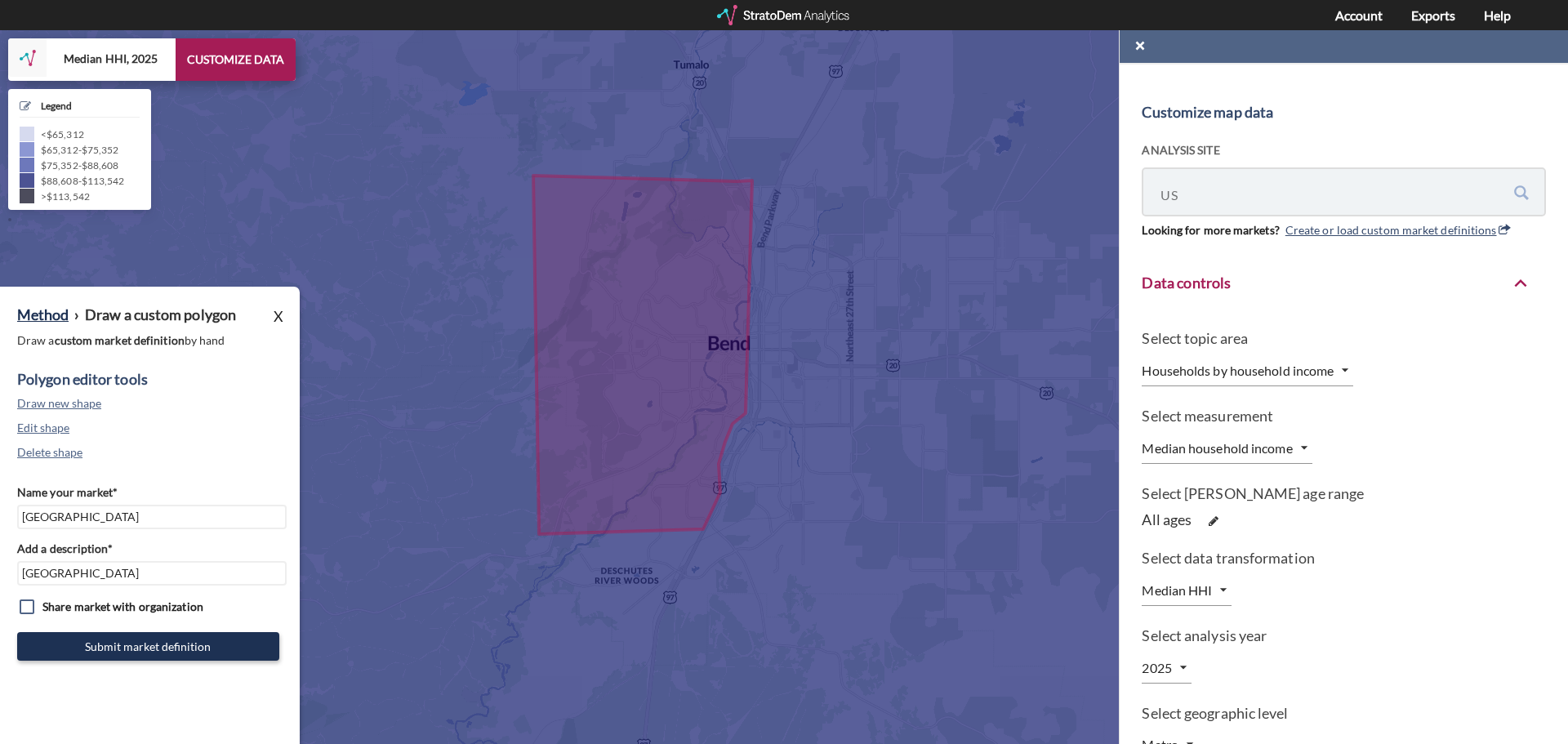
click at [776, 14] on div at bounding box center [785, 15] width 135 height 20
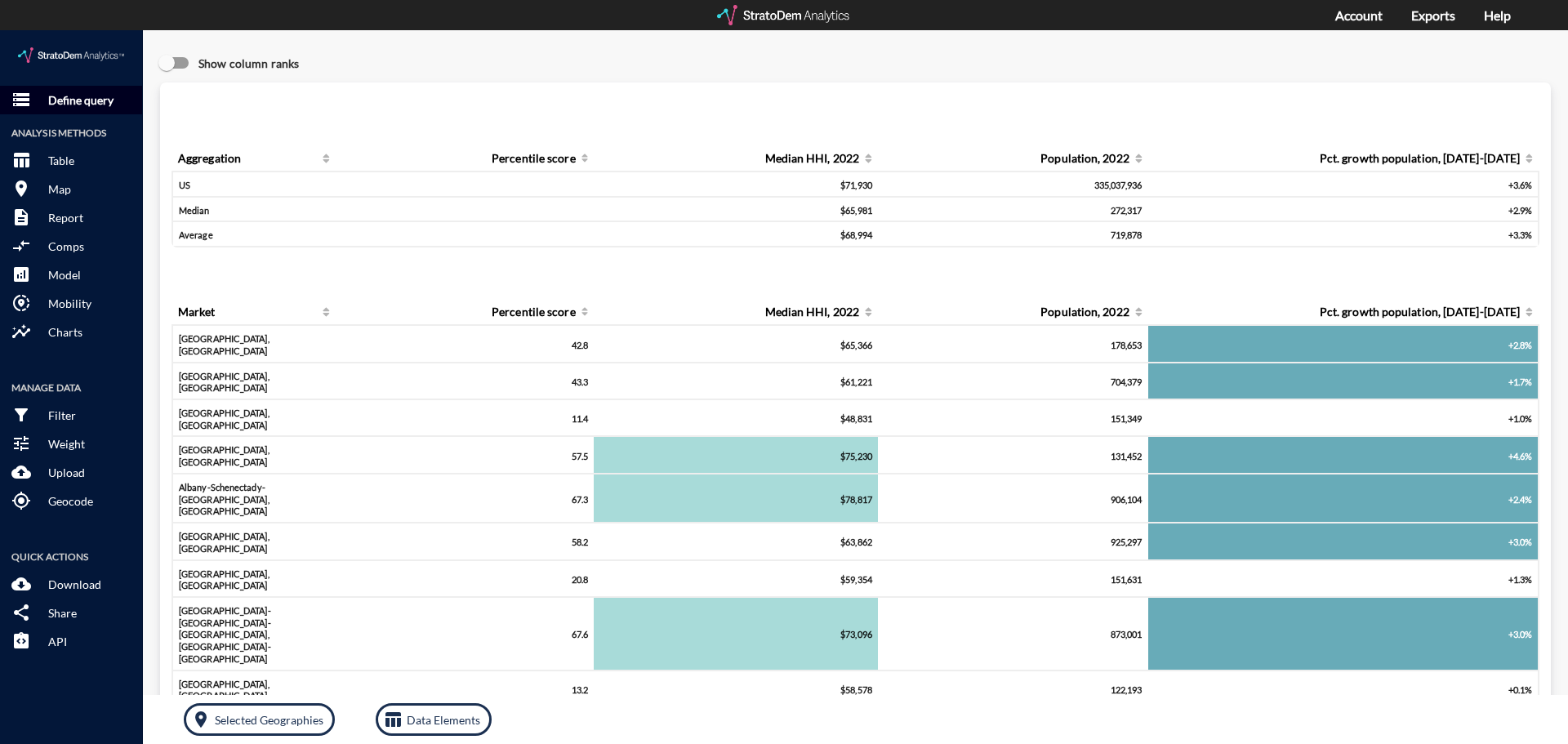
click p "Define query"
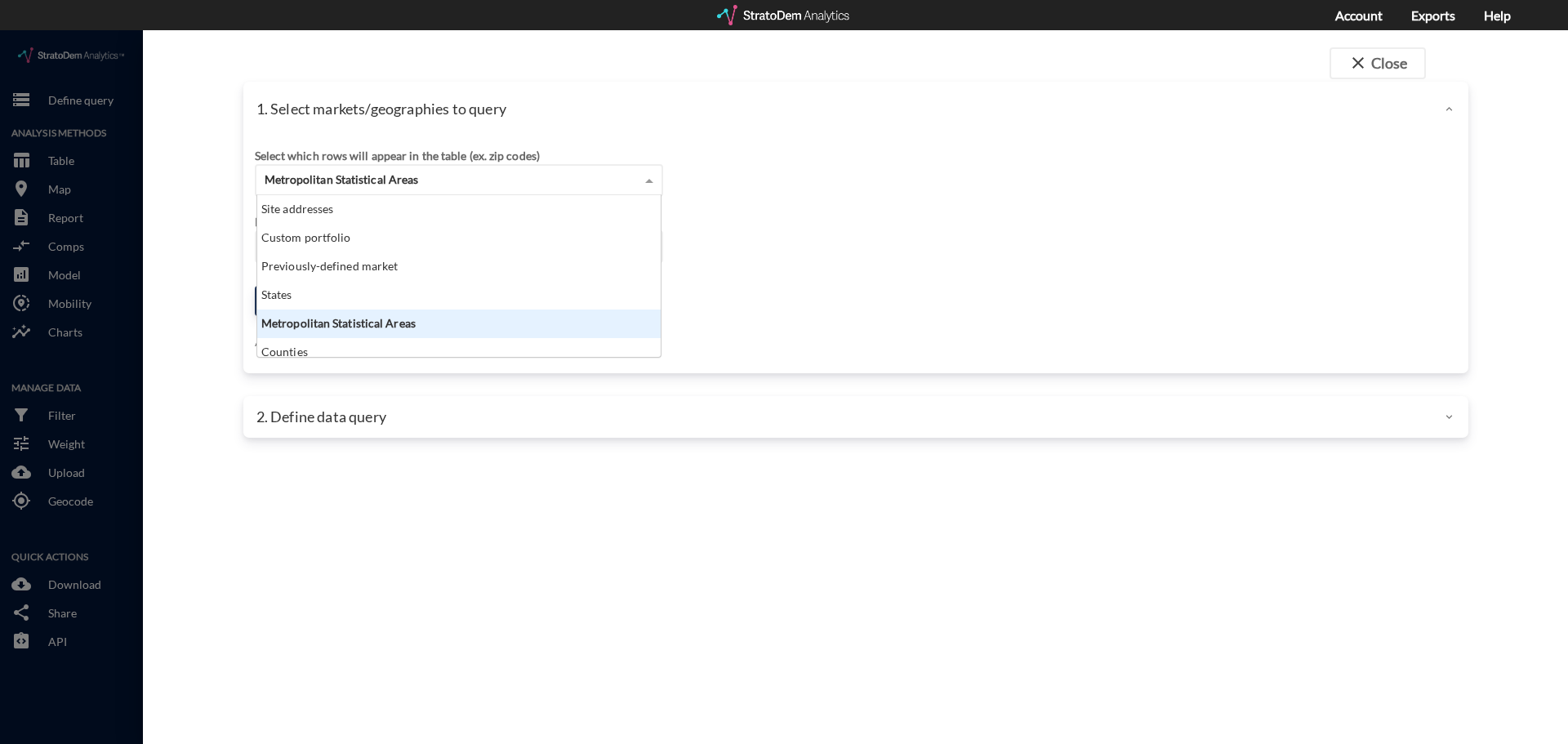
click span "Metropolitan Statistical Areas"
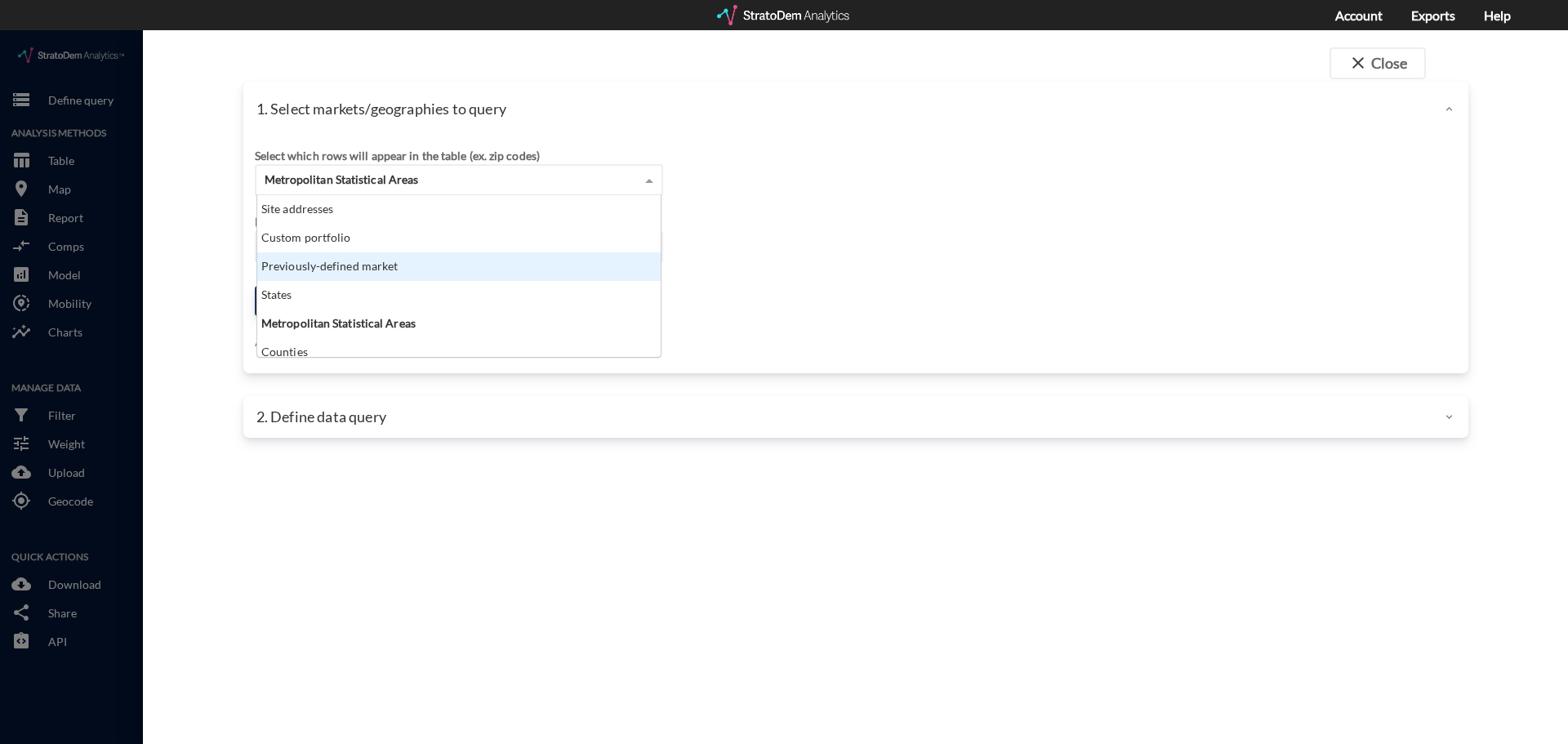
click div "Previously-defined market"
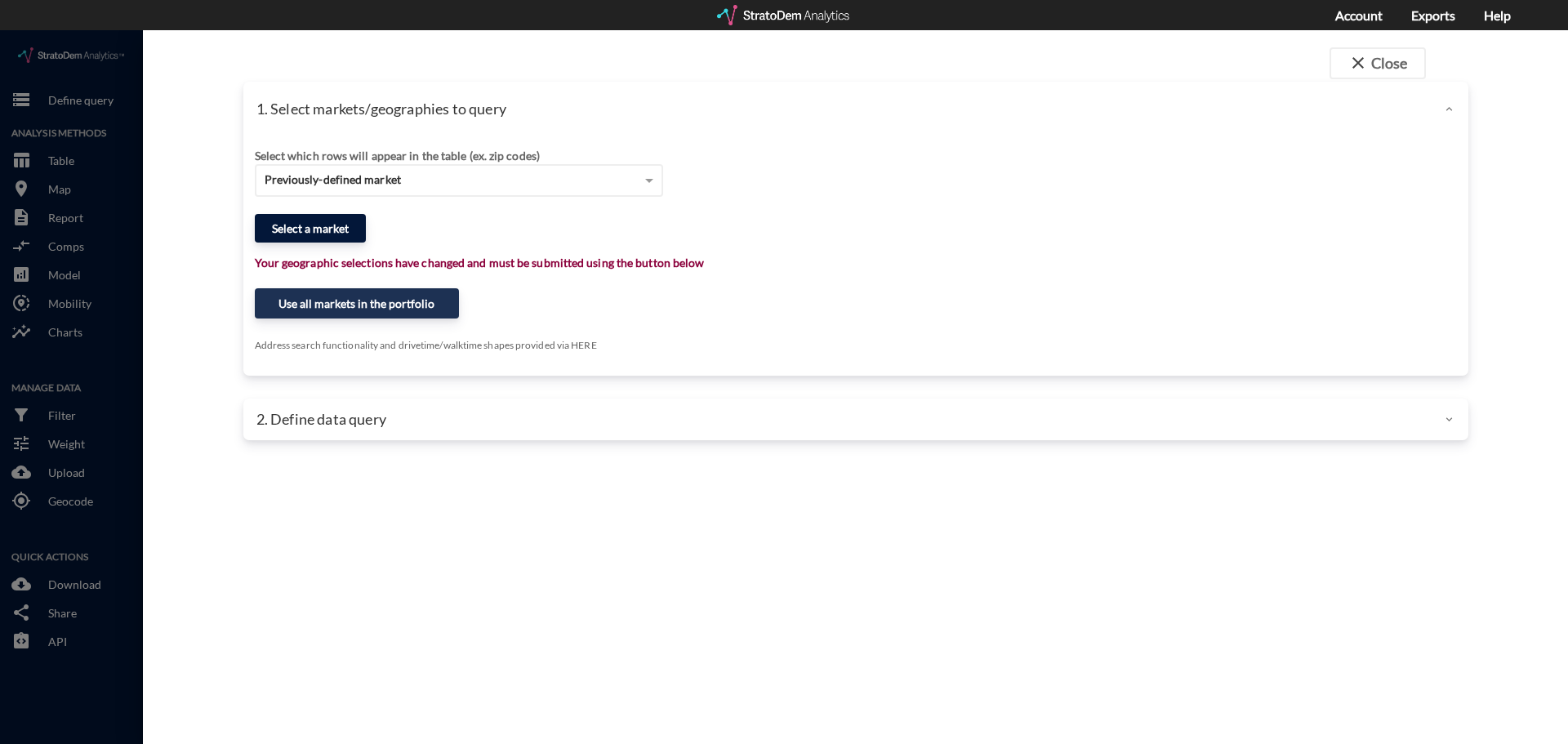
click button "Select a market"
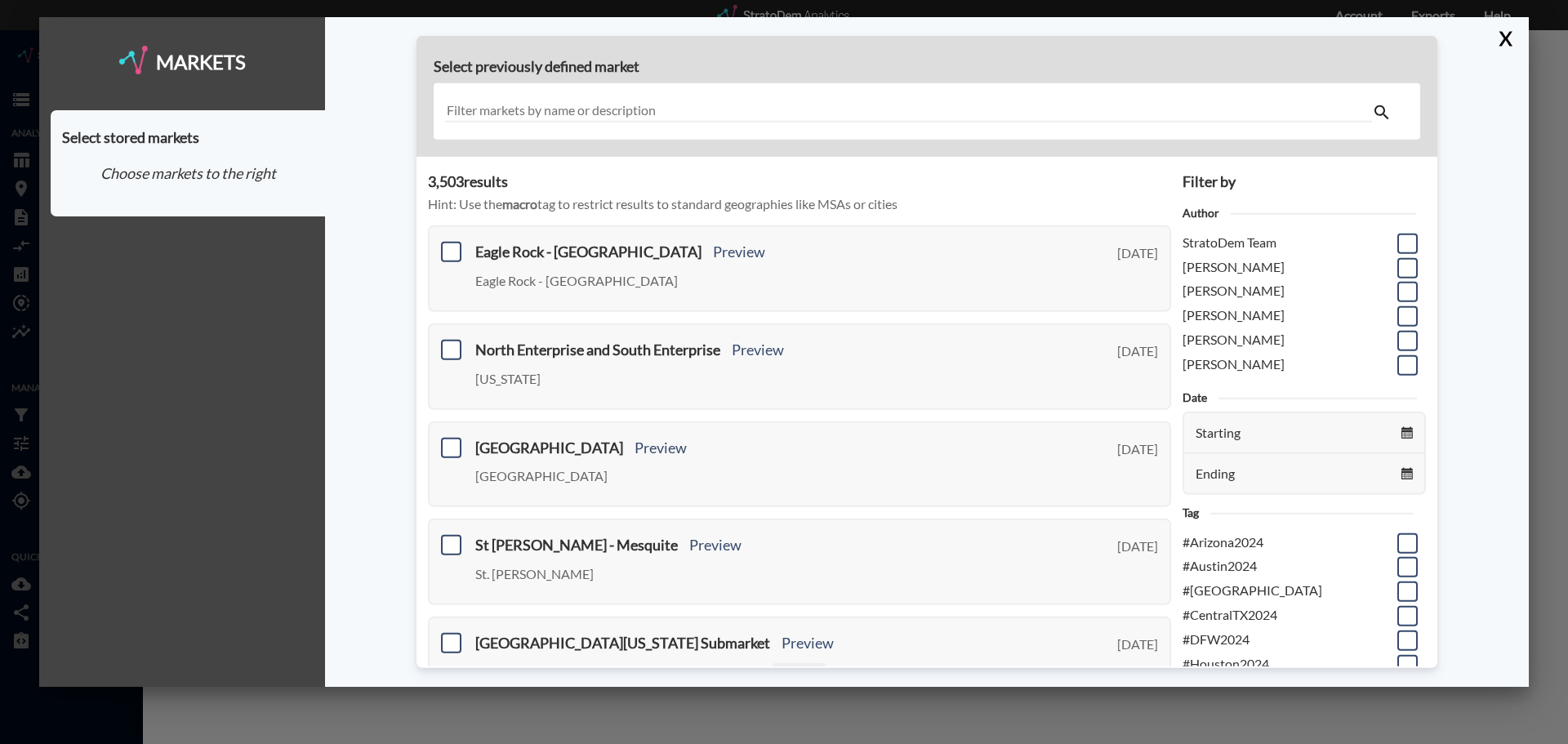
click at [622, 106] on input "text" at bounding box center [908, 111] width 927 height 22
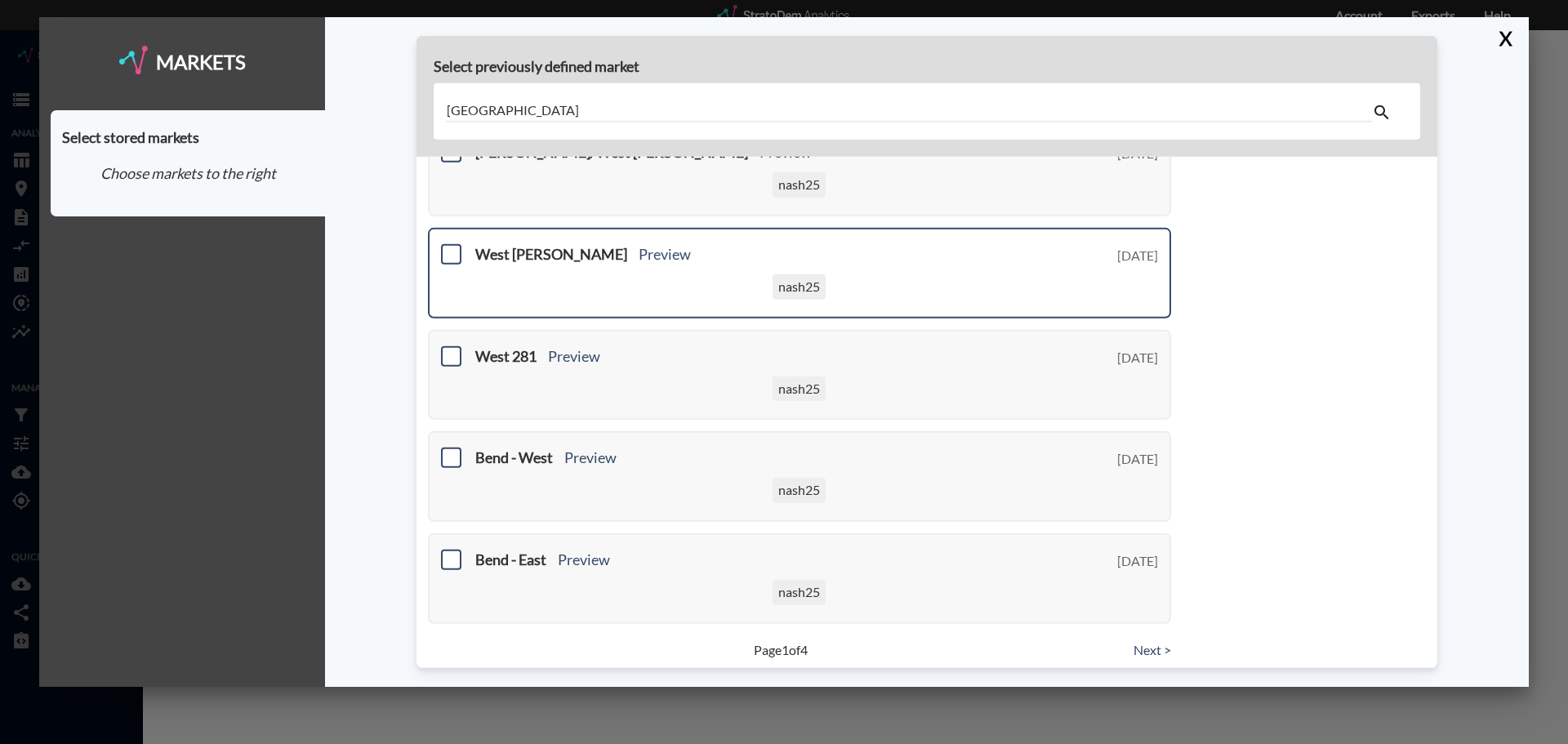
scroll to position [619, 0]
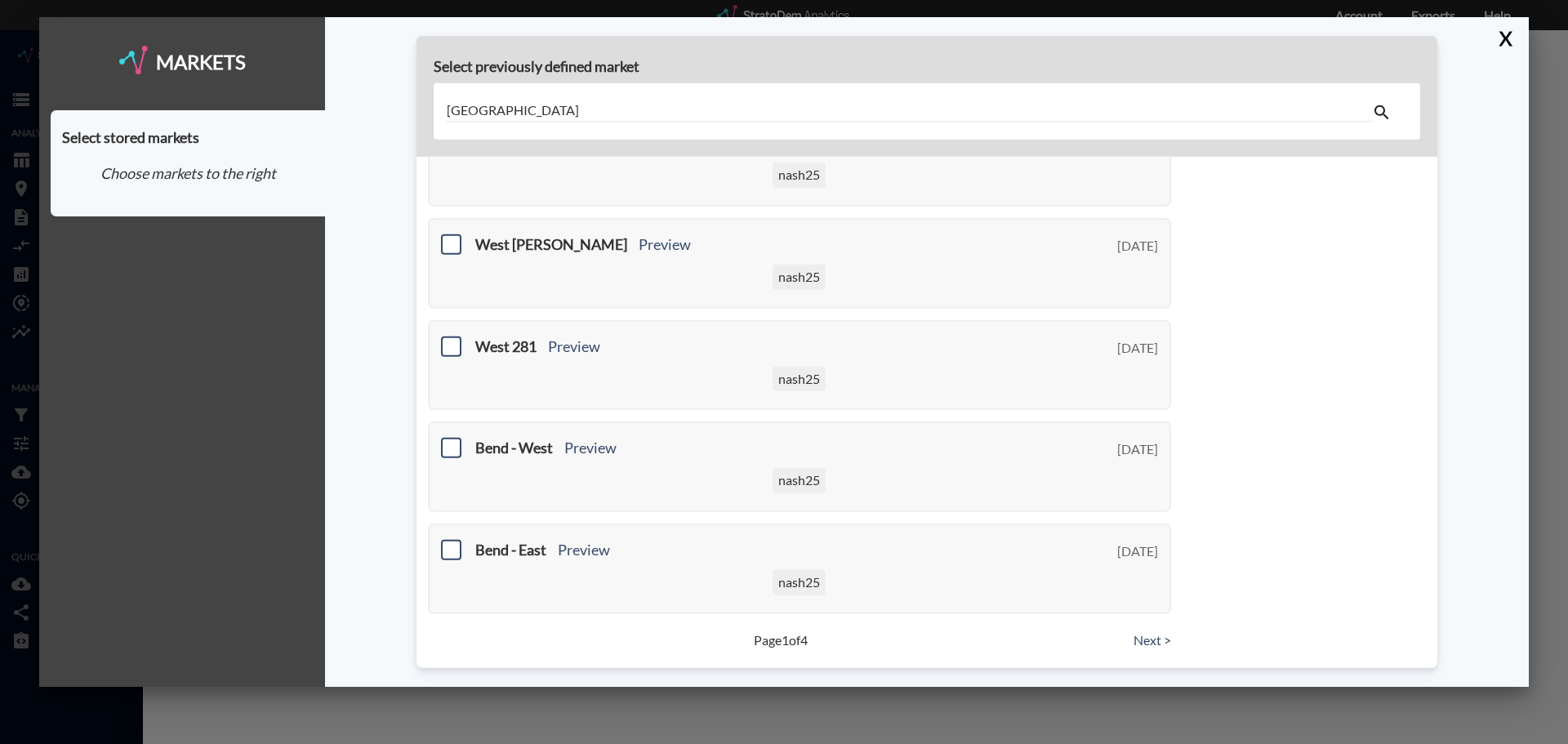
type input "New bend west"
click at [1140, 640] on link "Next >" at bounding box center [1152, 639] width 37 height 19
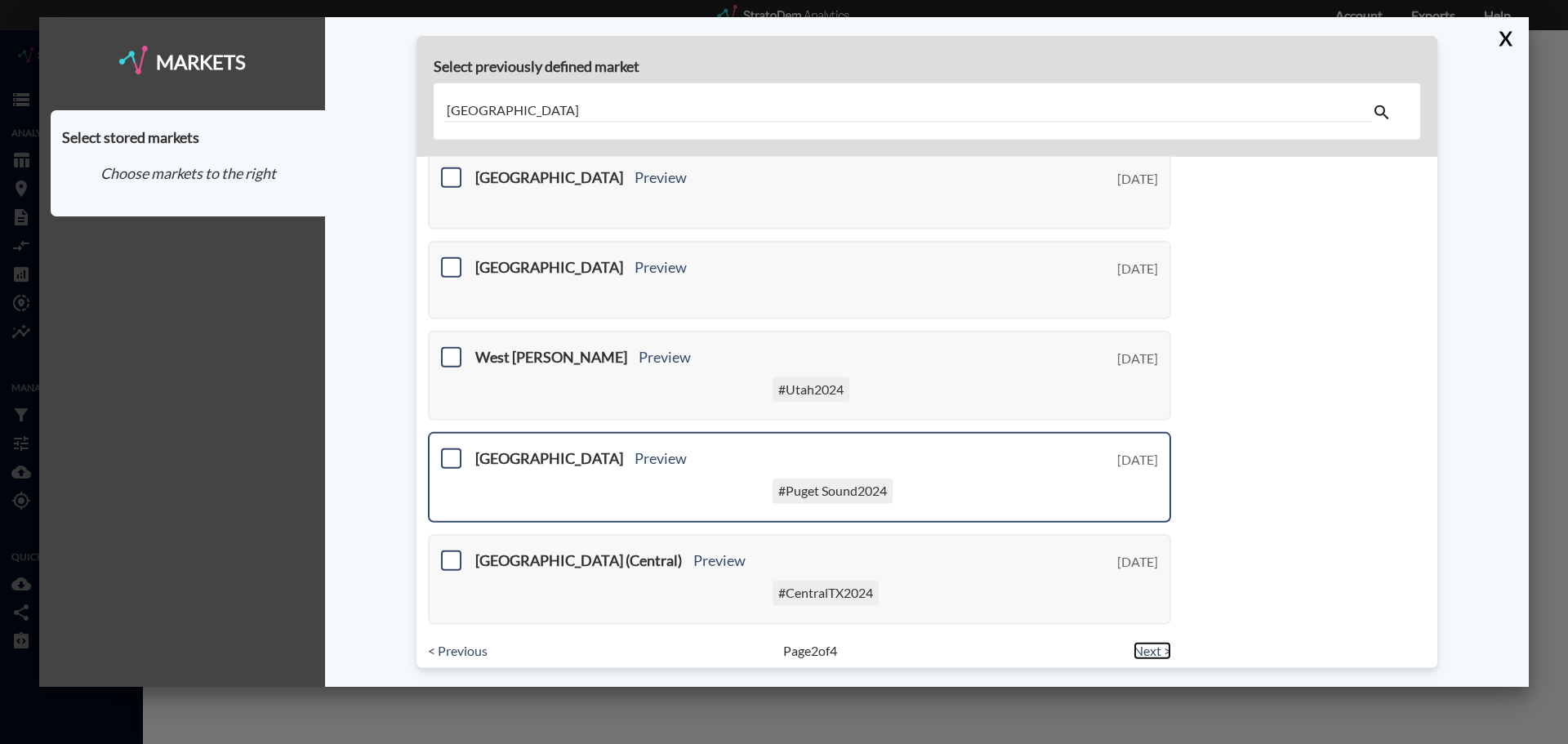
scroll to position [594, 0]
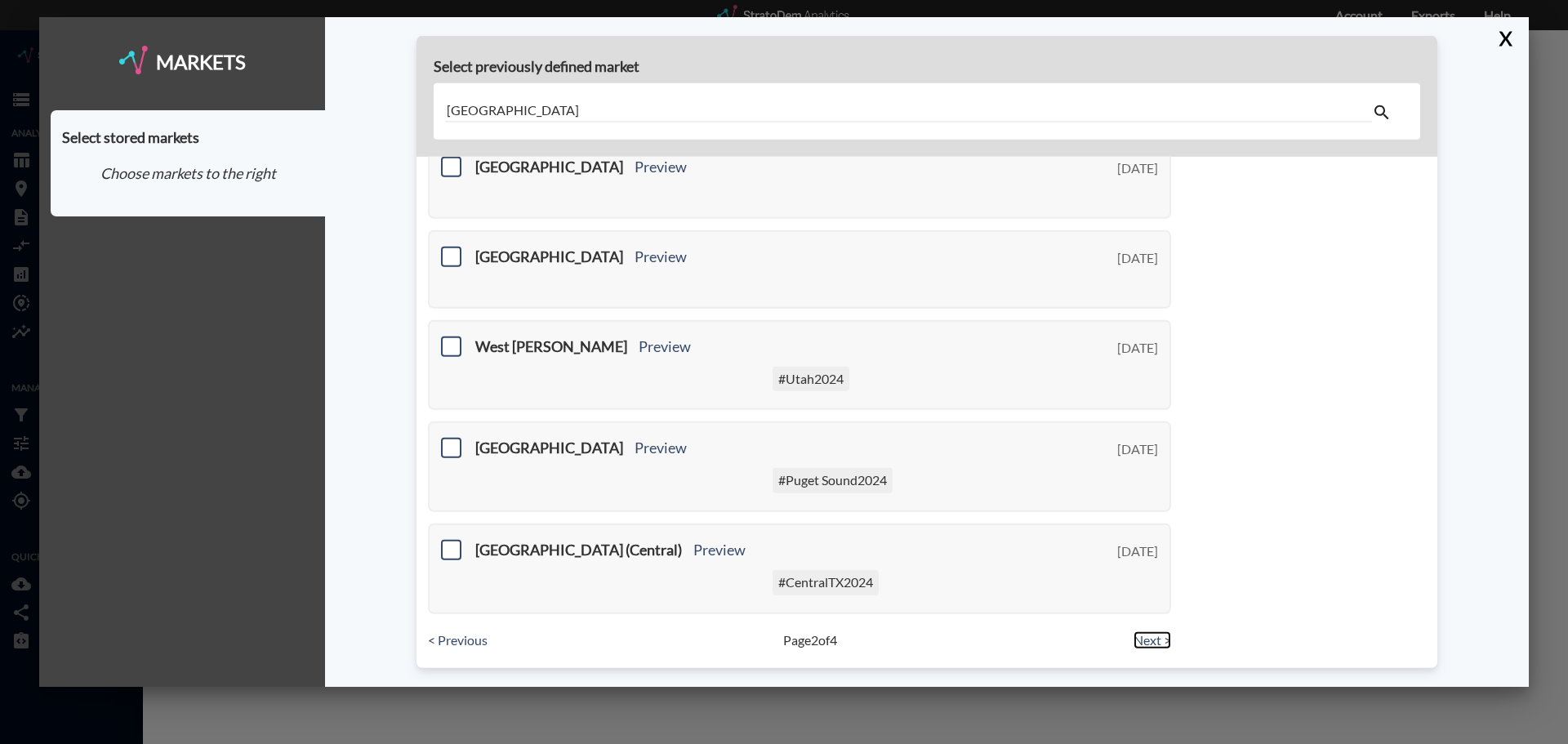
click at [1133, 639] on link "Next >" at bounding box center [1152, 639] width 37 height 19
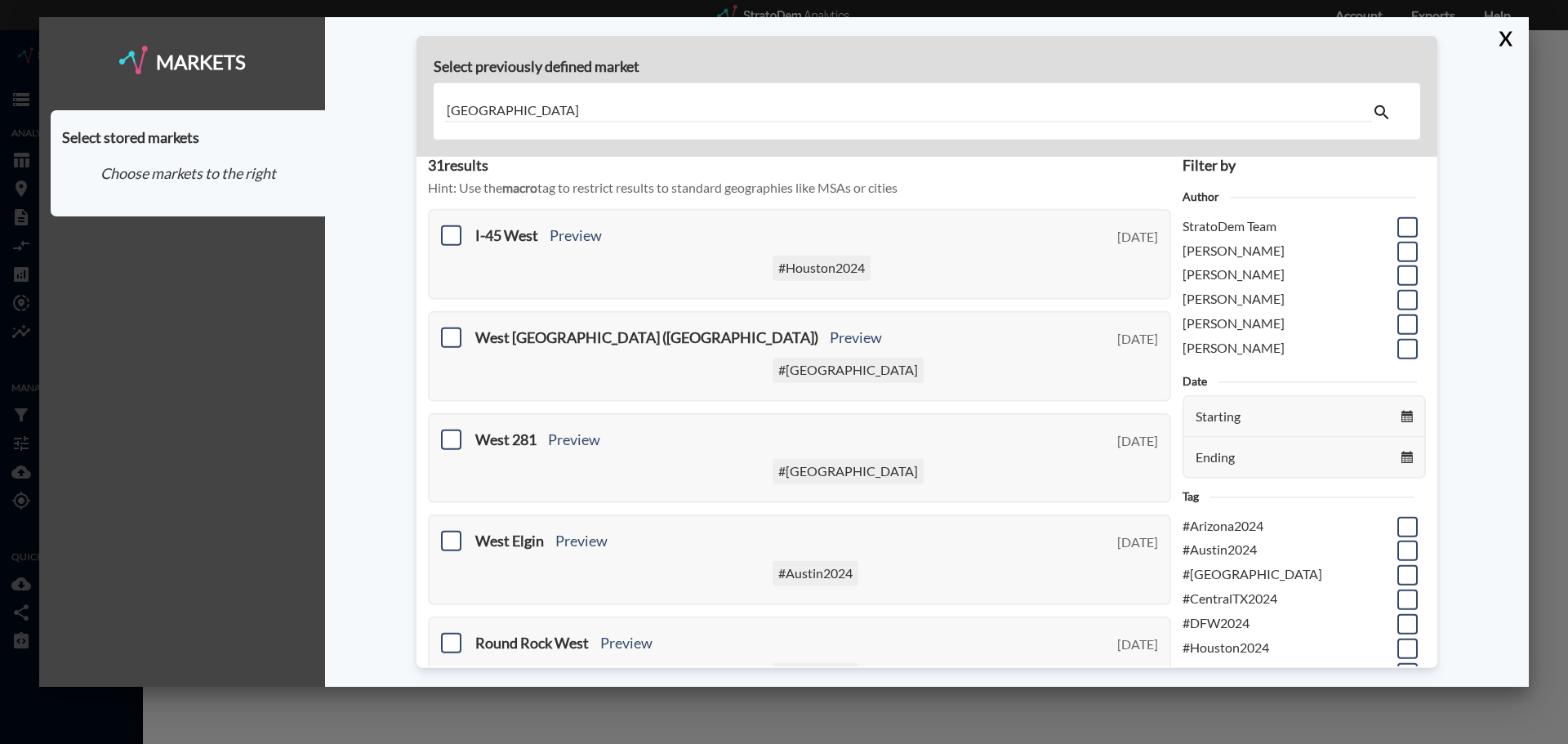
scroll to position [0, 0]
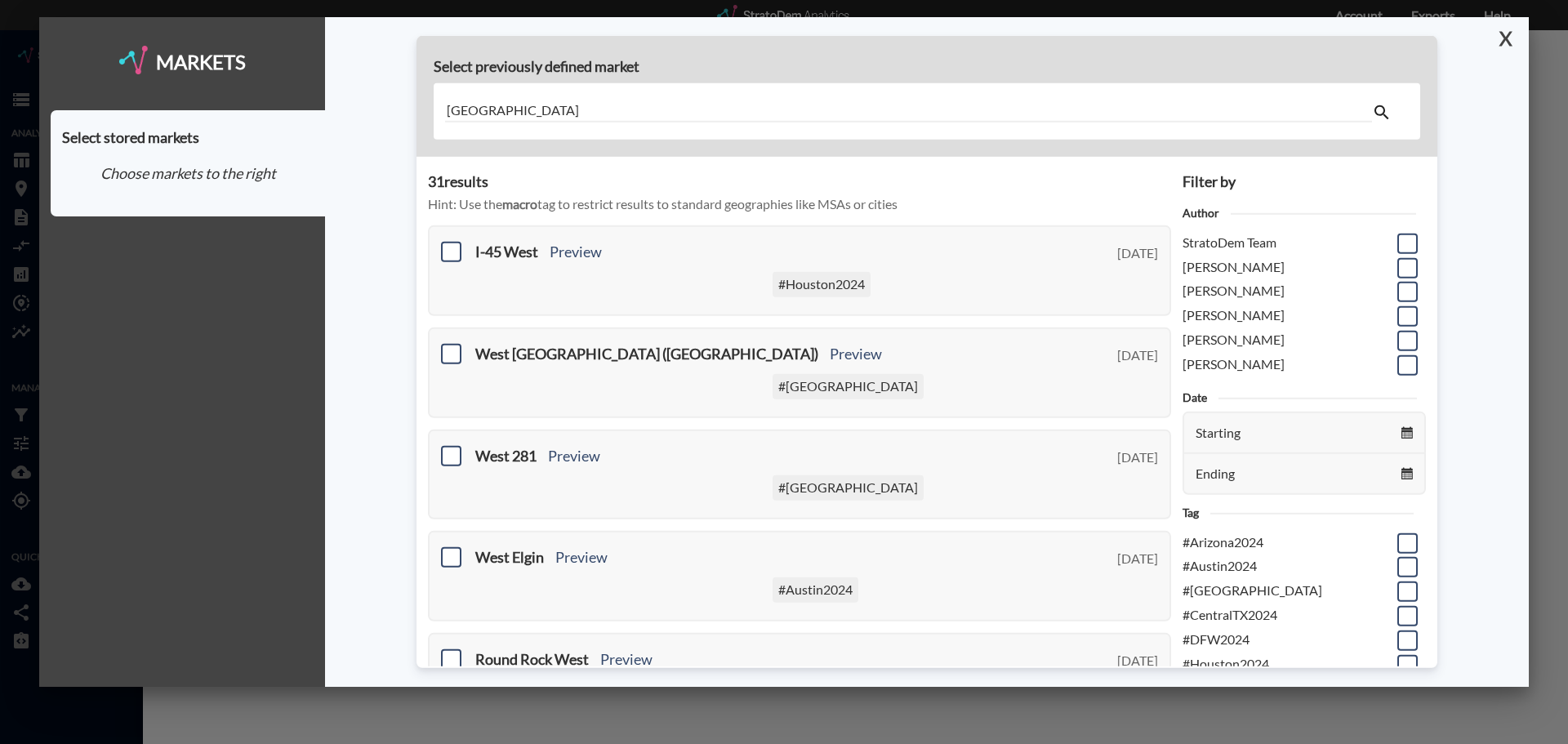
click at [1511, 39] on button "X" at bounding box center [1502, 38] width 28 height 43
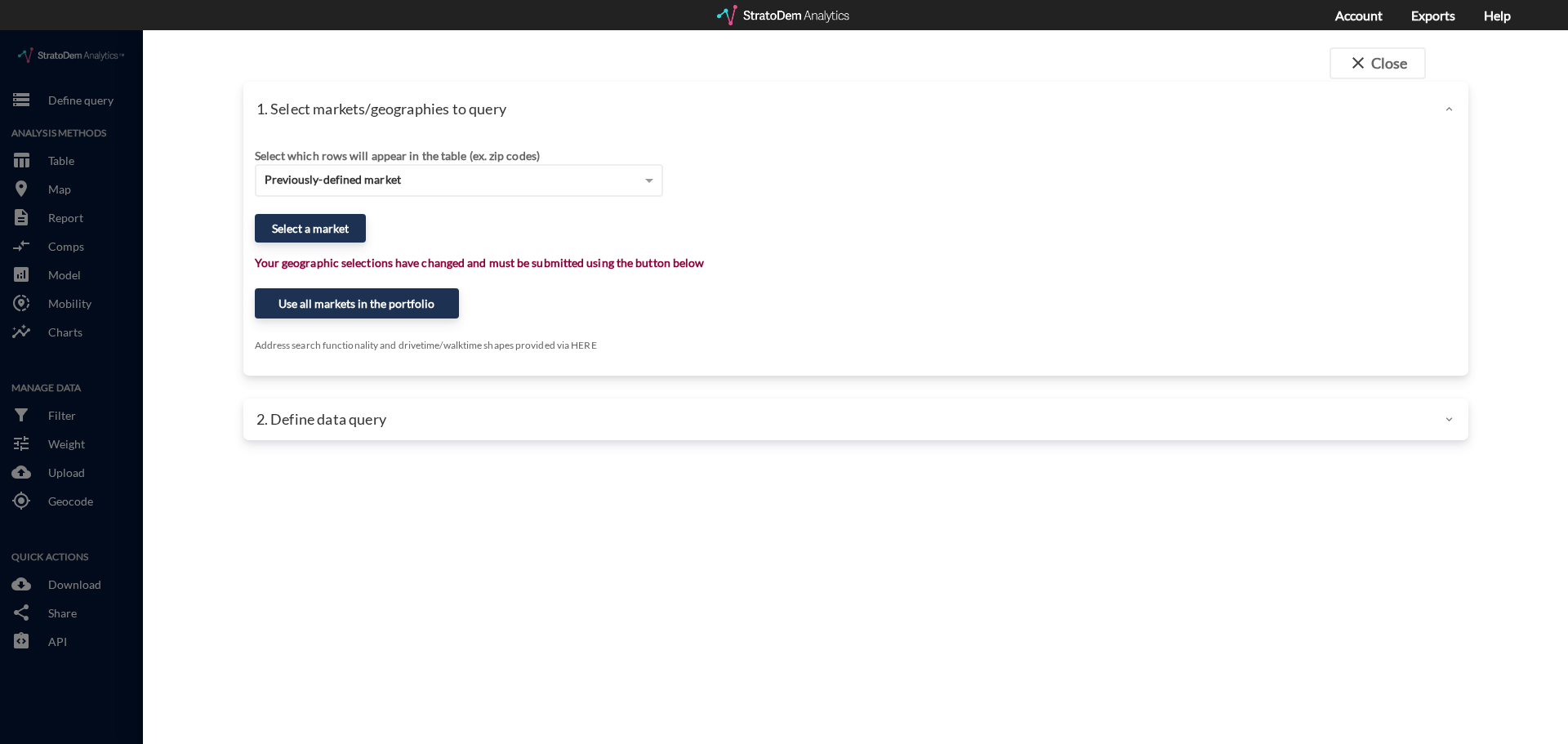
click at [770, 18] on div at bounding box center [785, 15] width 135 height 20
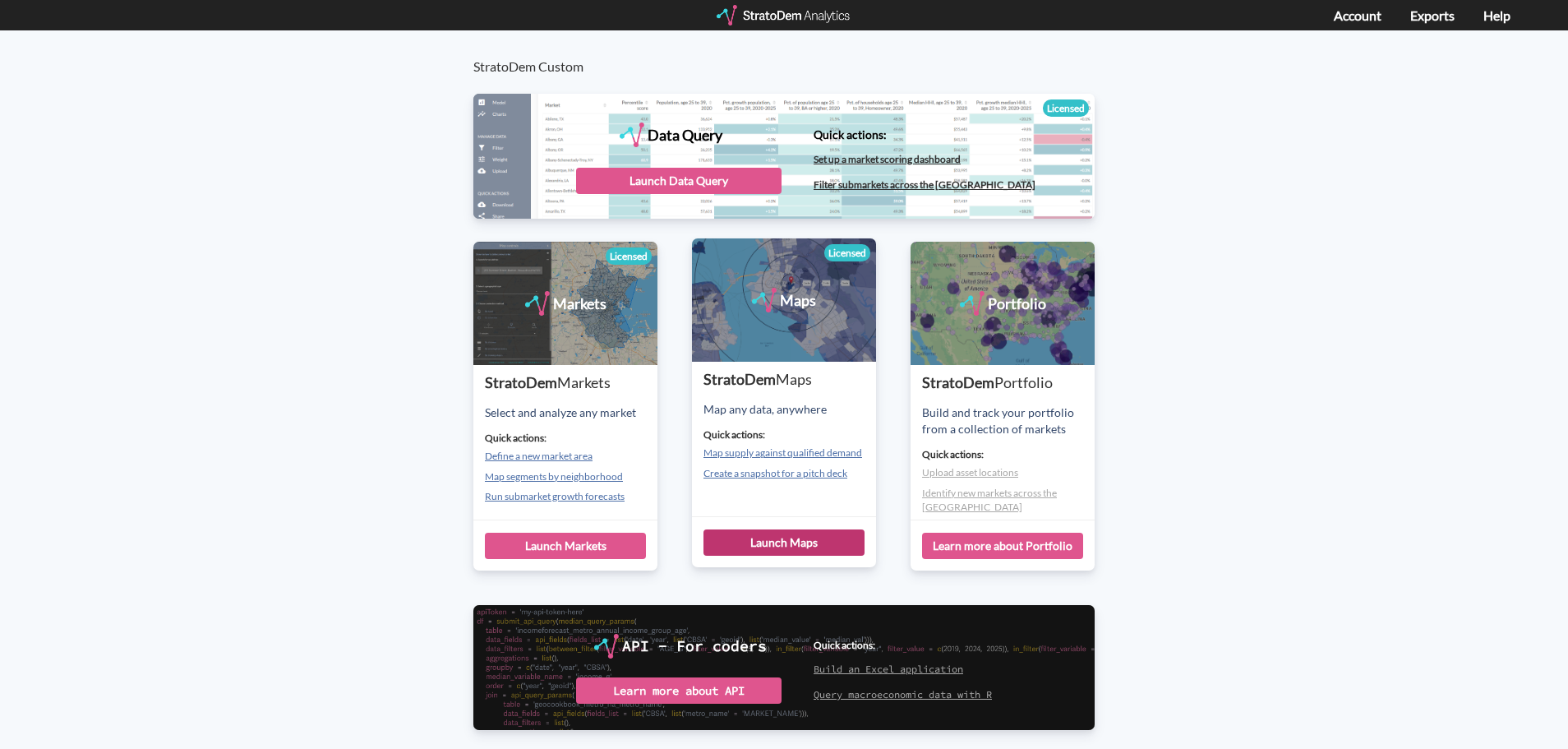
click at [798, 540] on div "Launch Maps" at bounding box center [784, 542] width 161 height 26
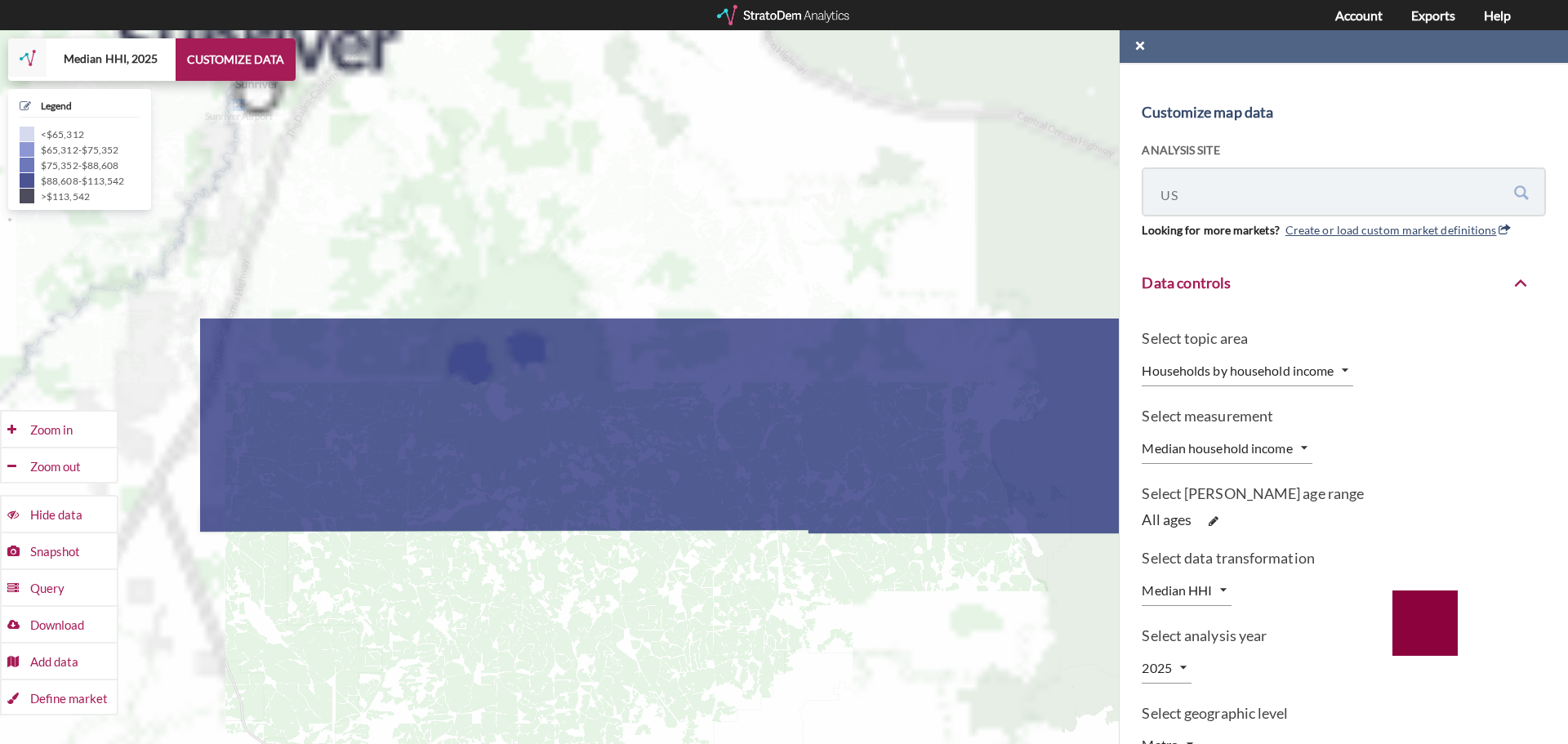
drag, startPoint x: 317, startPoint y: 268, endPoint x: 672, endPoint y: 622, distance: 501.3
click at [672, 622] on div "+ − Median HHI, 2025 CUSTOMIZE DATA Legend < $65,312 $65,312 - $75,352 $75,352 …" at bounding box center [784, 387] width 1568 height 714
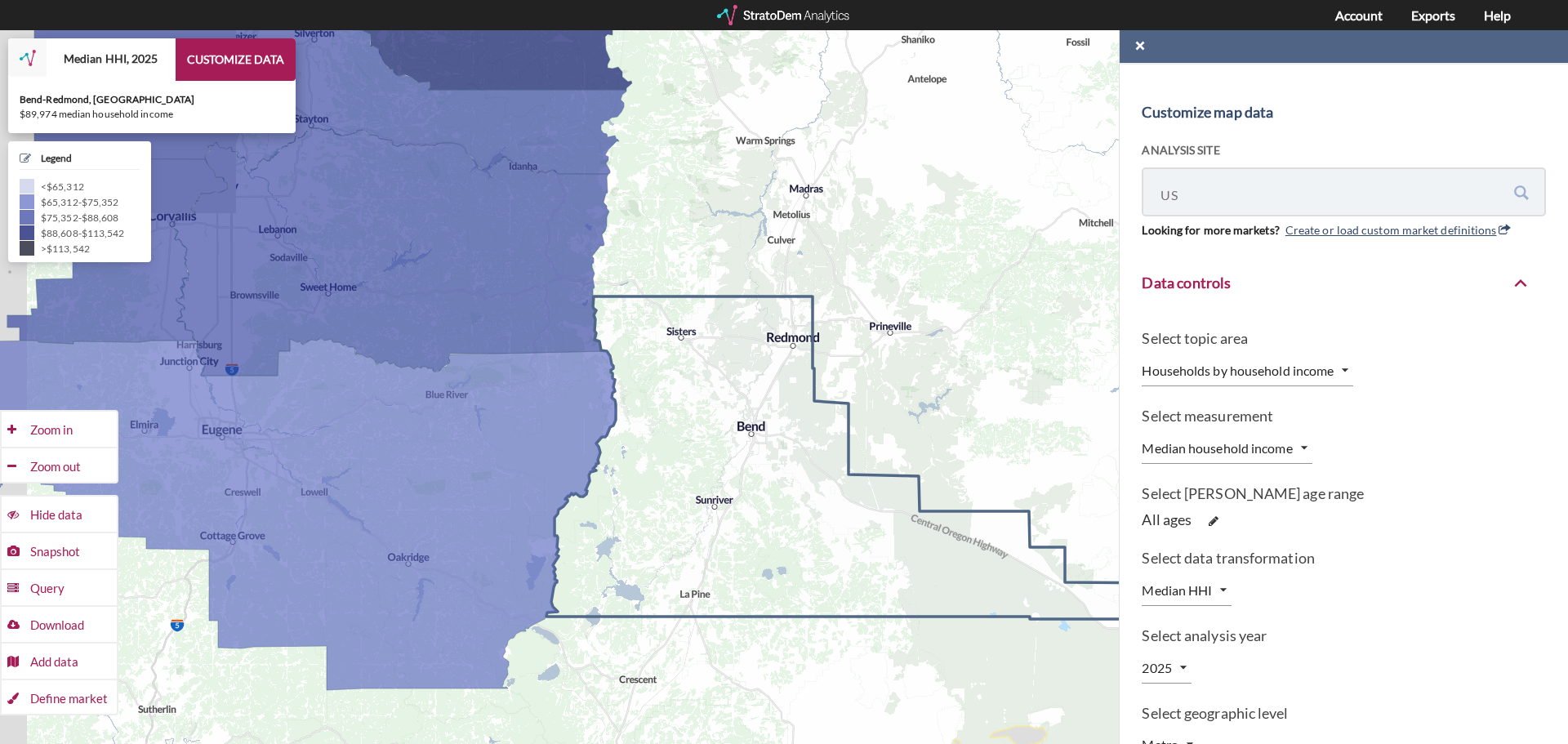
drag, startPoint x: 593, startPoint y: 439, endPoint x: 742, endPoint y: 469, distance: 152.0
click at [742, 469] on icon at bounding box center [860, 458] width 627 height 323
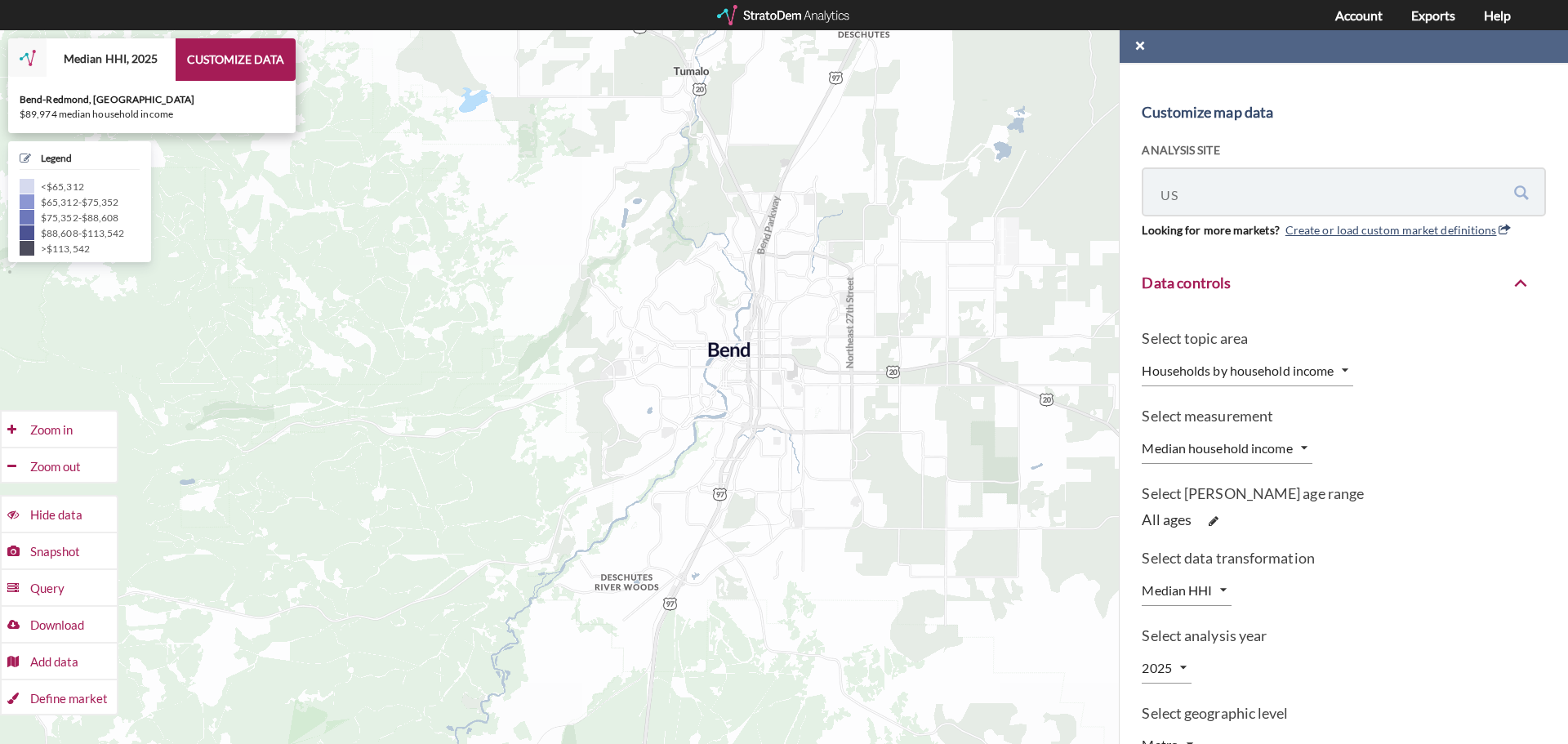
drag, startPoint x: 743, startPoint y: 434, endPoint x: 610, endPoint y: 370, distance: 147.6
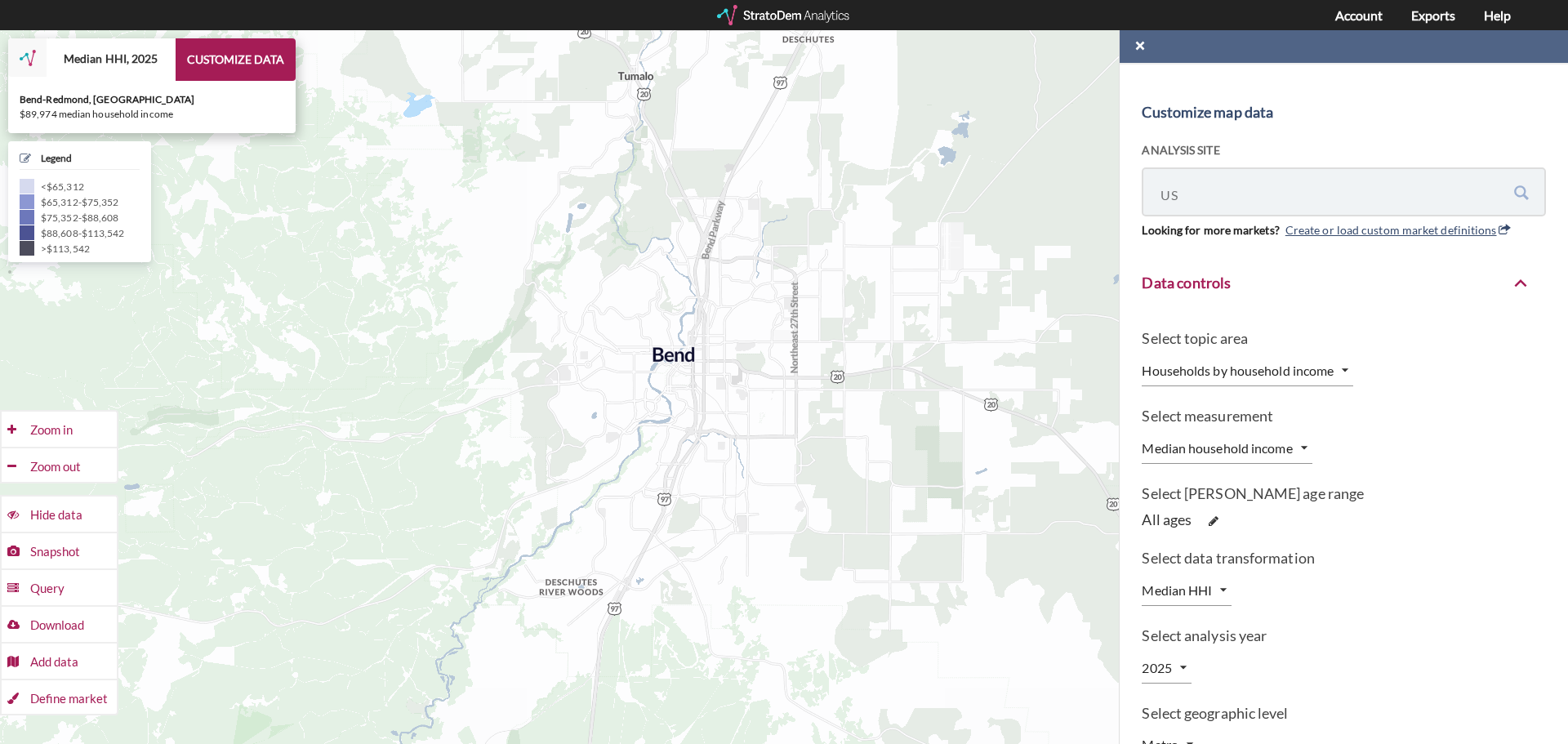
drag, startPoint x: 603, startPoint y: 370, endPoint x: 545, endPoint y: 377, distance: 58.4
click at [545, 377] on icon at bounding box center [728, 393] width 1887 height 862
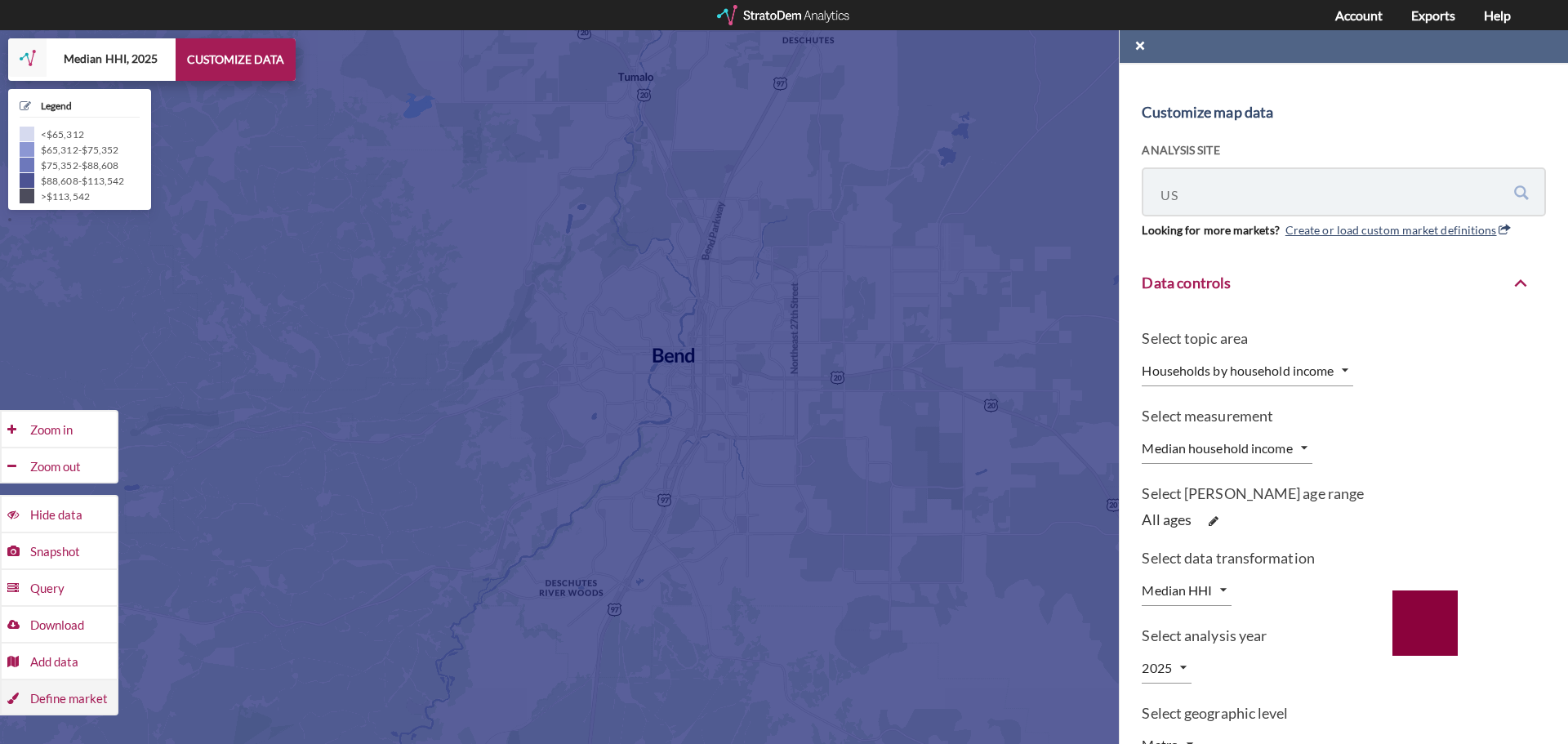
click at [46, 448] on div "Define market" at bounding box center [73, 429] width 86 height 36
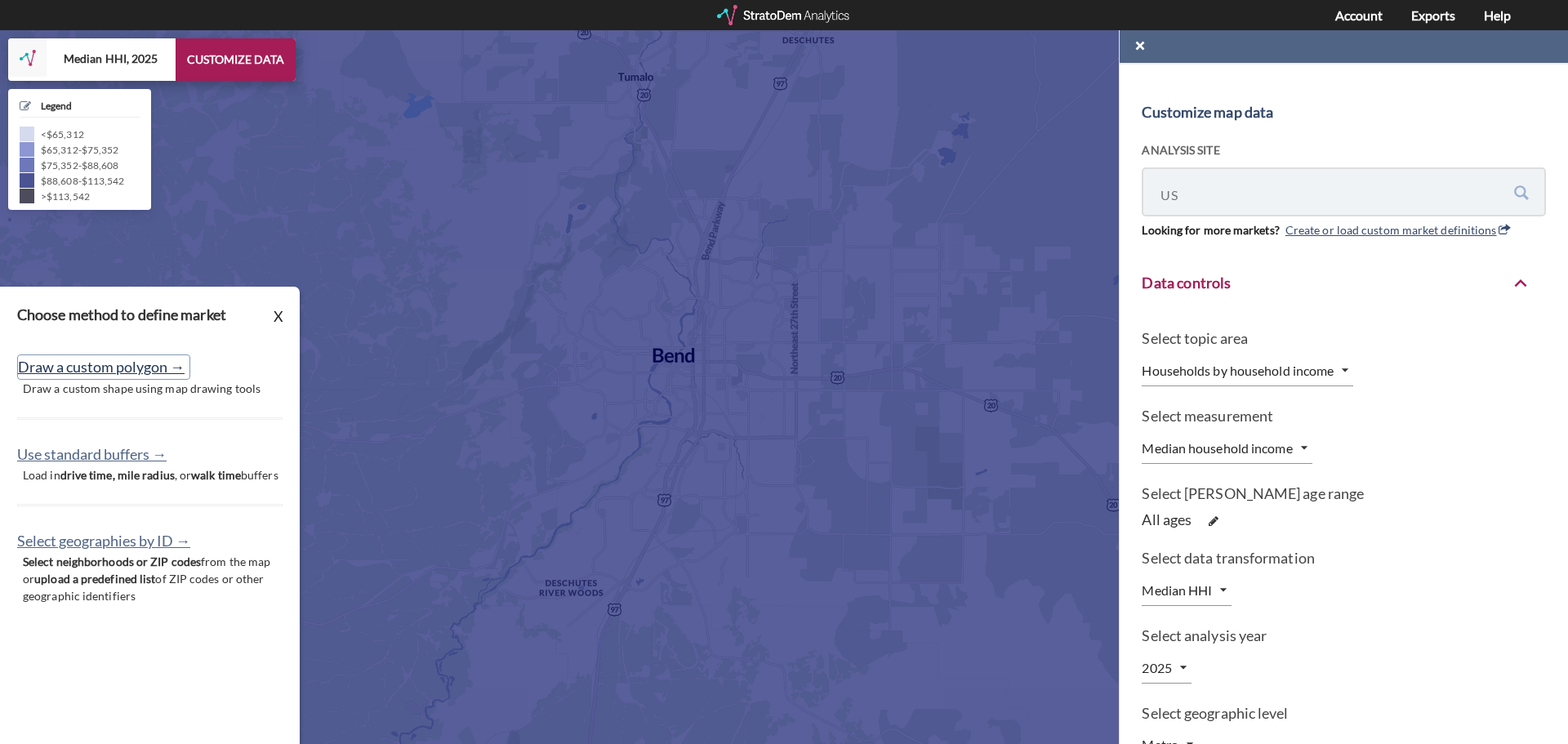
click at [113, 373] on button "Draw a custom polygon →" at bounding box center [103, 367] width 173 height 25
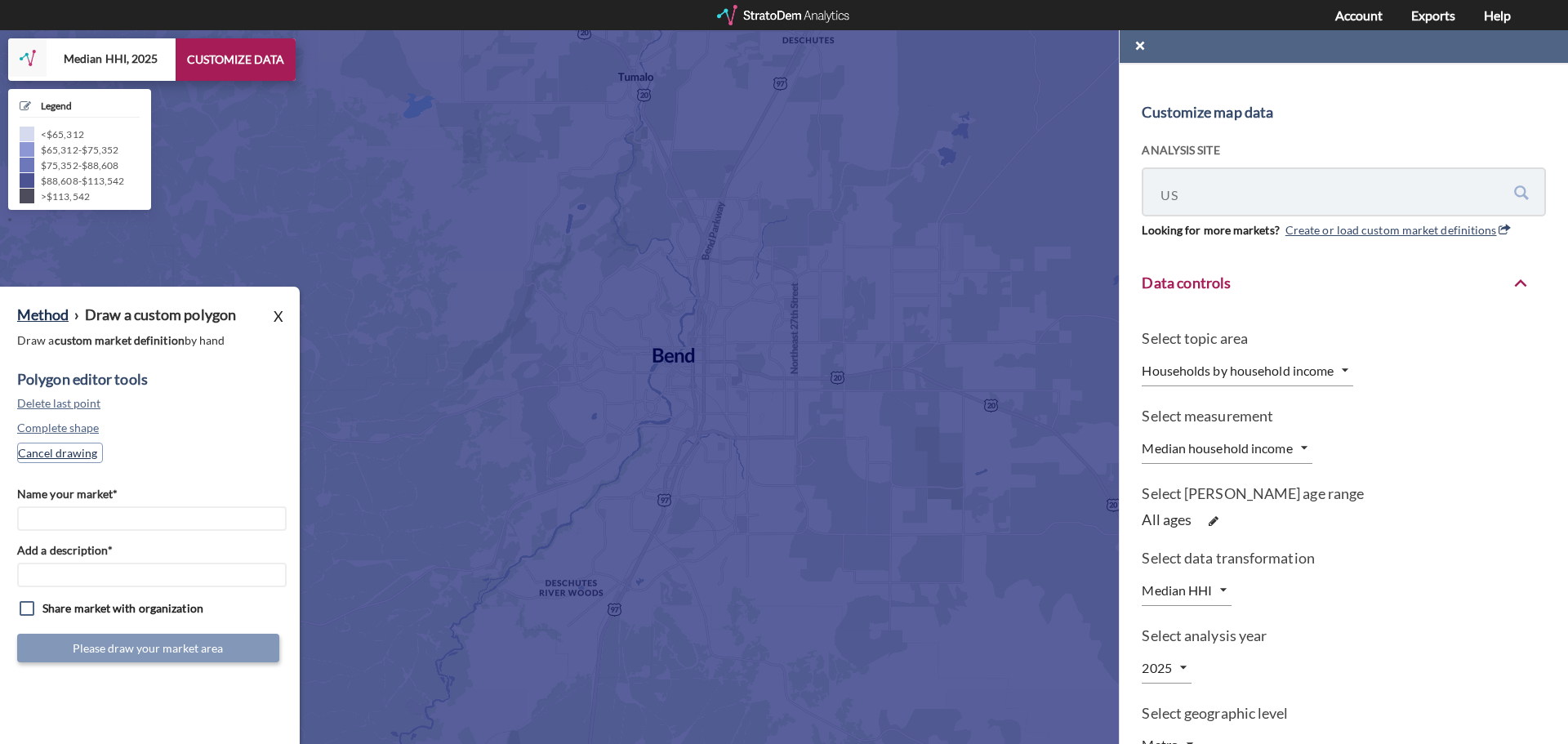
click at [77, 458] on button "Cancel drawing" at bounding box center [60, 452] width 85 height 20
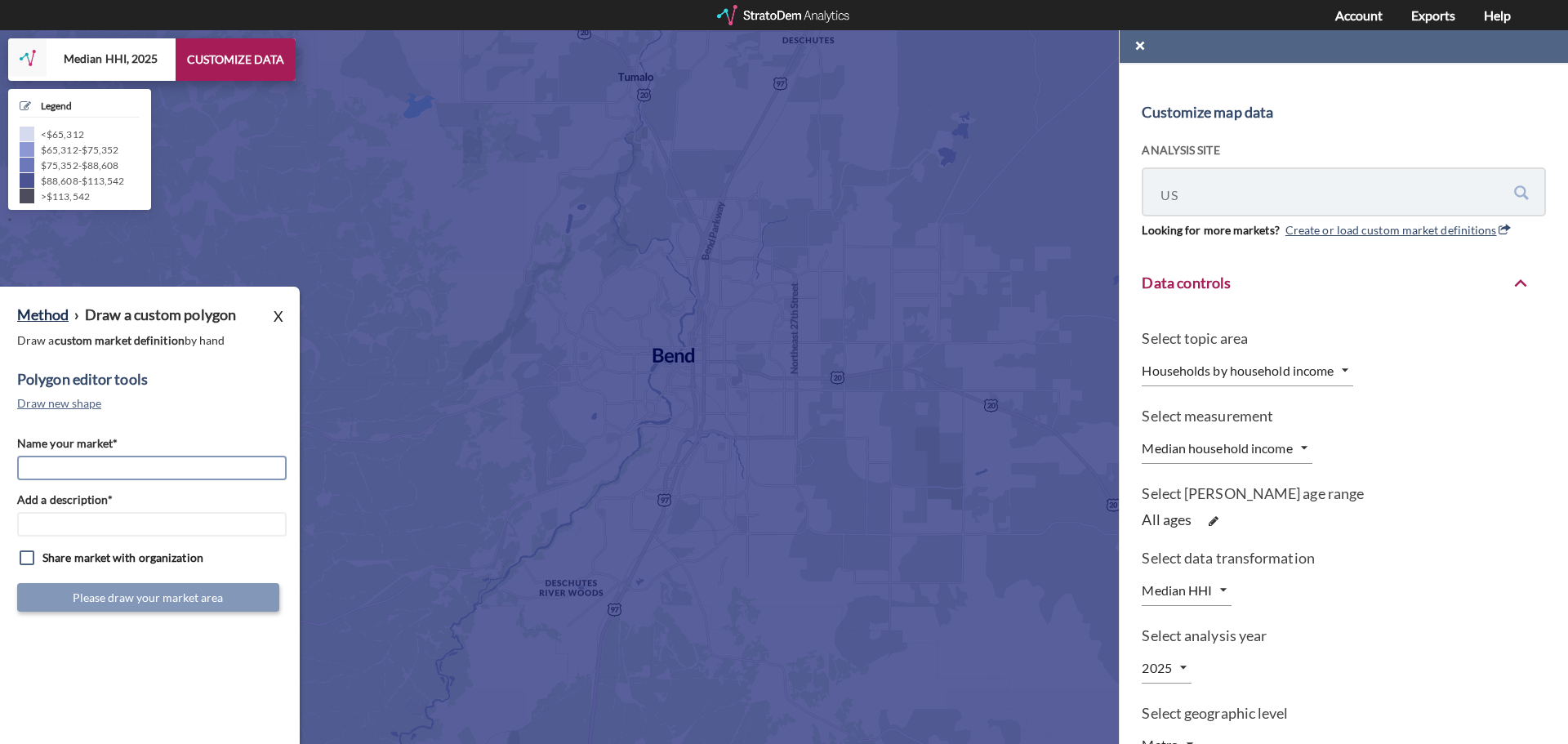
click at [74, 462] on input "Name your market*" at bounding box center [151, 468] width 269 height 25
type input "New Bend West"
click at [46, 524] on input "Add a description*" at bounding box center [151, 524] width 269 height 25
type input "New Bend West"
click at [25, 561] on input "checkbox" at bounding box center [149, 560] width 266 height 24
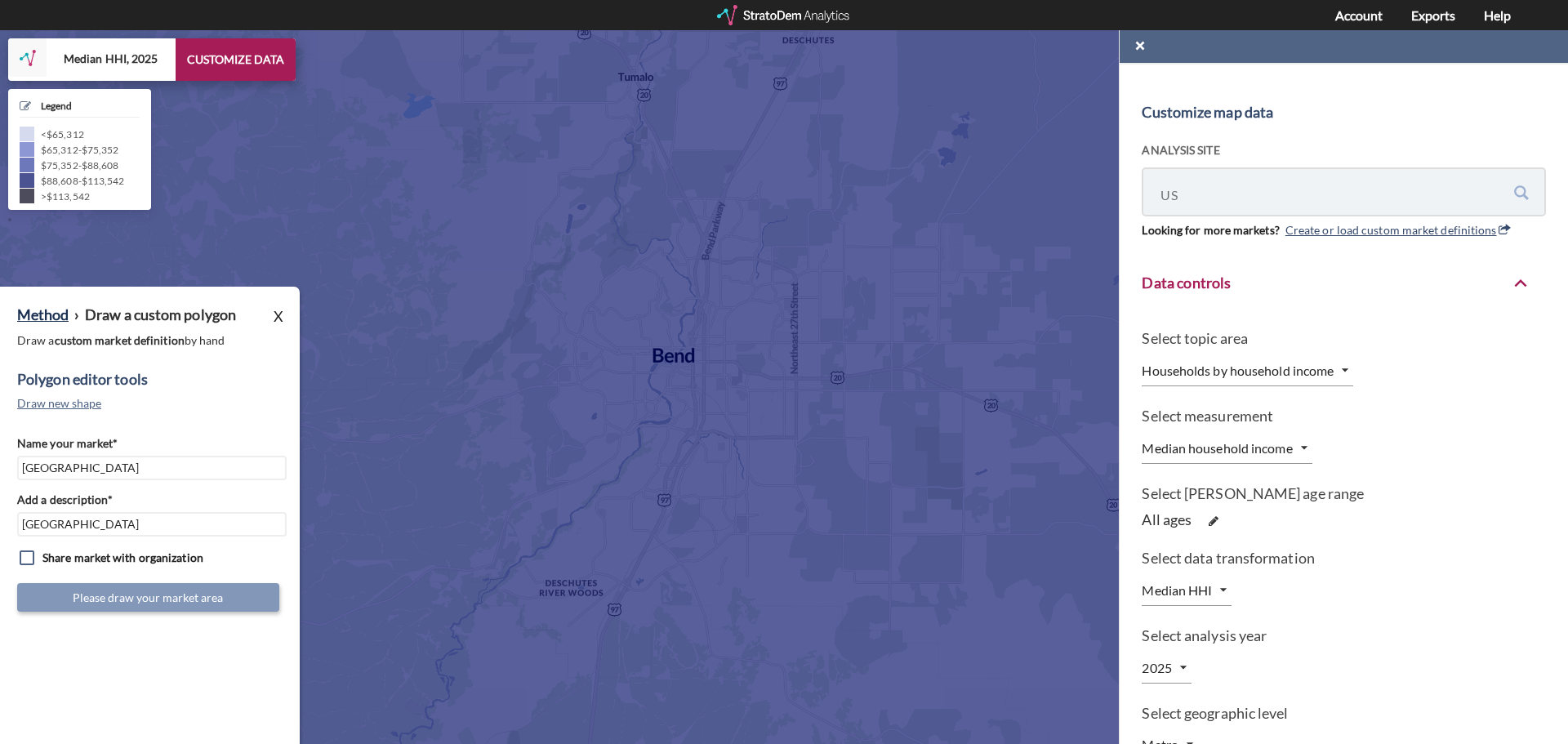
checkbox input "true"
click at [94, 408] on button "Draw new shape" at bounding box center [62, 404] width 91 height 20
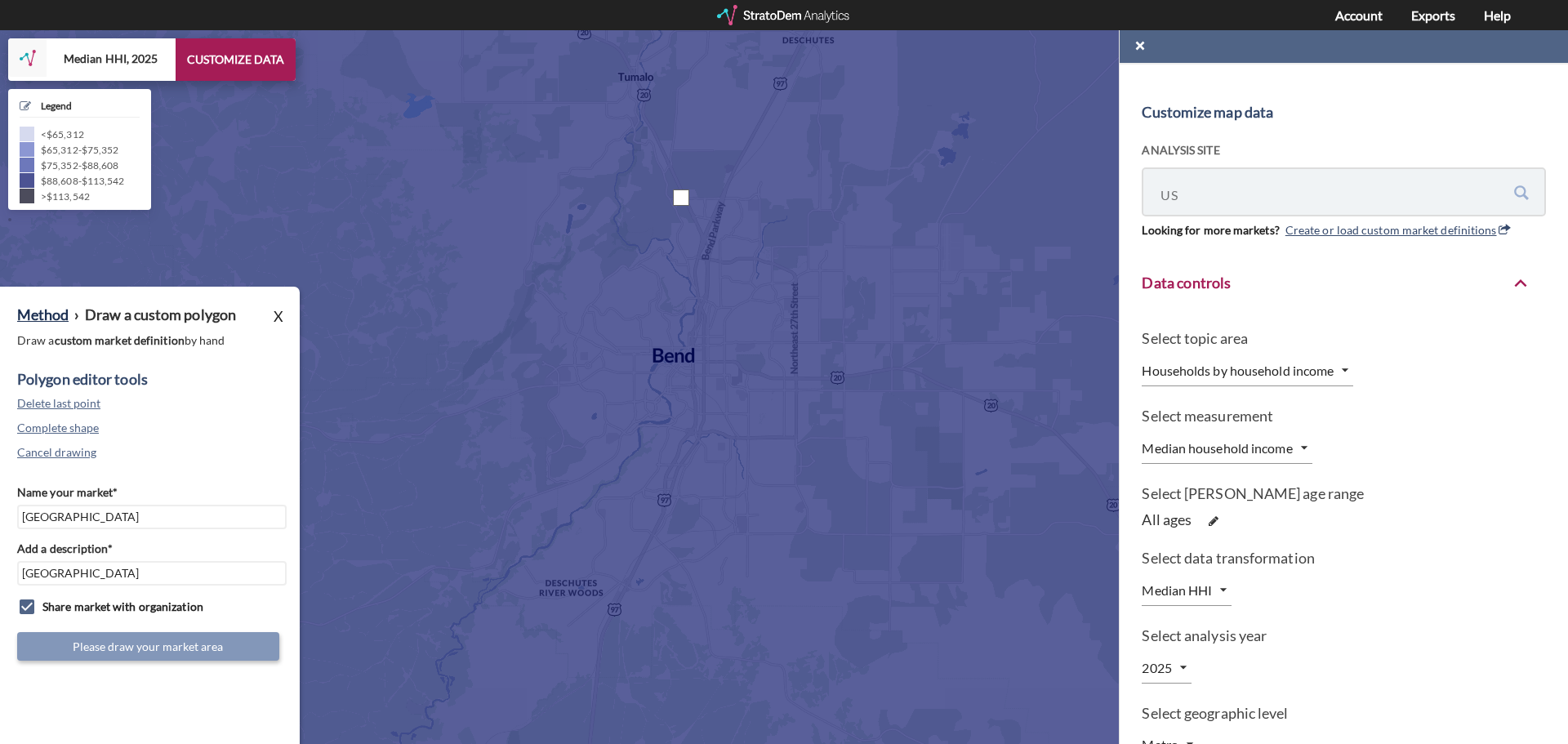
click at [317, 357] on div at bounding box center [317, 357] width 0 height 0
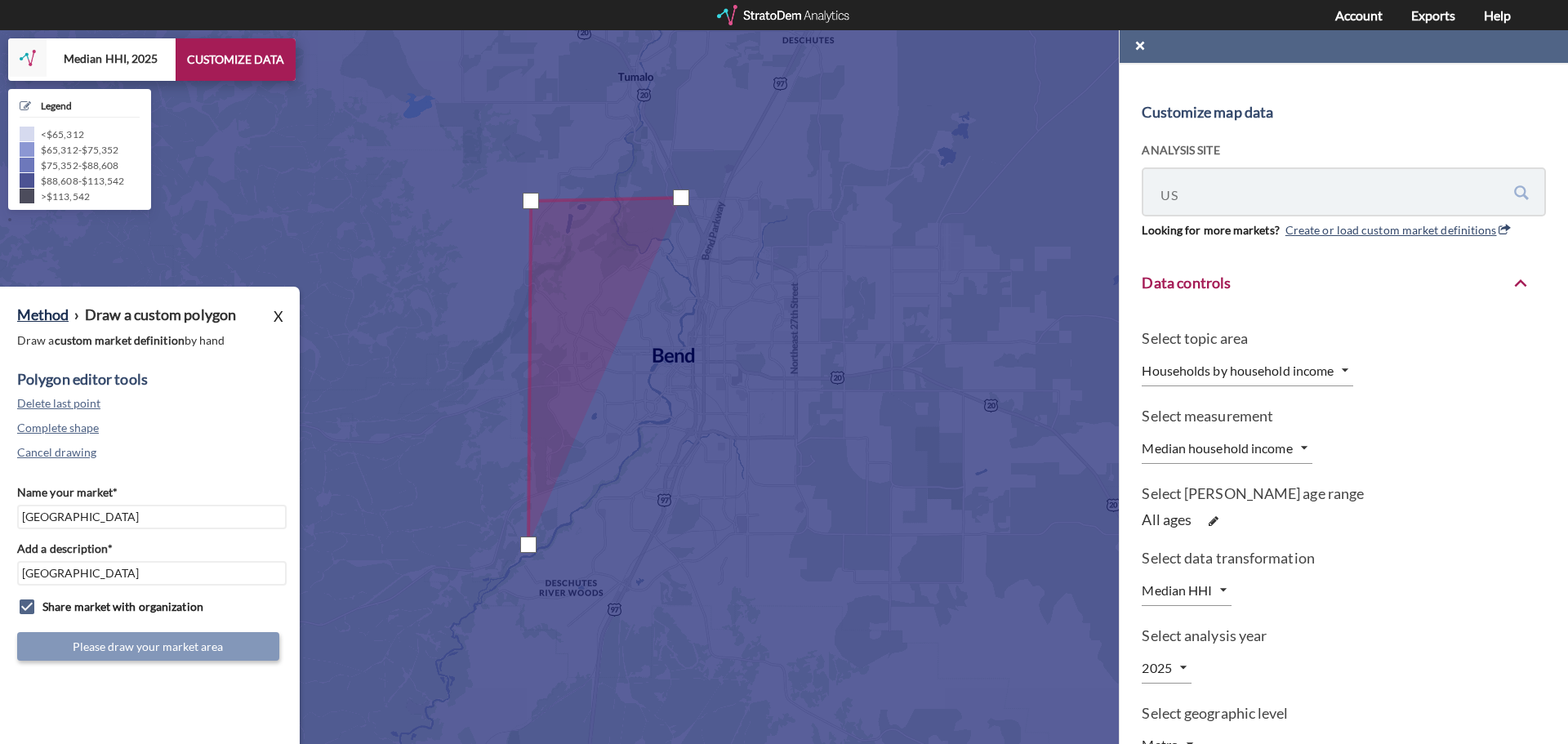
click at [317, 357] on div at bounding box center [317, 357] width 0 height 0
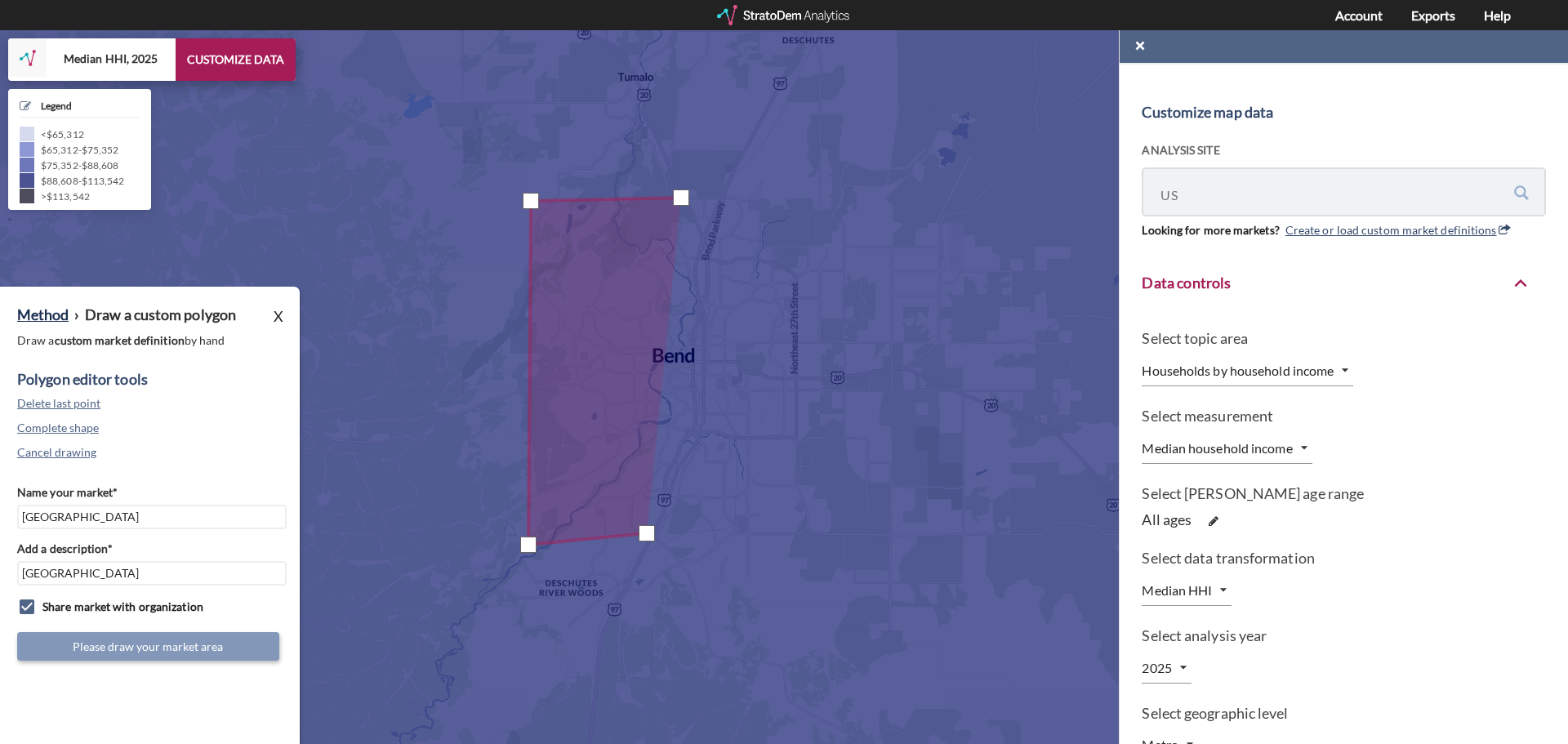
click at [317, 357] on div at bounding box center [317, 357] width 0 height 0
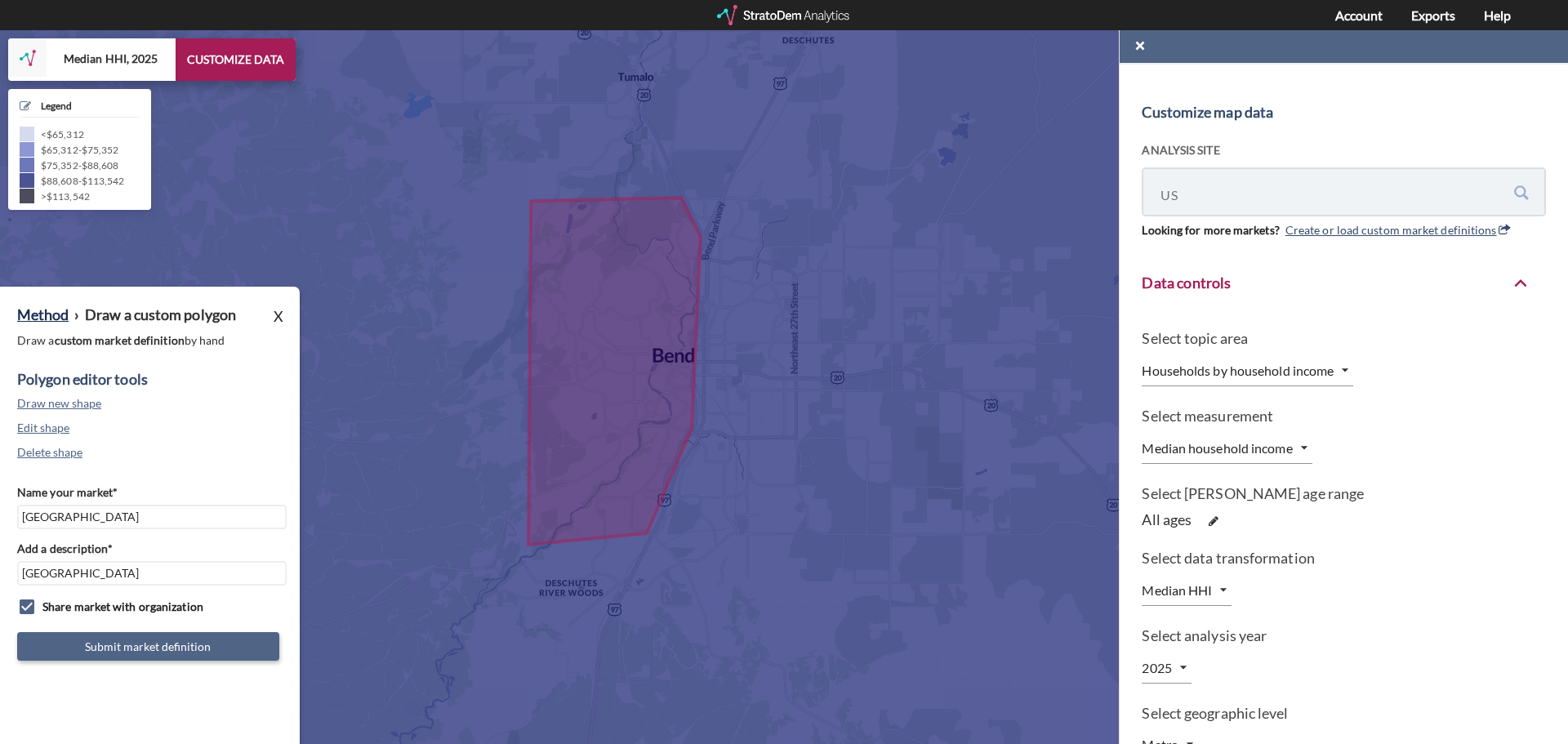
click at [165, 641] on button "Submit market definition" at bounding box center [148, 646] width 262 height 28
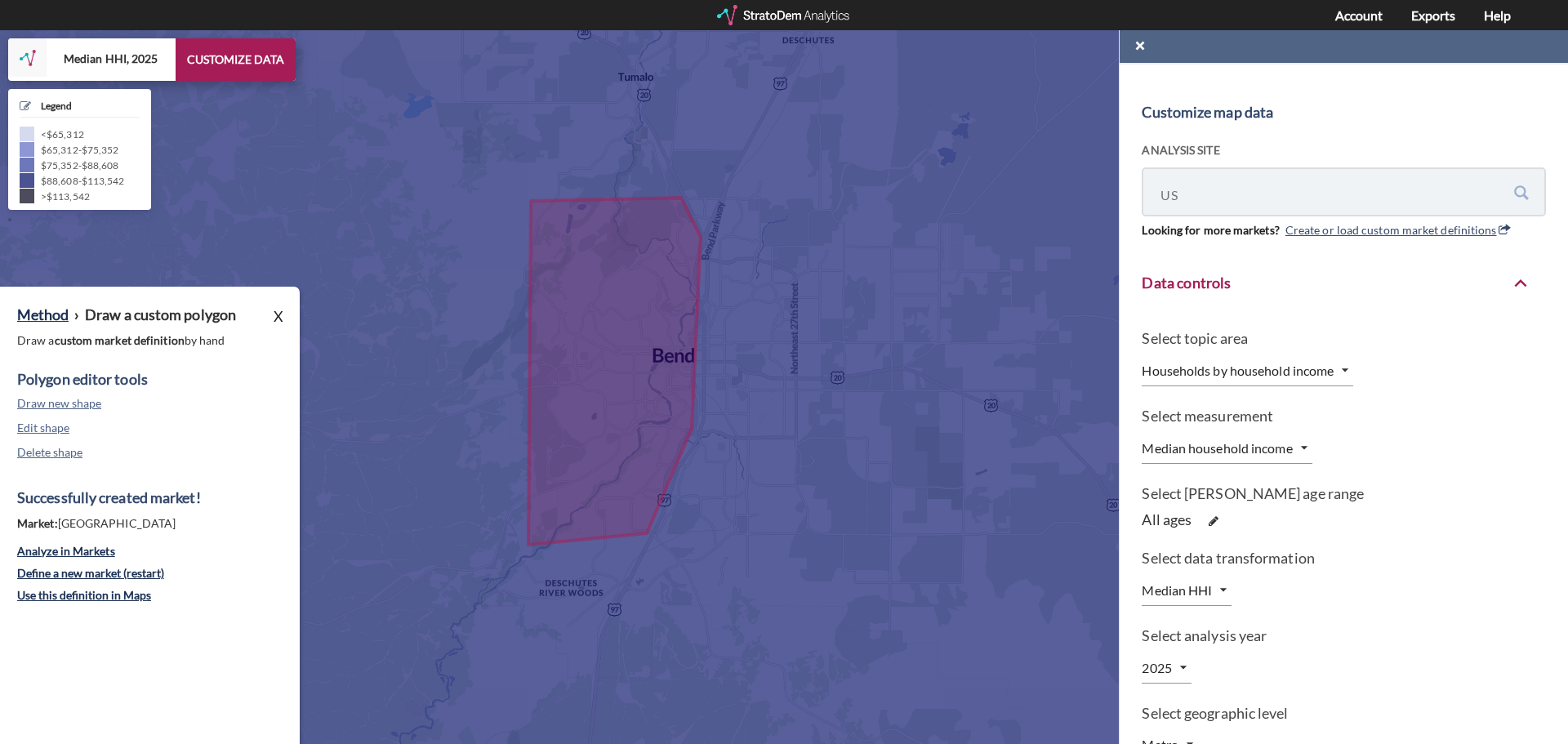
click at [769, 12] on div at bounding box center [785, 15] width 135 height 20
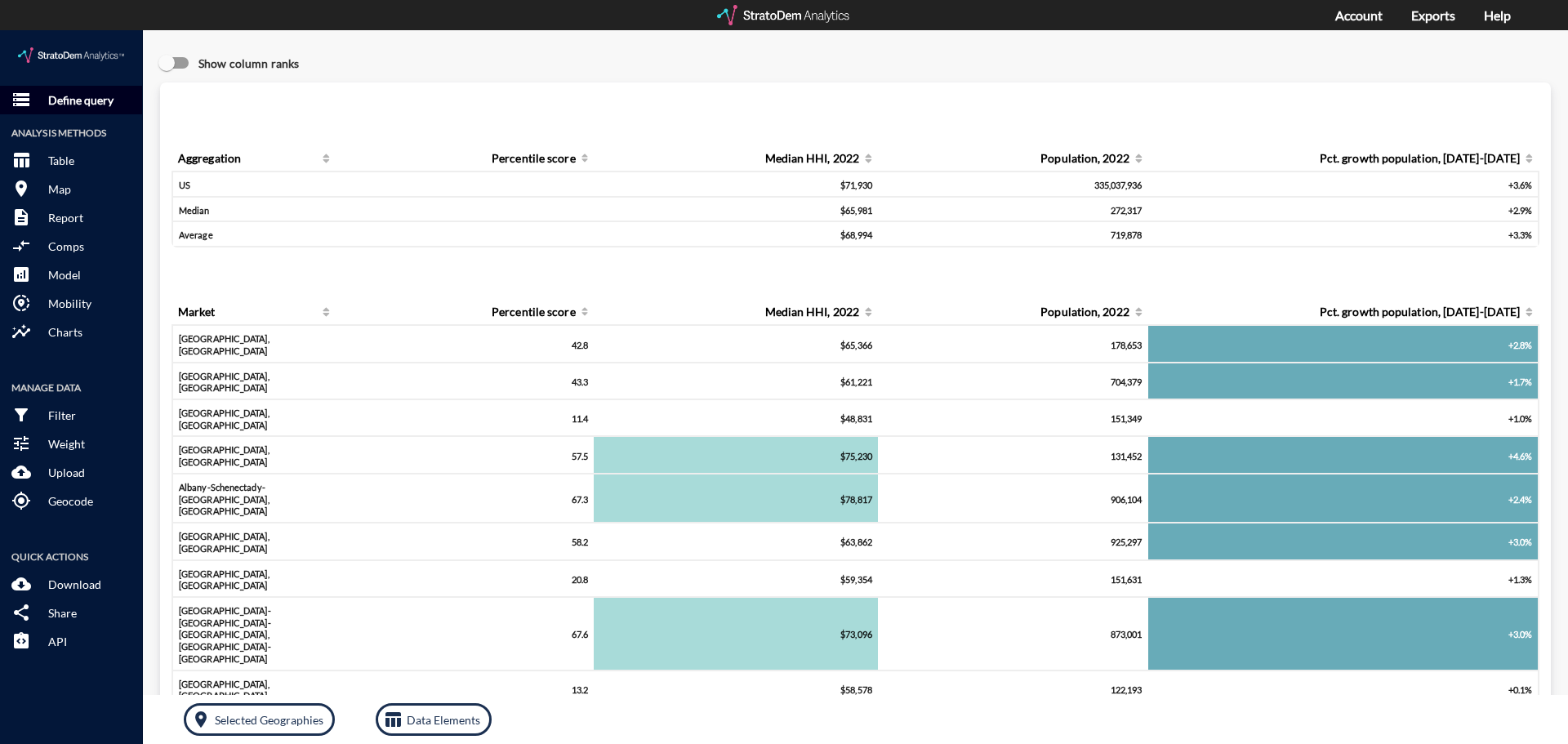
click p "Define query"
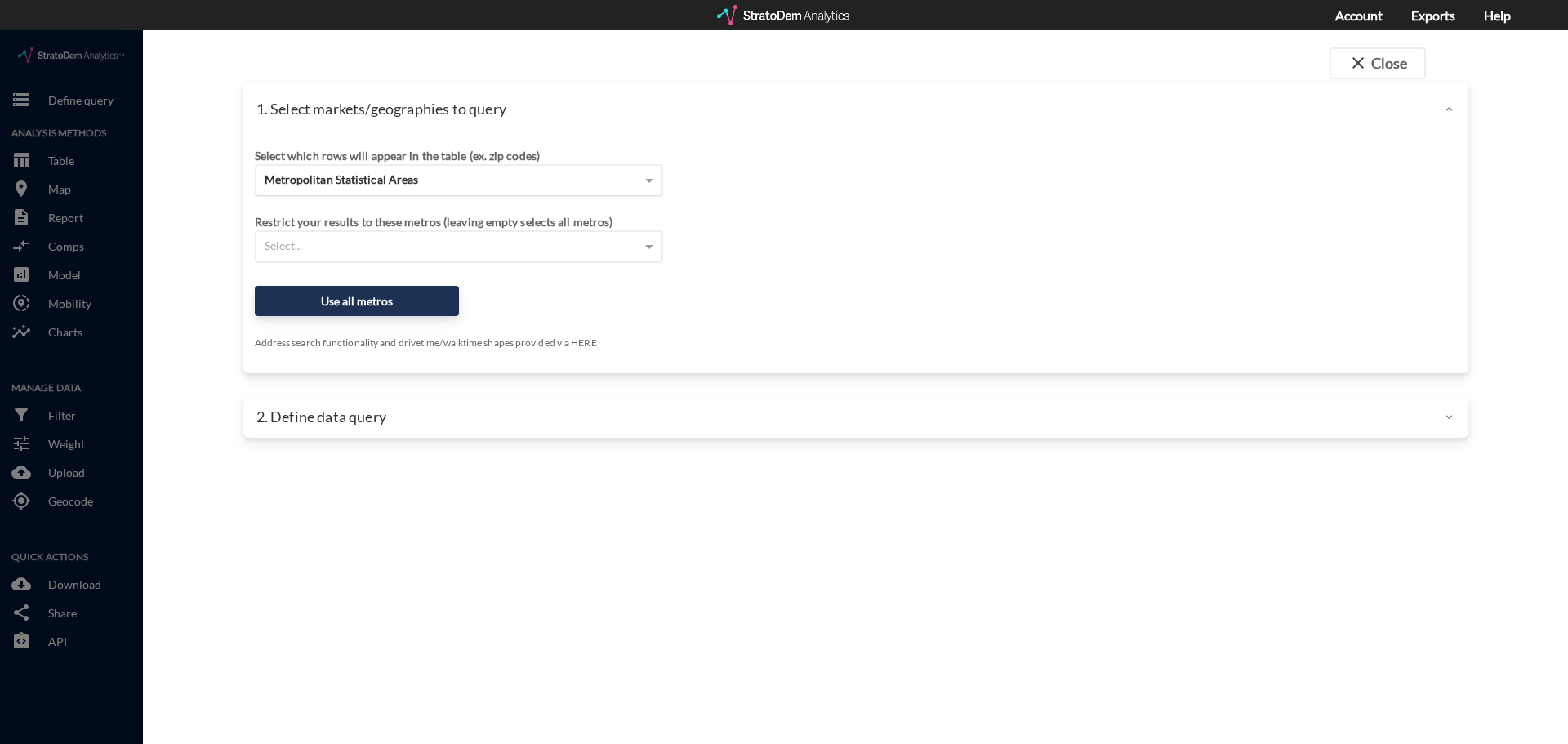
click span "Metropolitan Statistical Areas"
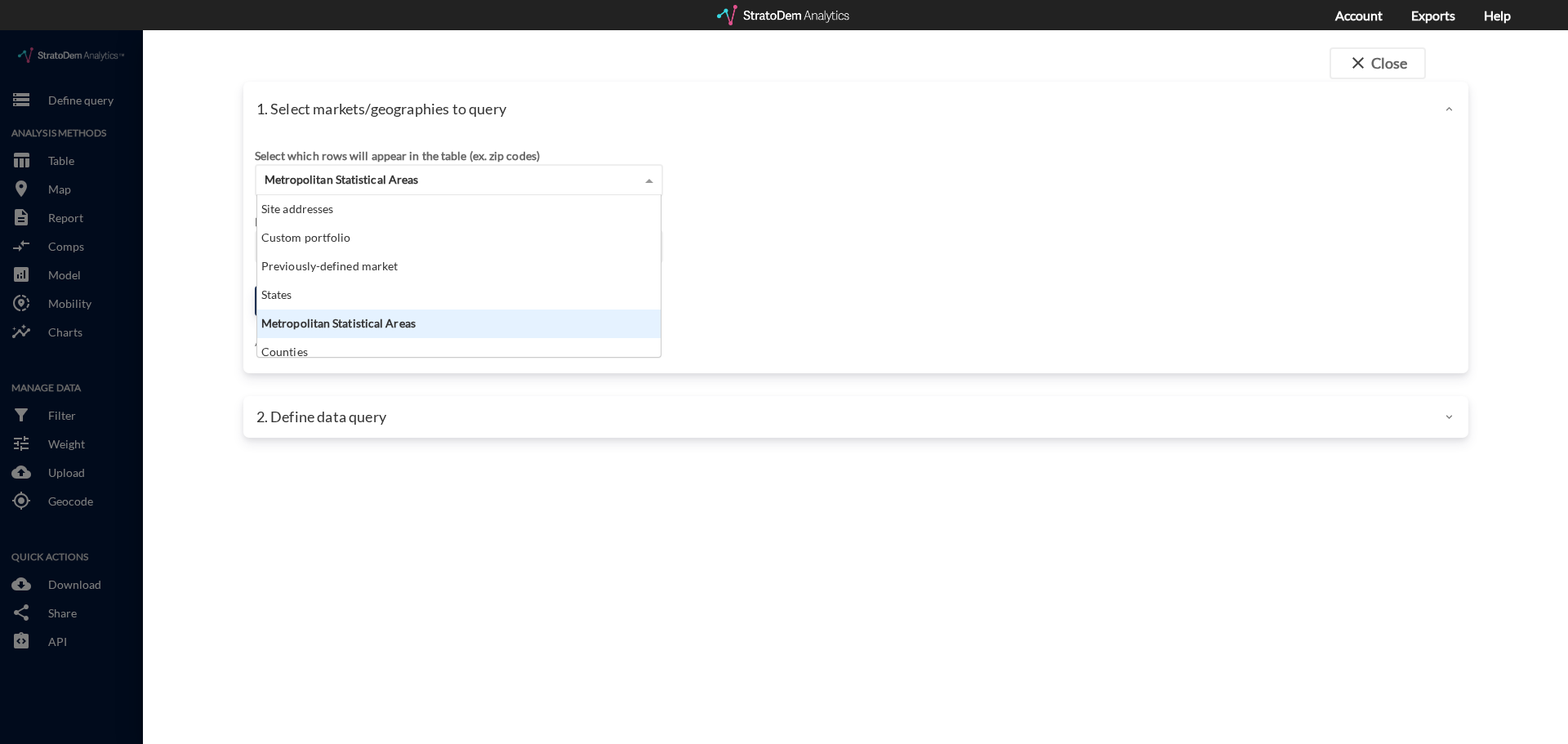
scroll to position [149, 394]
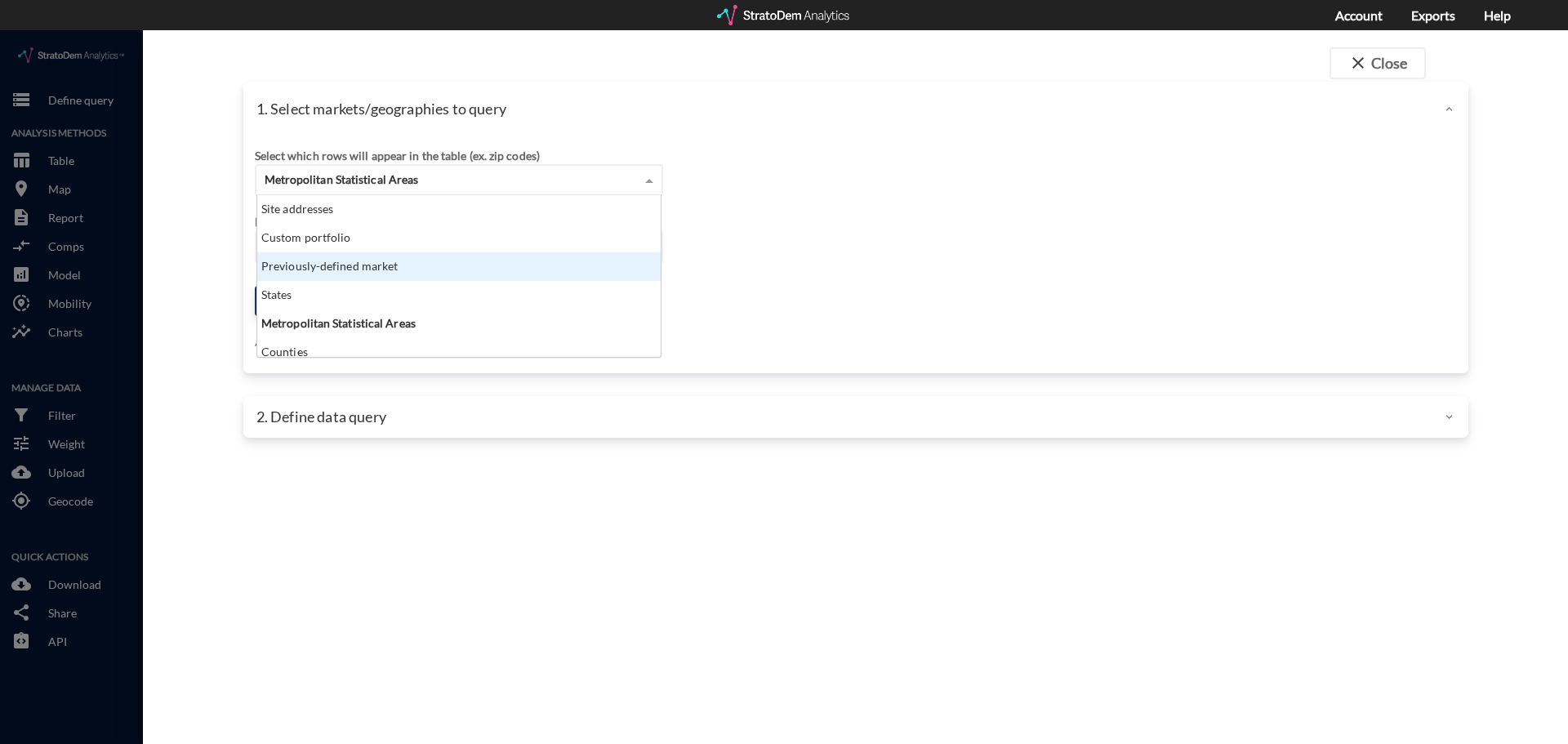
click div "Previously-defined market"
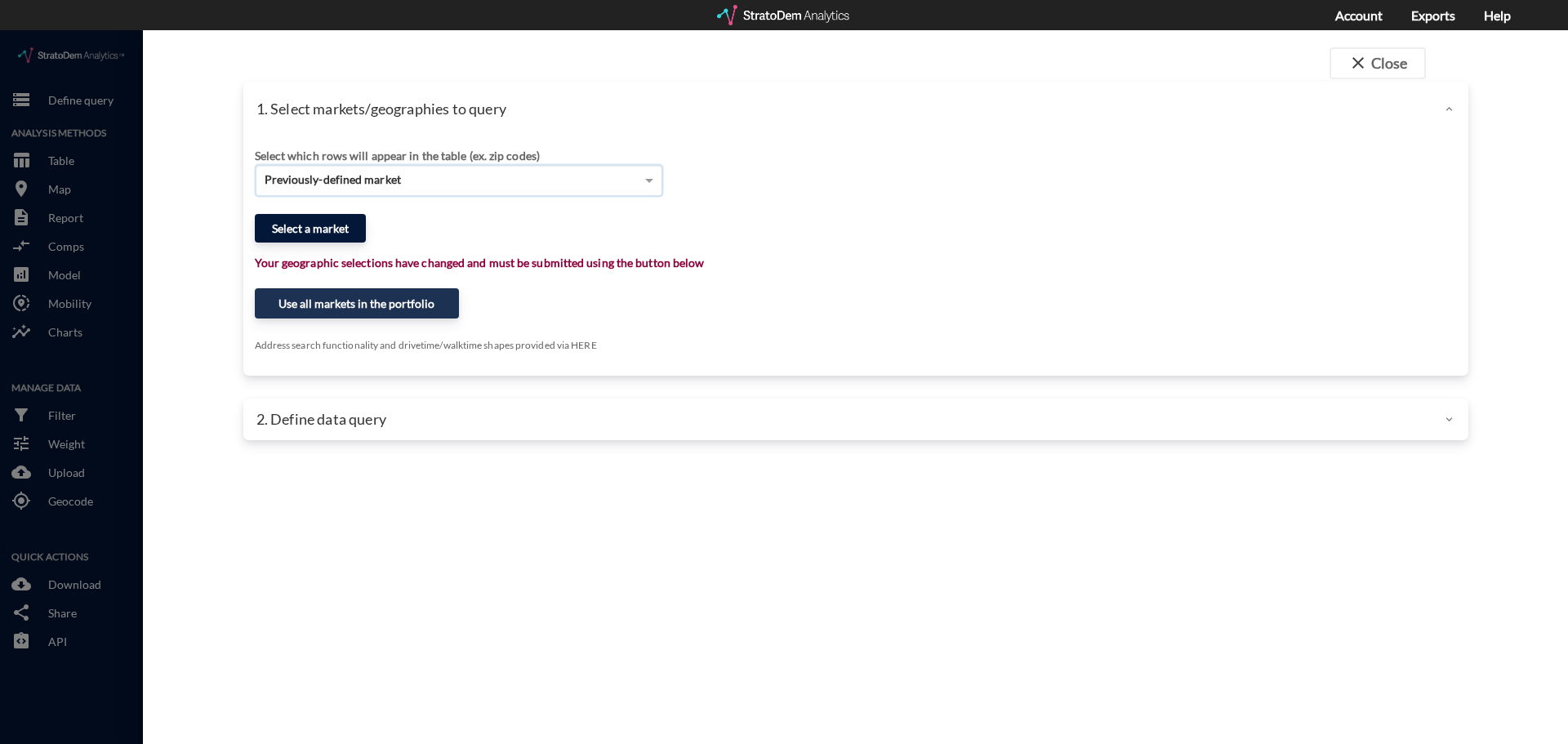
click button "Select a market"
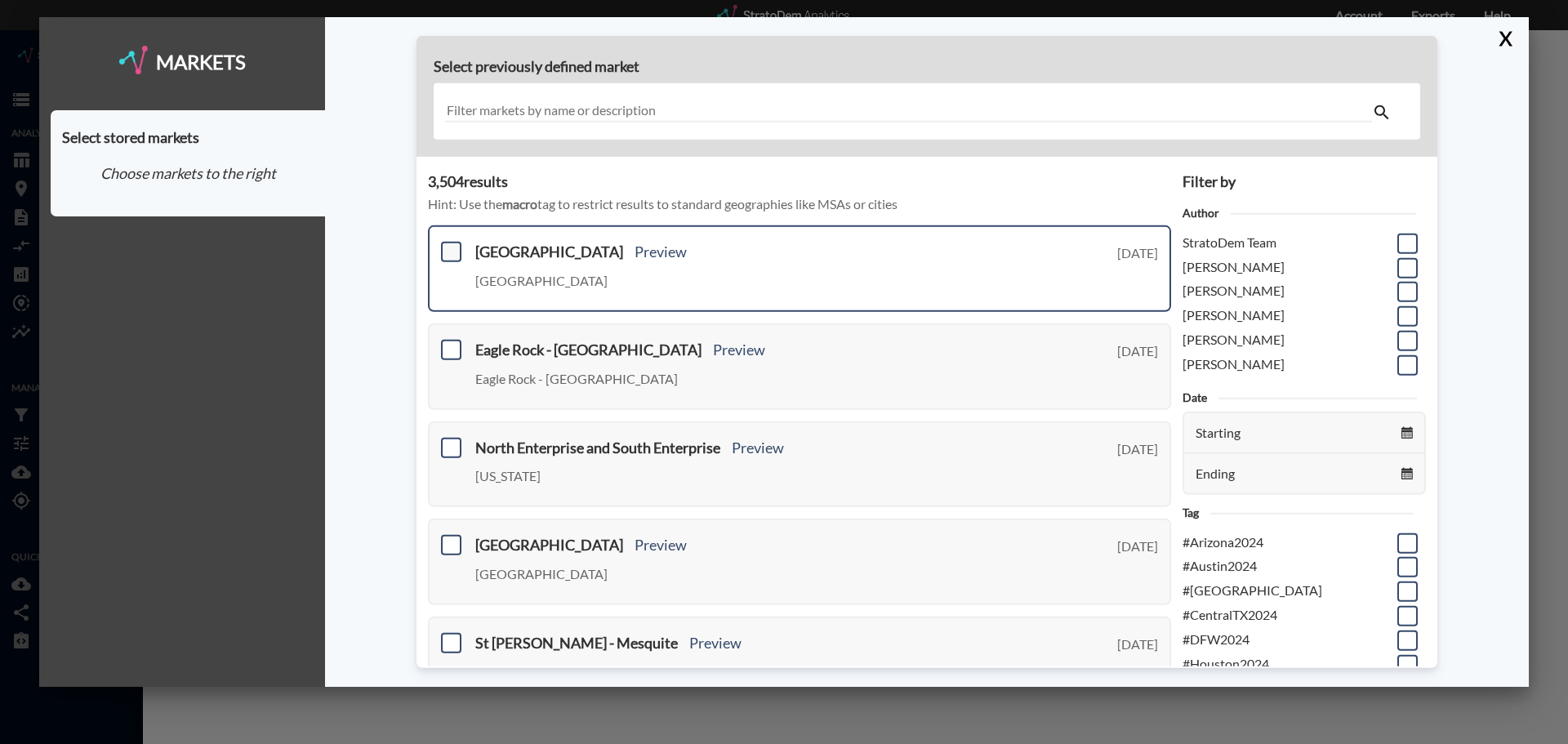
click at [458, 250] on span at bounding box center [451, 252] width 20 height 20
click at [449, 245] on input "checkbox" at bounding box center [449, 245] width 0 height 0
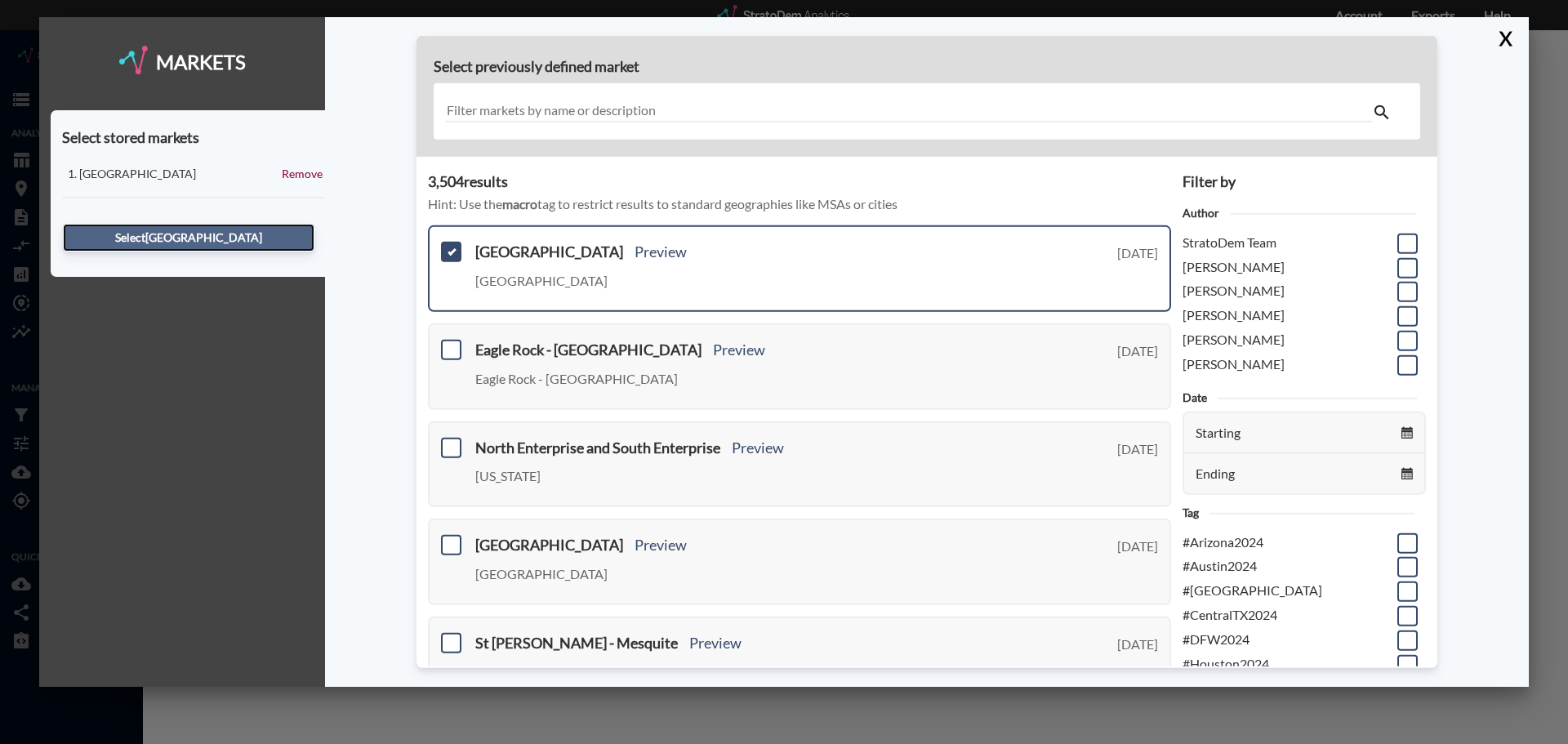
click at [207, 240] on button "Select New Bend West" at bounding box center [188, 237] width 252 height 28
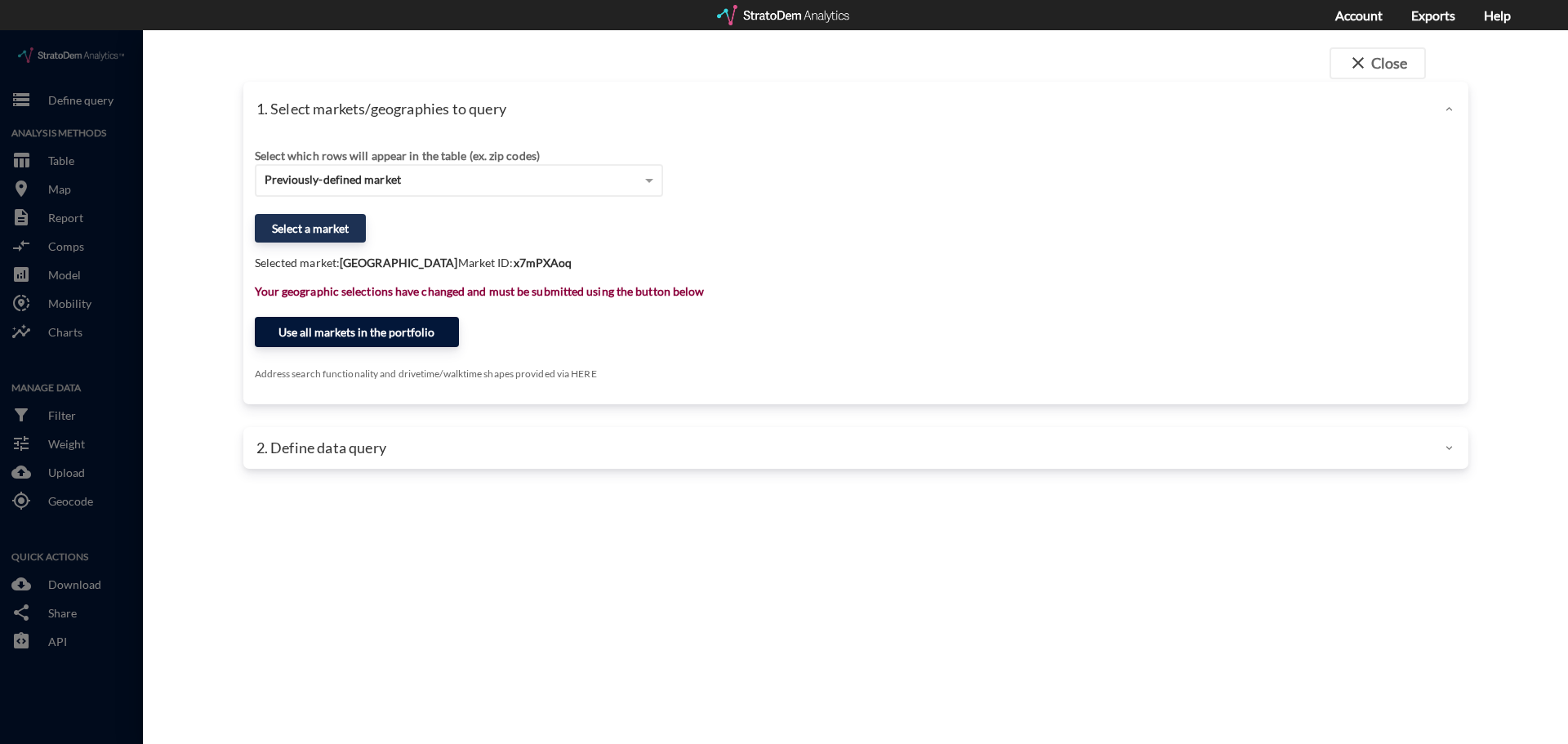
click button "Use all markets in the portfolio"
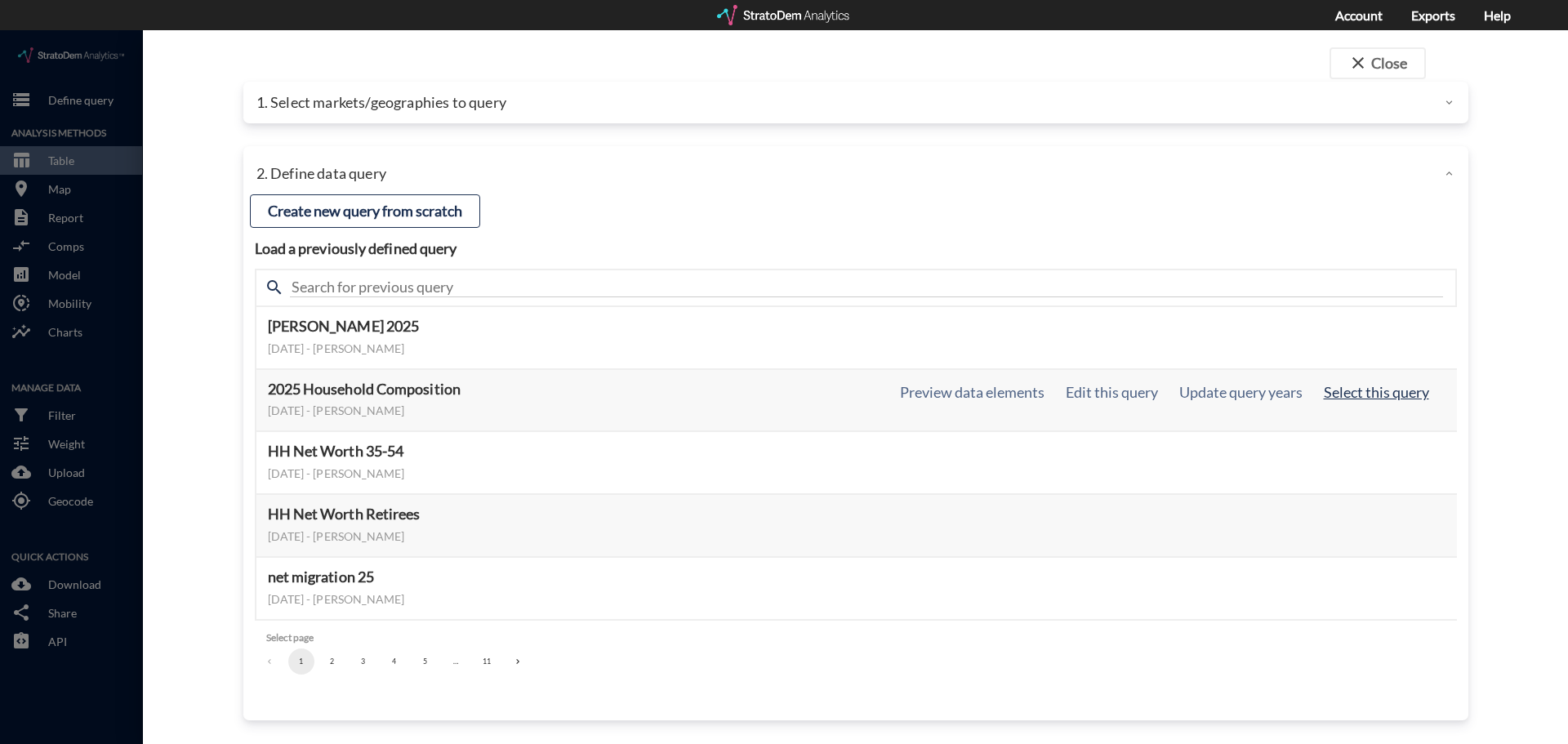
click button "Select this query"
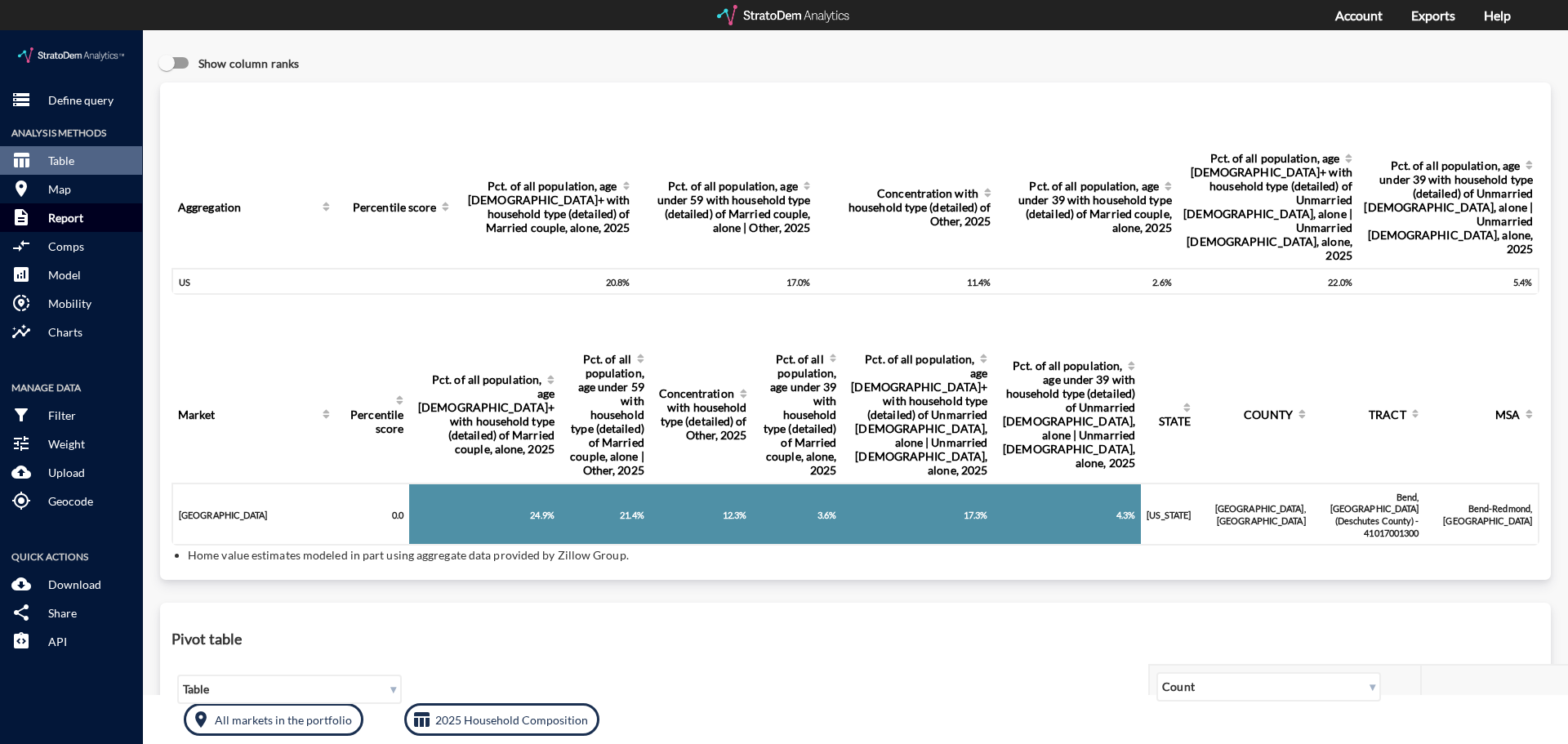
click p "Report"
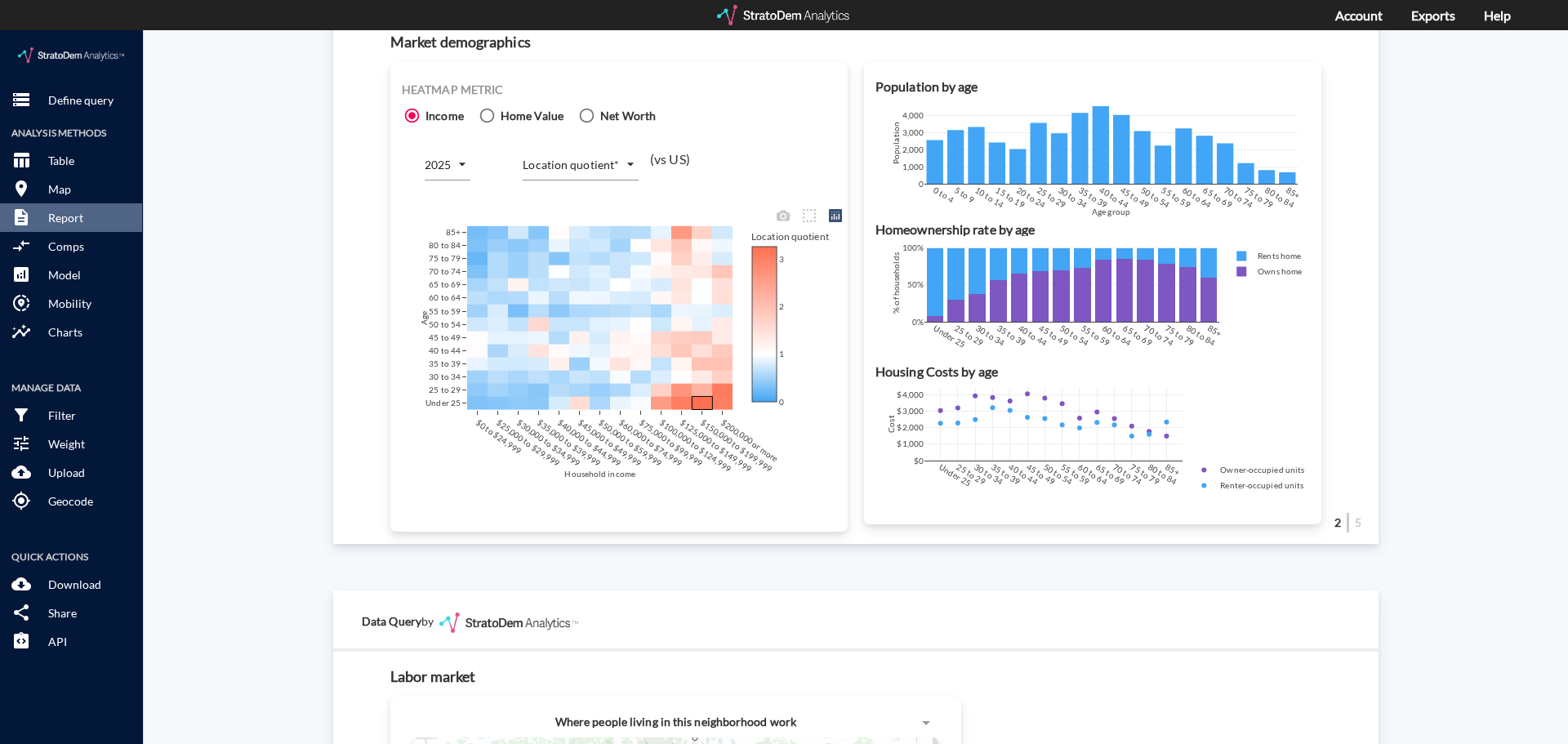
scroll to position [1061, 0]
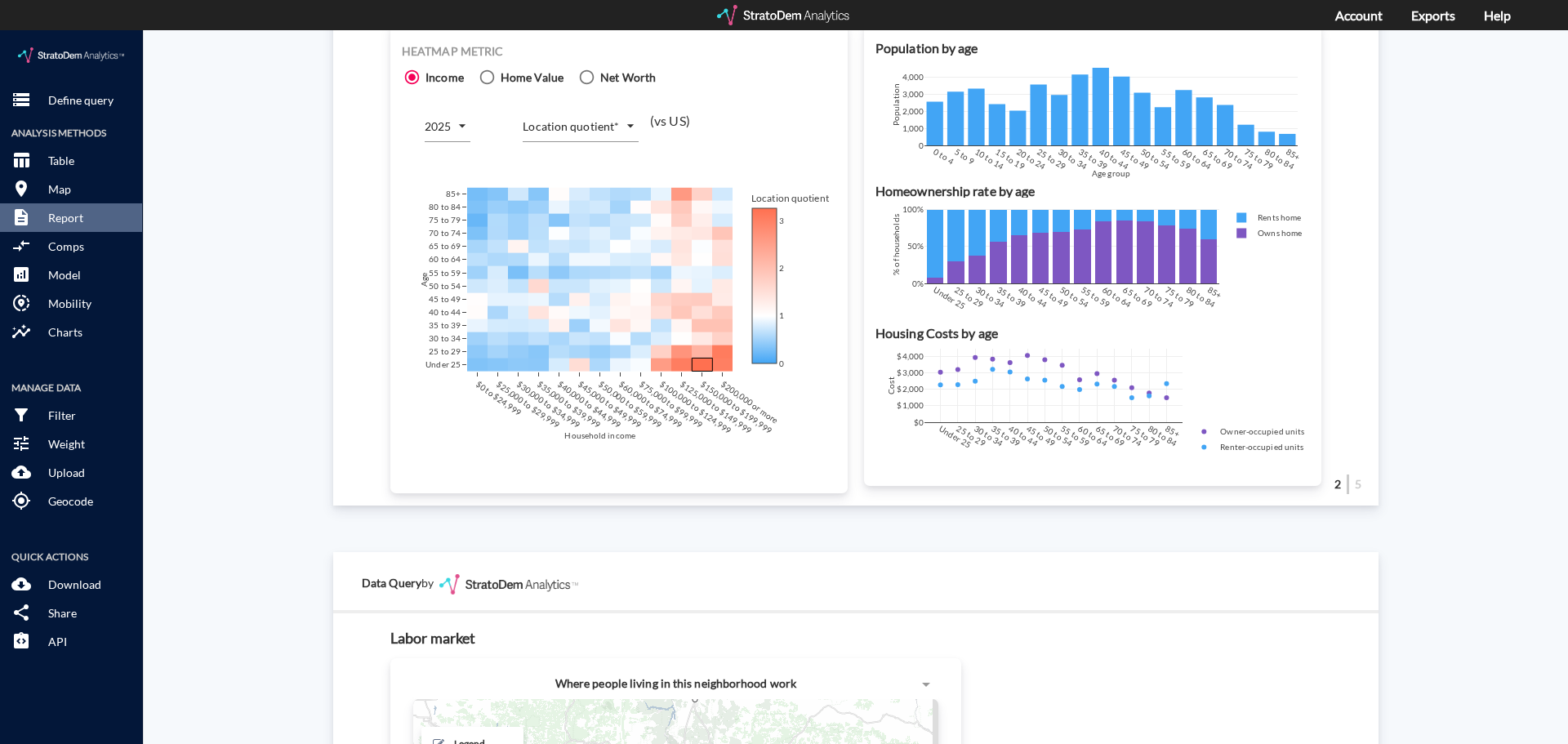
click body "/vantagepoint/us/-1 storage Define query Analysis Methods table_chart Table roo…"
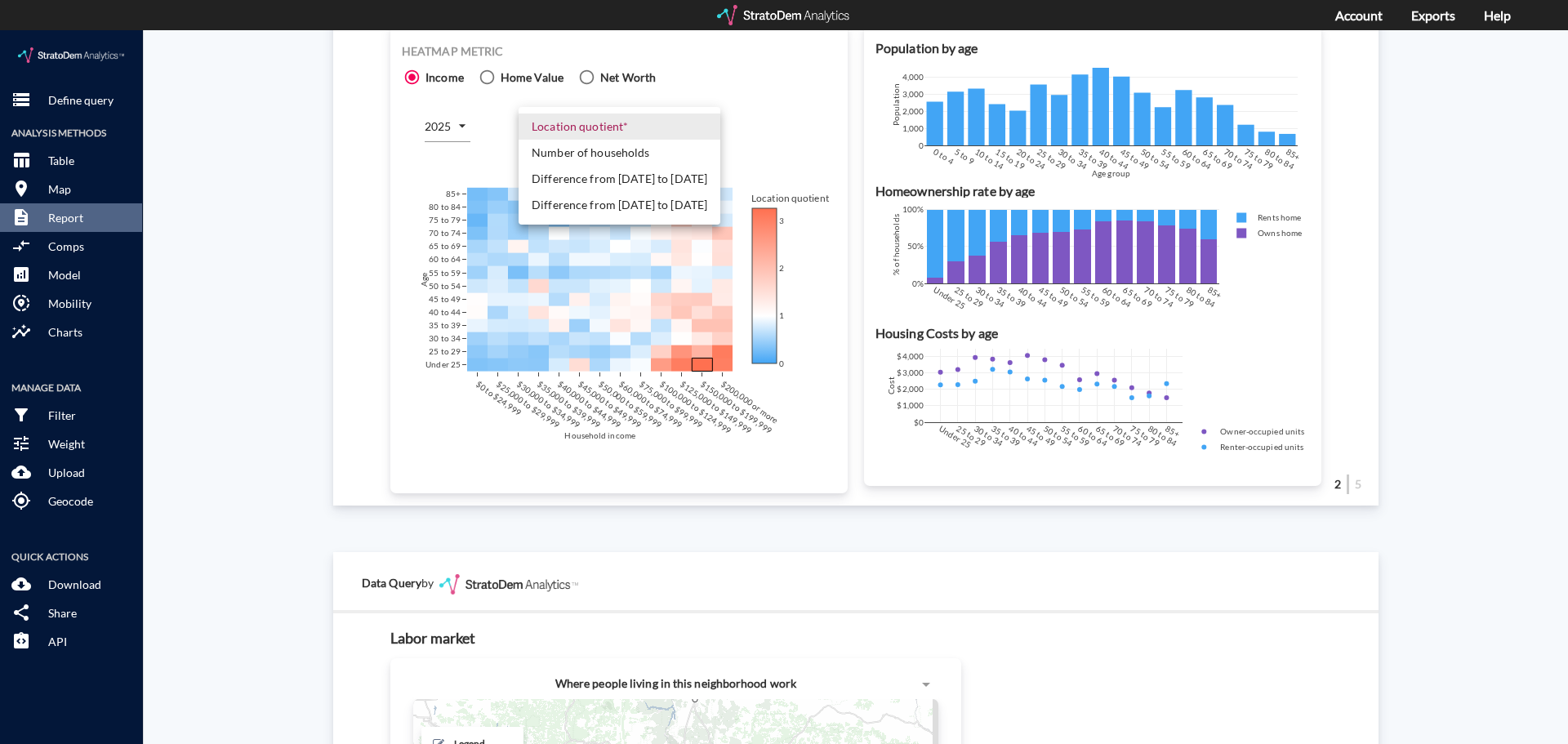
click li "Number of households"
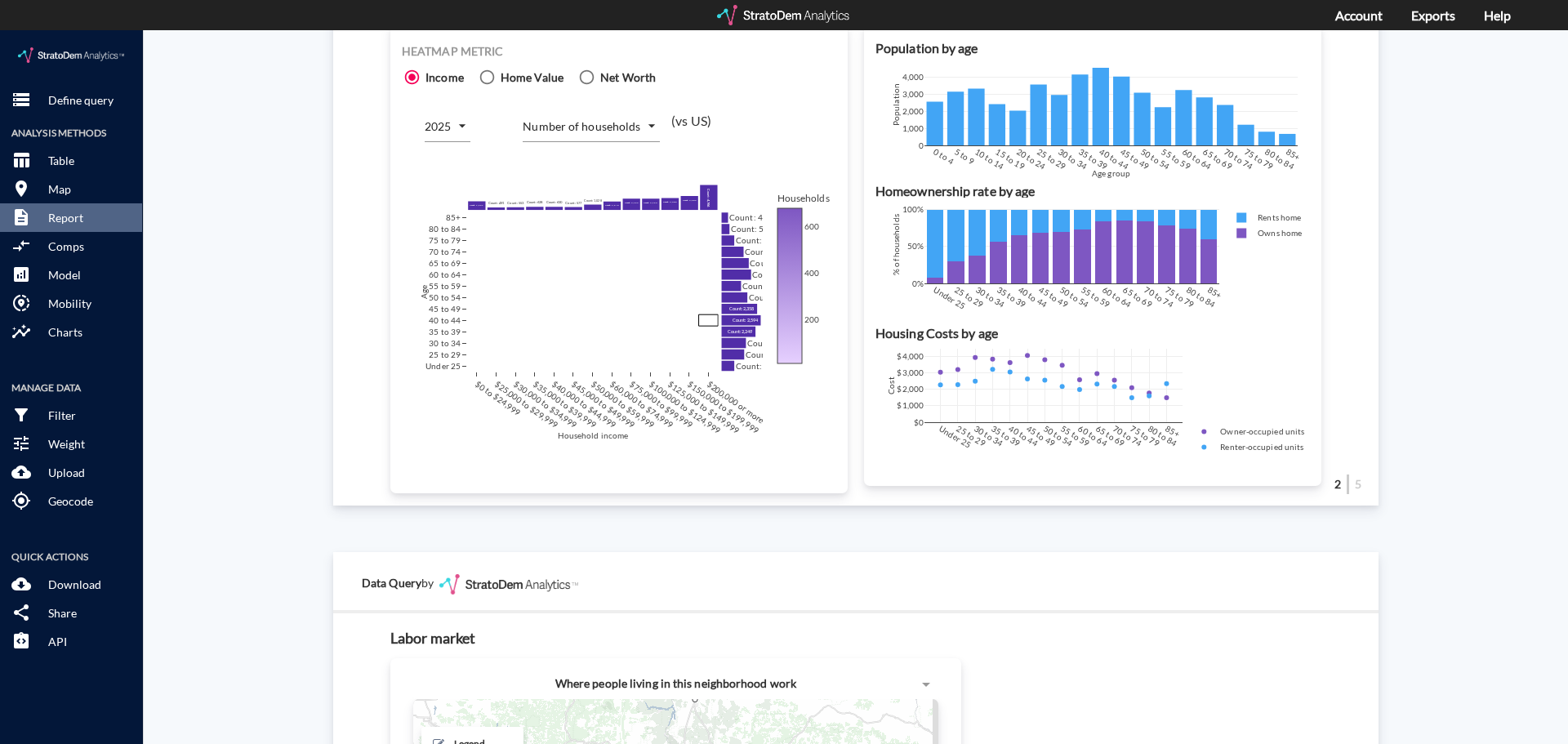
click body "/vantagepoint/us/-1 storage Define query Analysis Methods table_chart Table roo…"
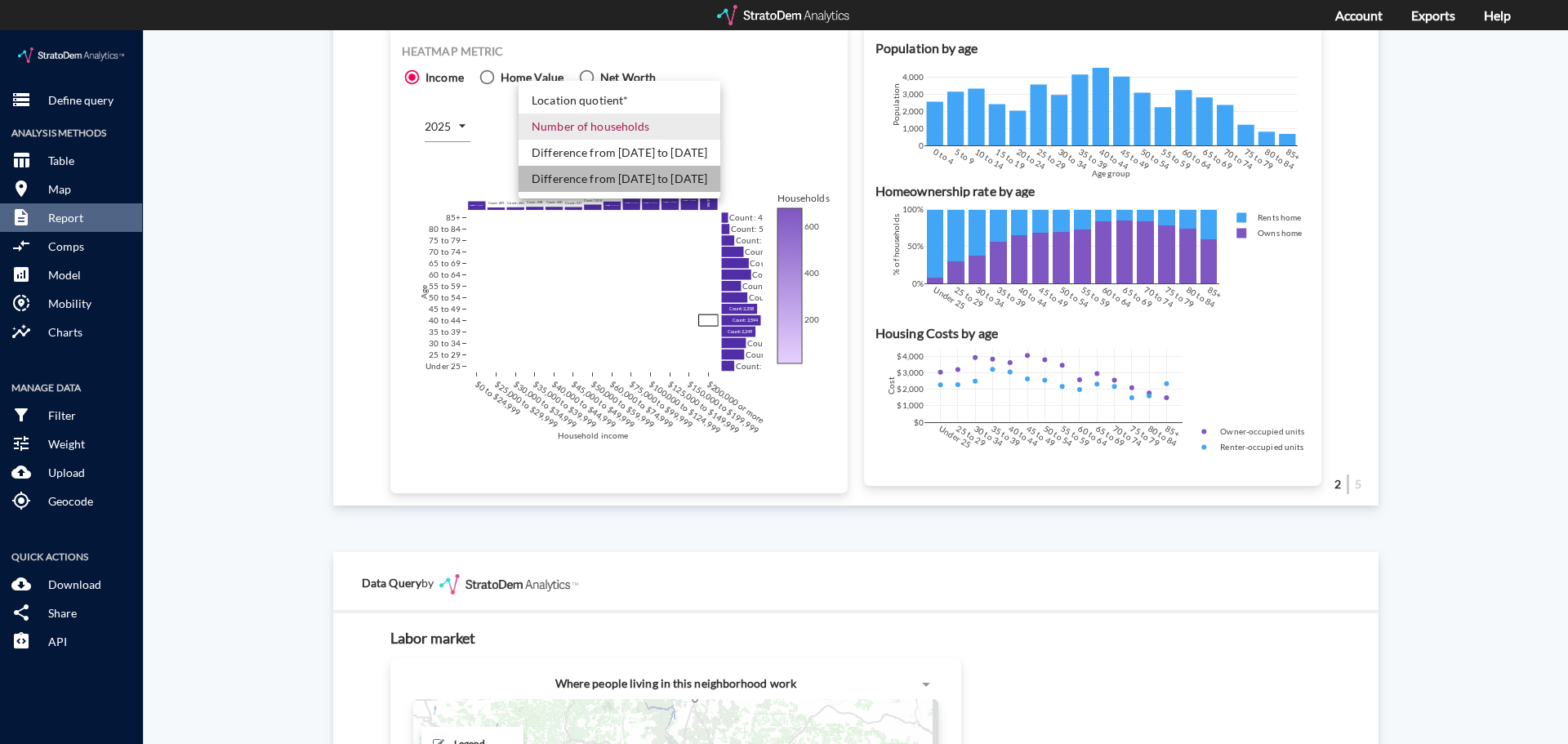
click li "Difference from 2025 to 2030"
type input "COUNT_DIFF_FUTURE"
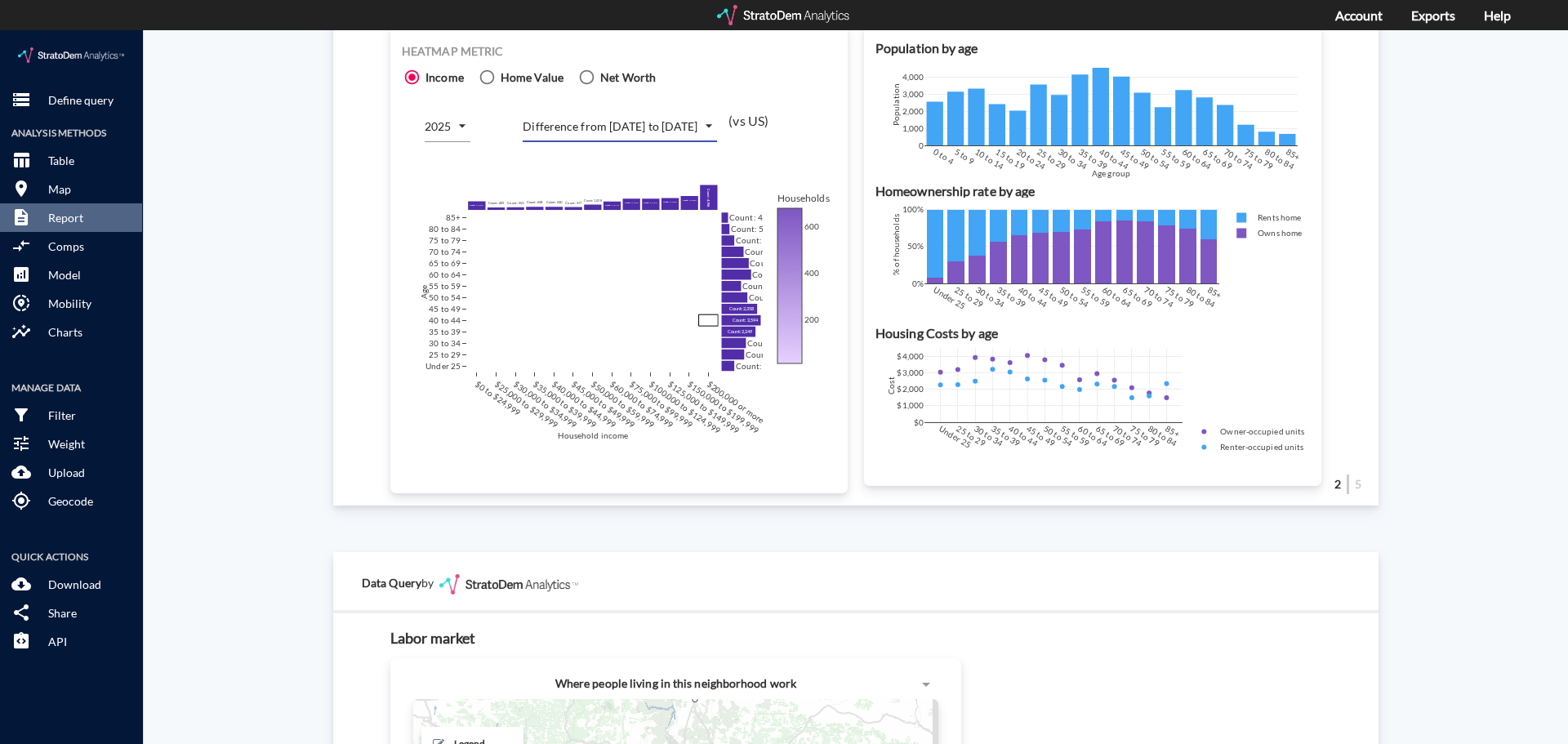
click div "Site report Generate a site report for a given location, (optionally) benchmark…"
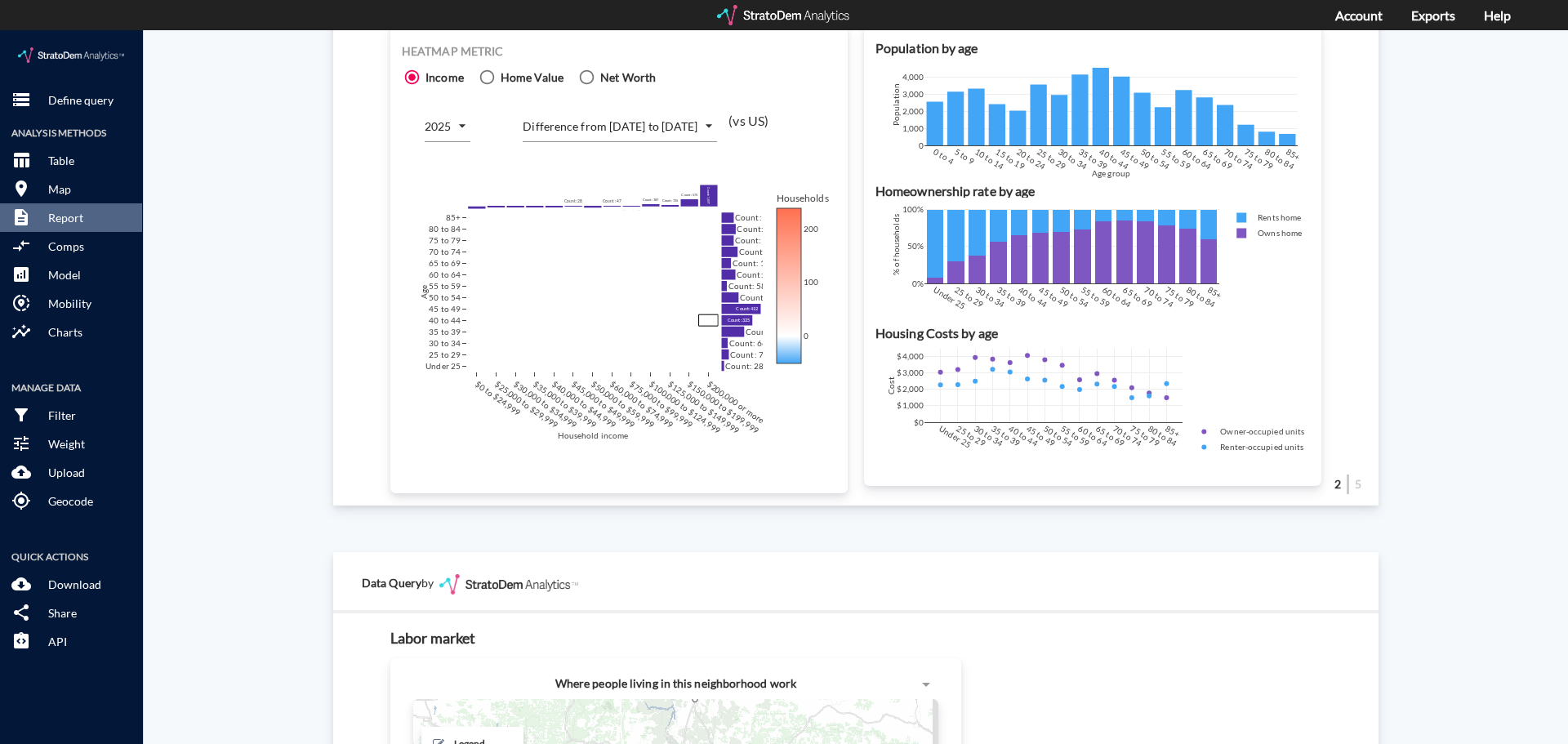
click div "Site report Generate a site report for a given location, (optionally) benchmark…"
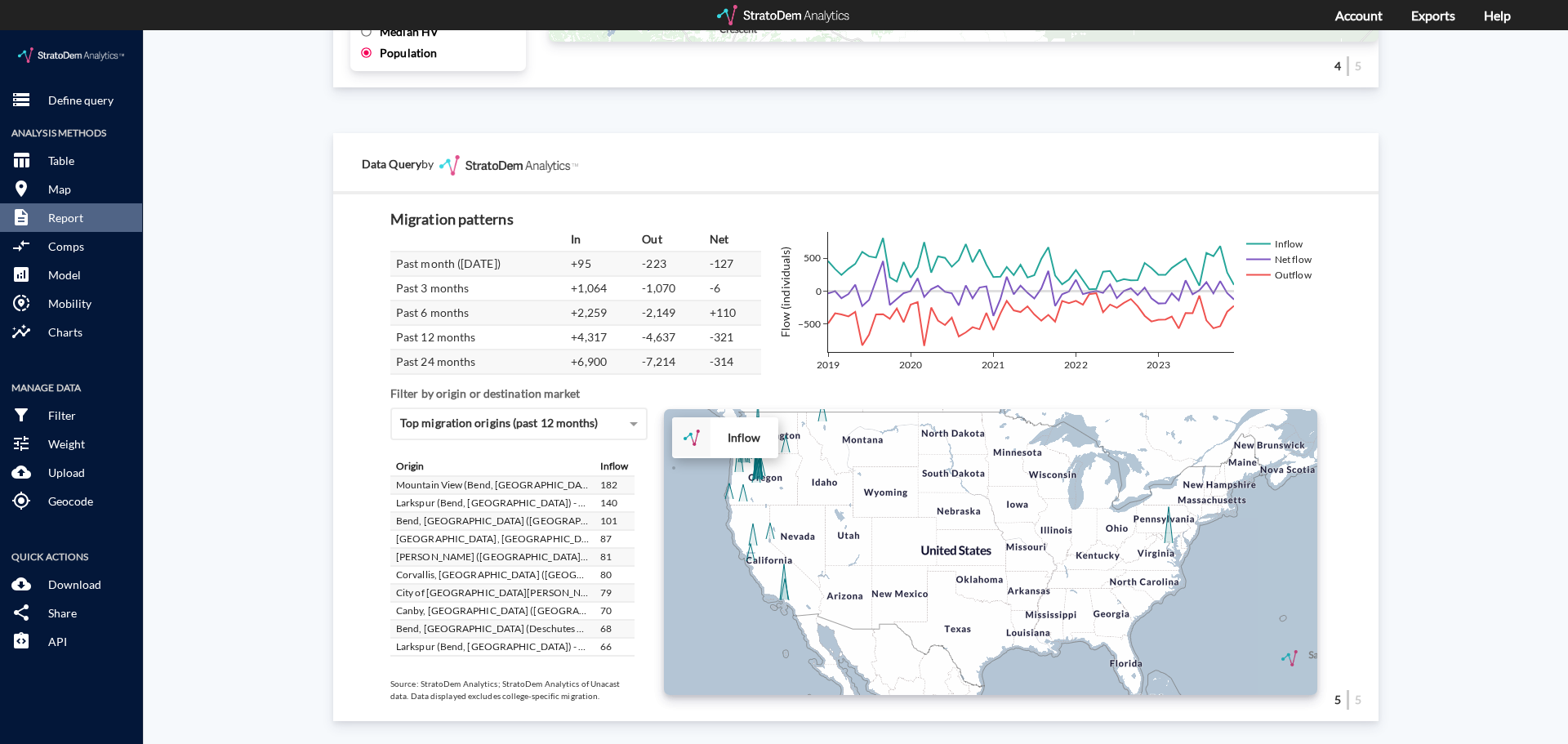
scroll to position [164, 0]
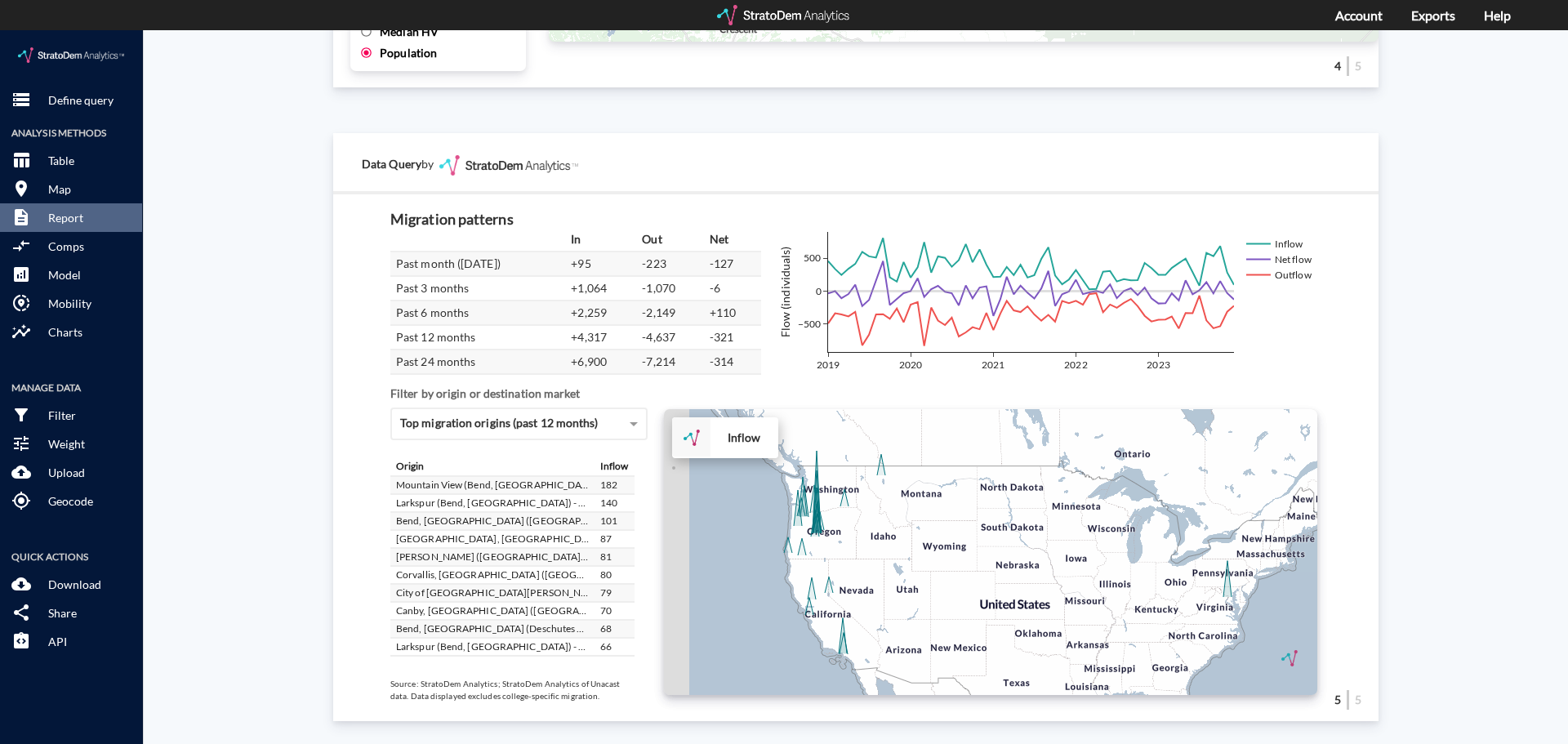
drag, startPoint x: 830, startPoint y: 486, endPoint x: 892, endPoint y: 541, distance: 82.9
click div "+ − Inflow CUSTOMIZE DATA Draw a polygon Draw a rectangle Draw a marker Edit la…"
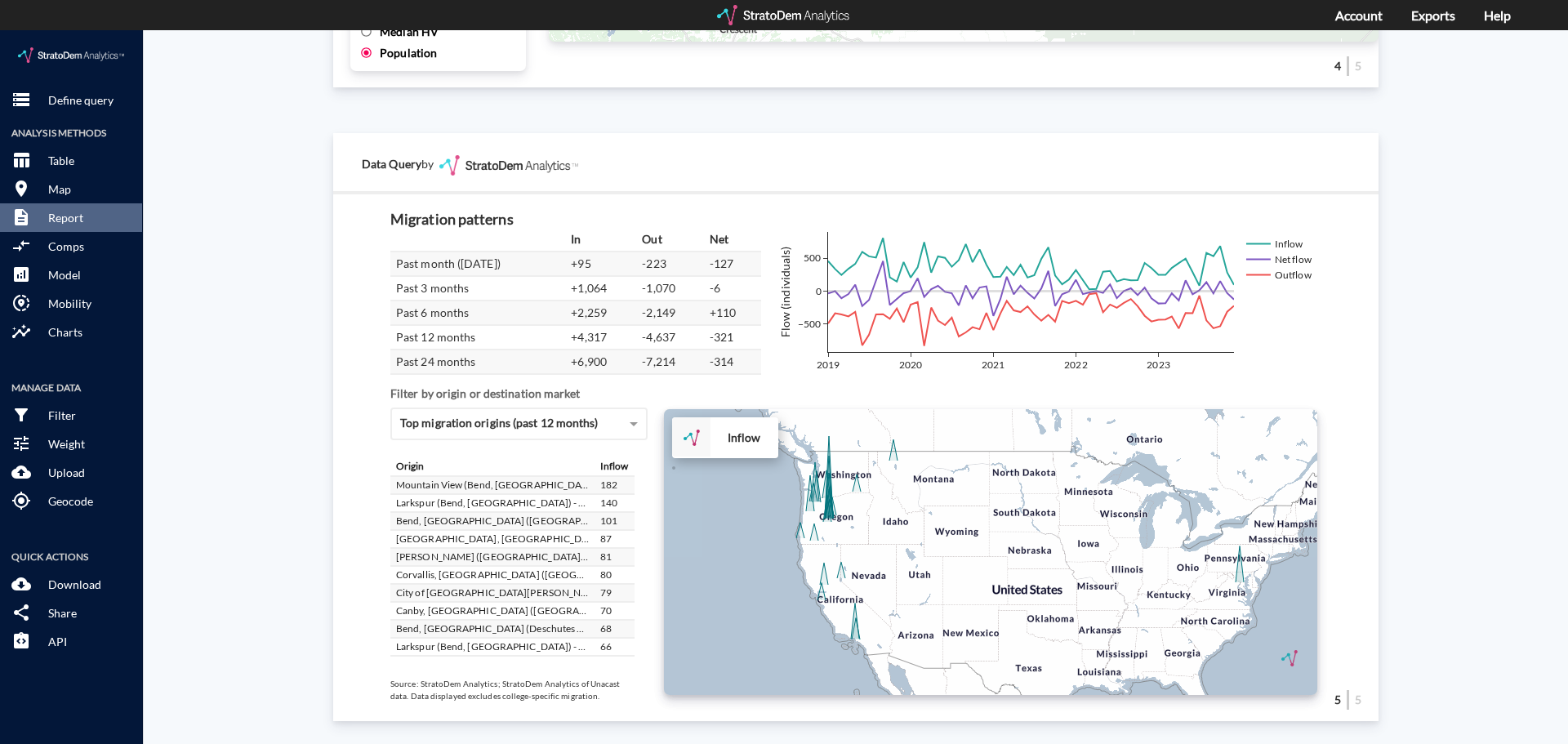
drag, startPoint x: 889, startPoint y: 530, endPoint x: 900, endPoint y: 513, distance: 20.2
click div "+ − Inflow CUSTOMIZE DATA Draw a polygon Draw a rectangle Draw a marker Edit la…"
click p "Download"
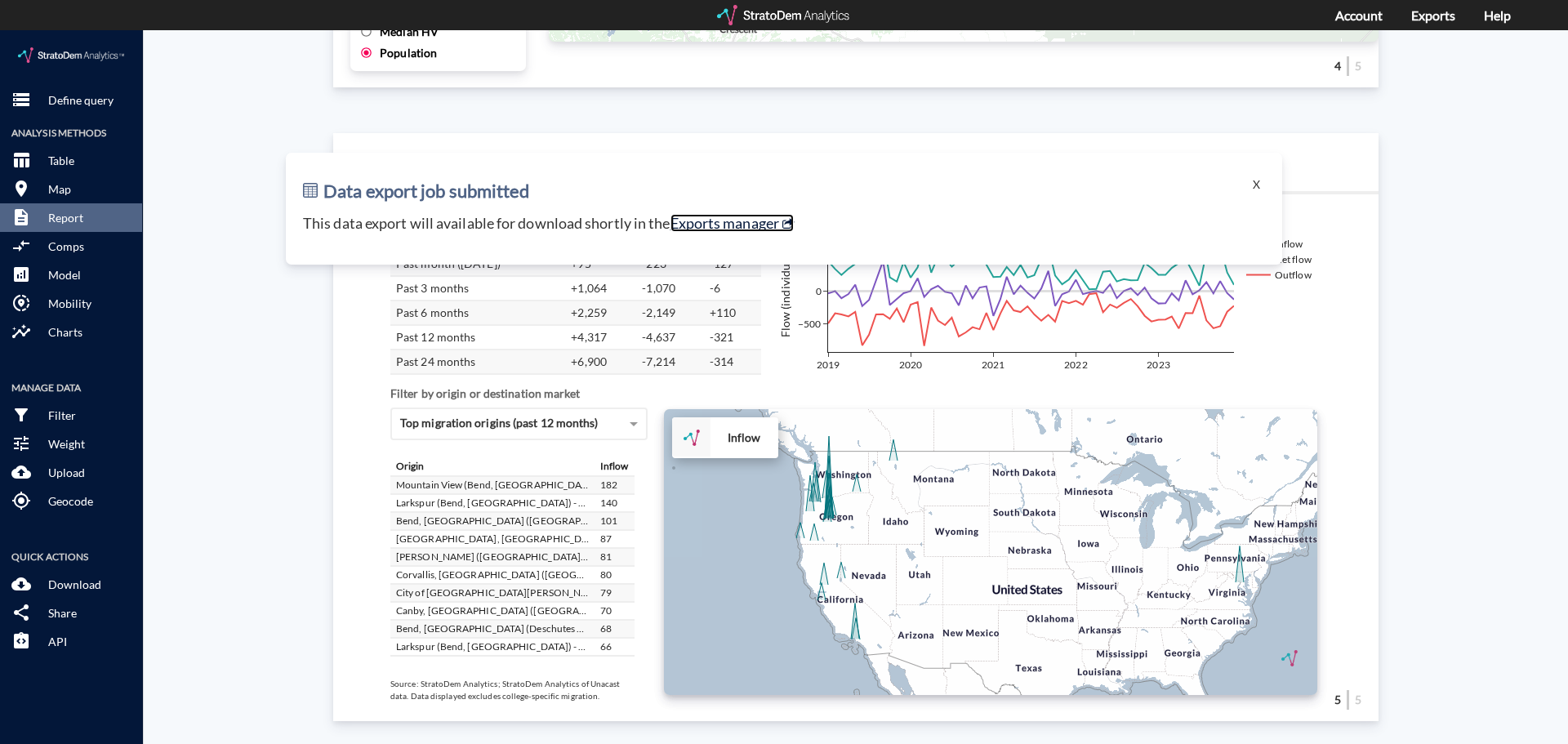
click link "Exports manager"
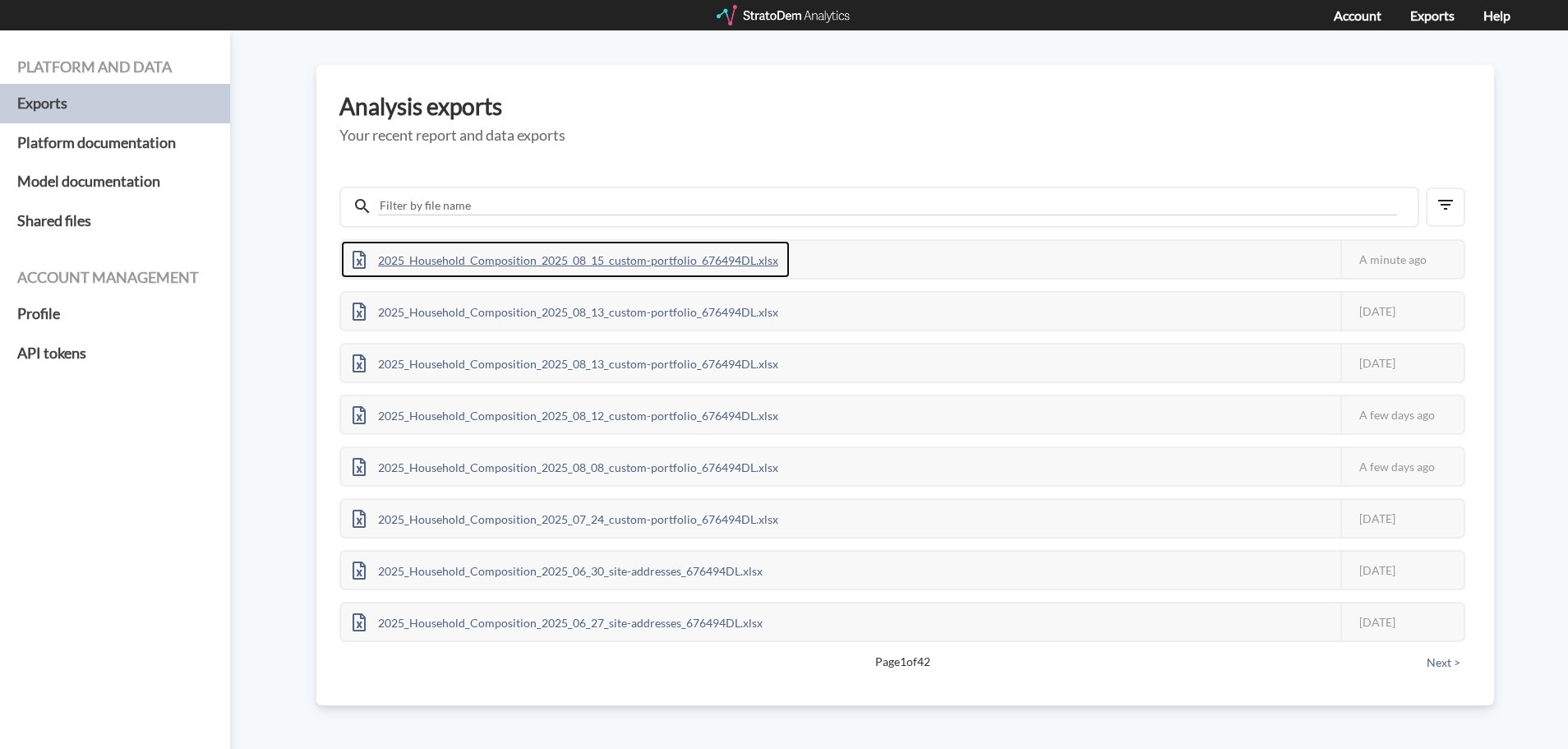
click at [724, 264] on div "2025_Household_Composition_2025_08_15_custom-portfolio_676494DL.xlsx" at bounding box center [565, 259] width 449 height 37
